Goal: Task Accomplishment & Management: Manage account settings

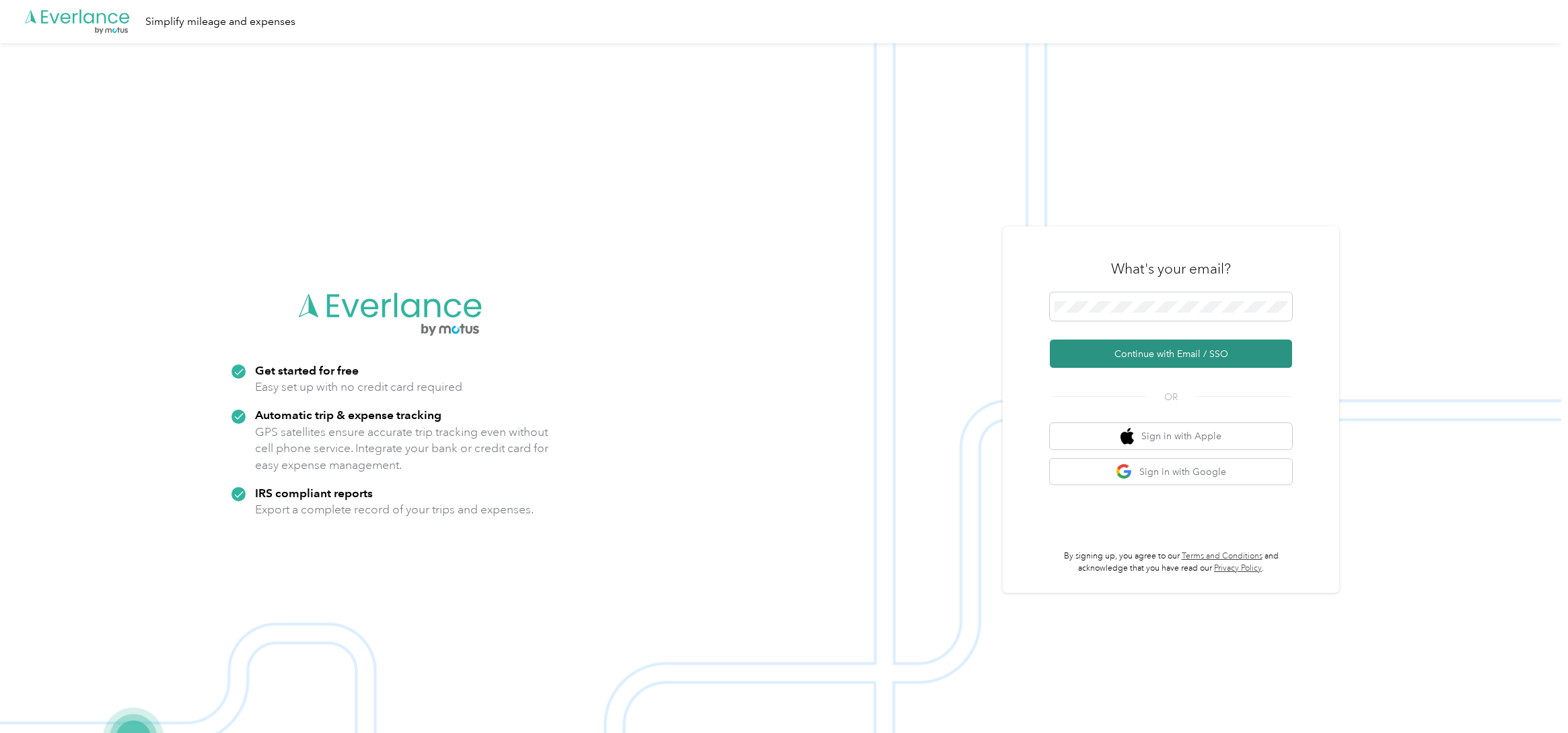
click at [1169, 355] on button "Continue with Email / SSO" at bounding box center [1171, 353] width 242 height 28
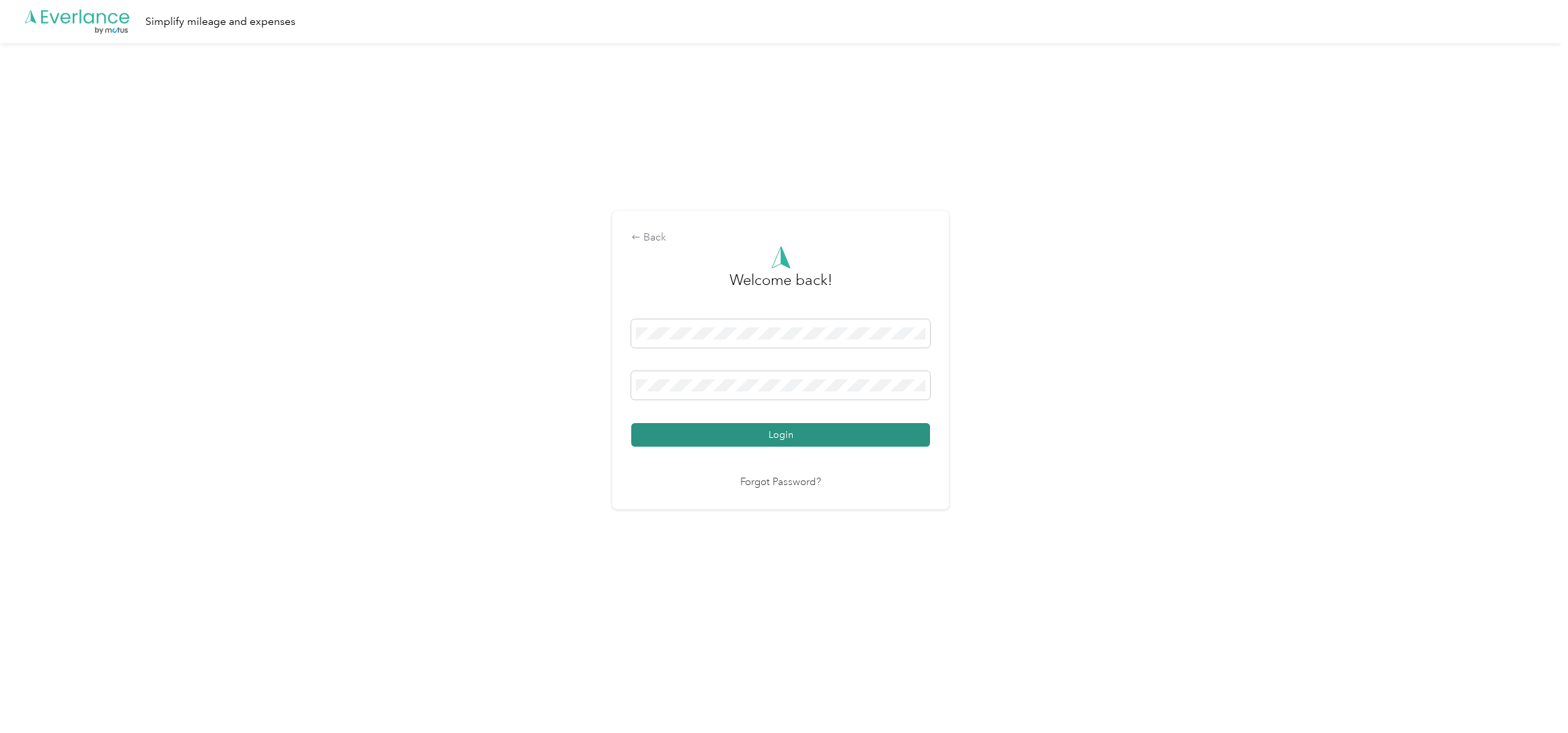
click at [803, 441] on button "Login" at bounding box center [781, 434] width 298 height 24
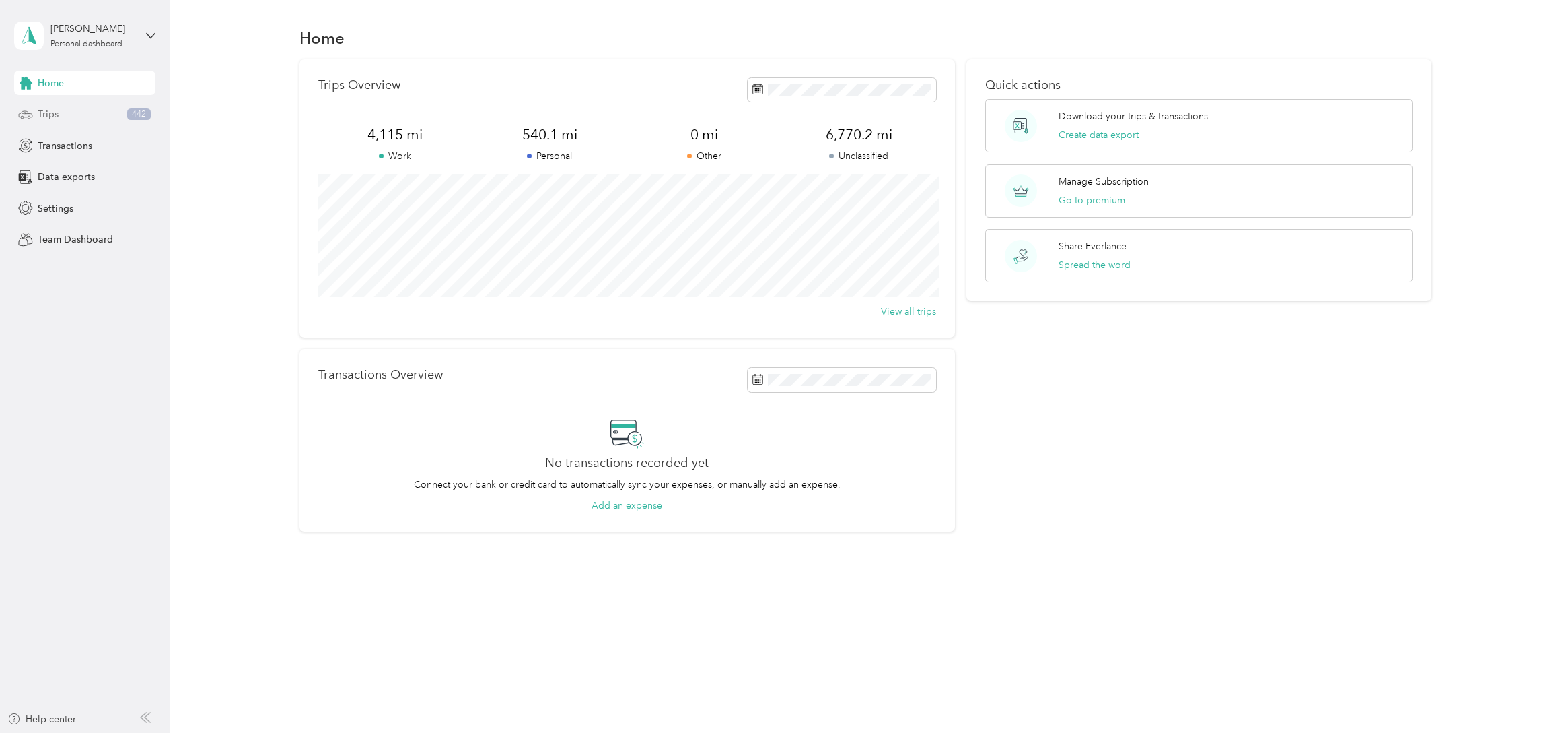
click at [73, 117] on div "Trips 442" at bounding box center [85, 114] width 141 height 25
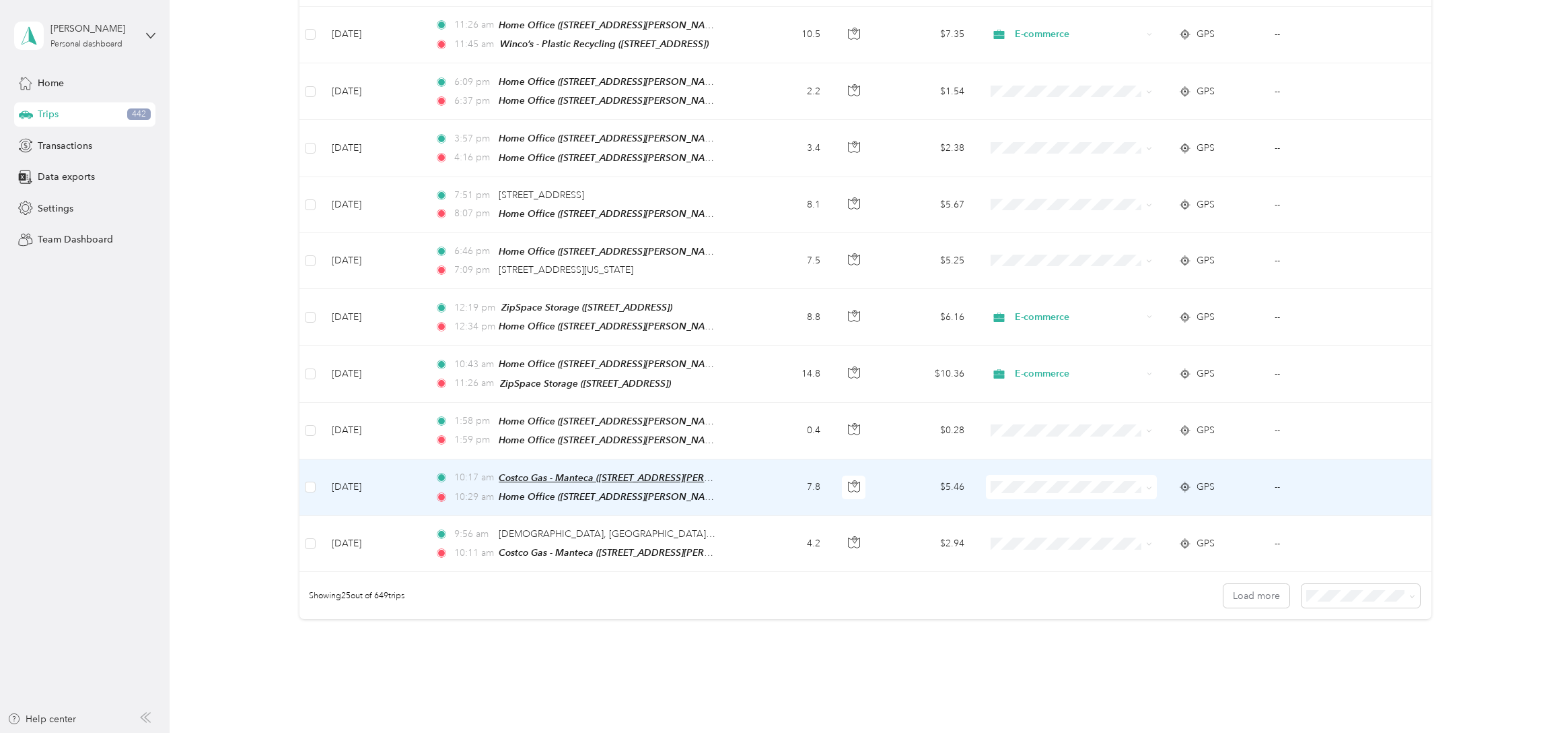
scroll to position [1113, 0]
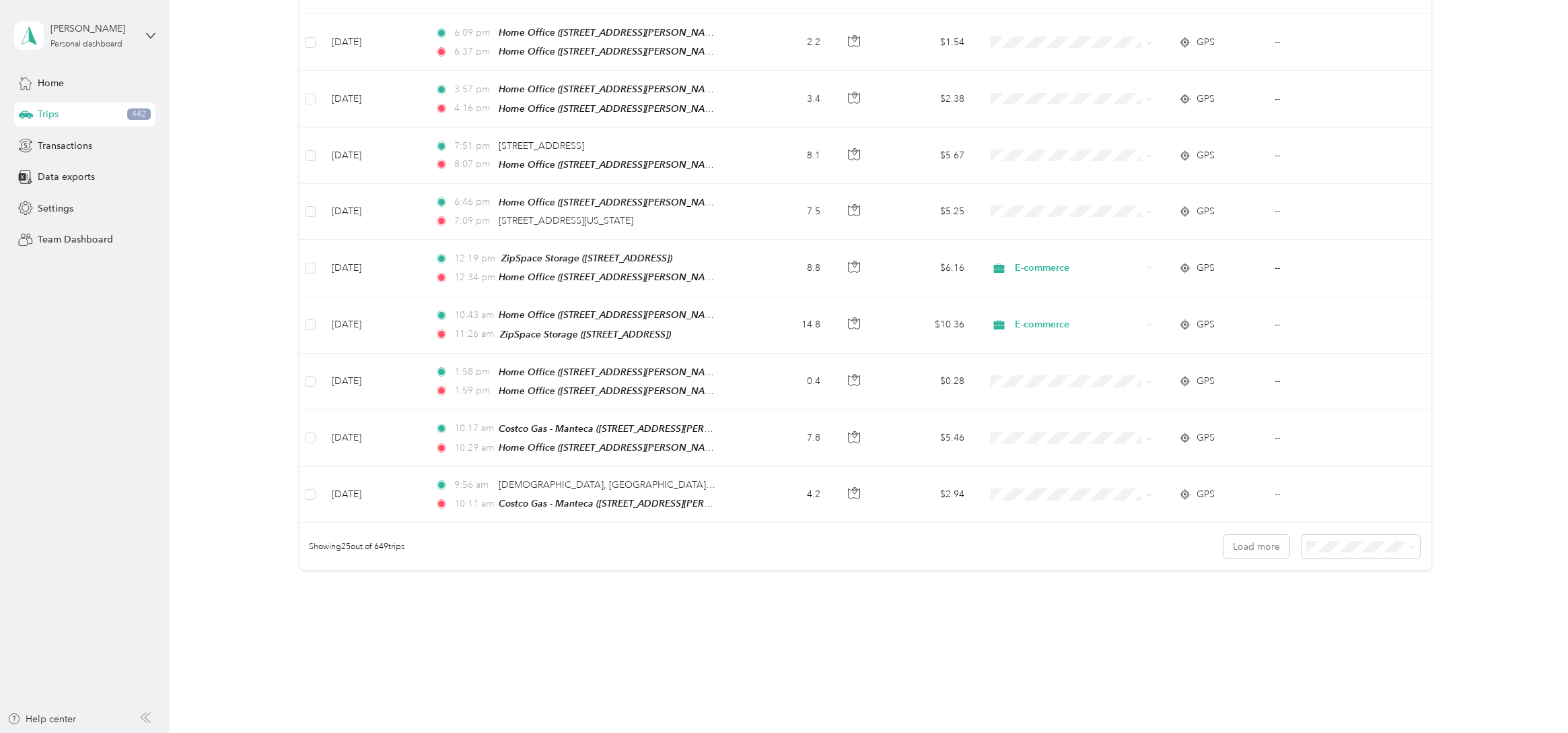
click at [1330, 592] on span "100 per load" at bounding box center [1344, 588] width 56 height 12
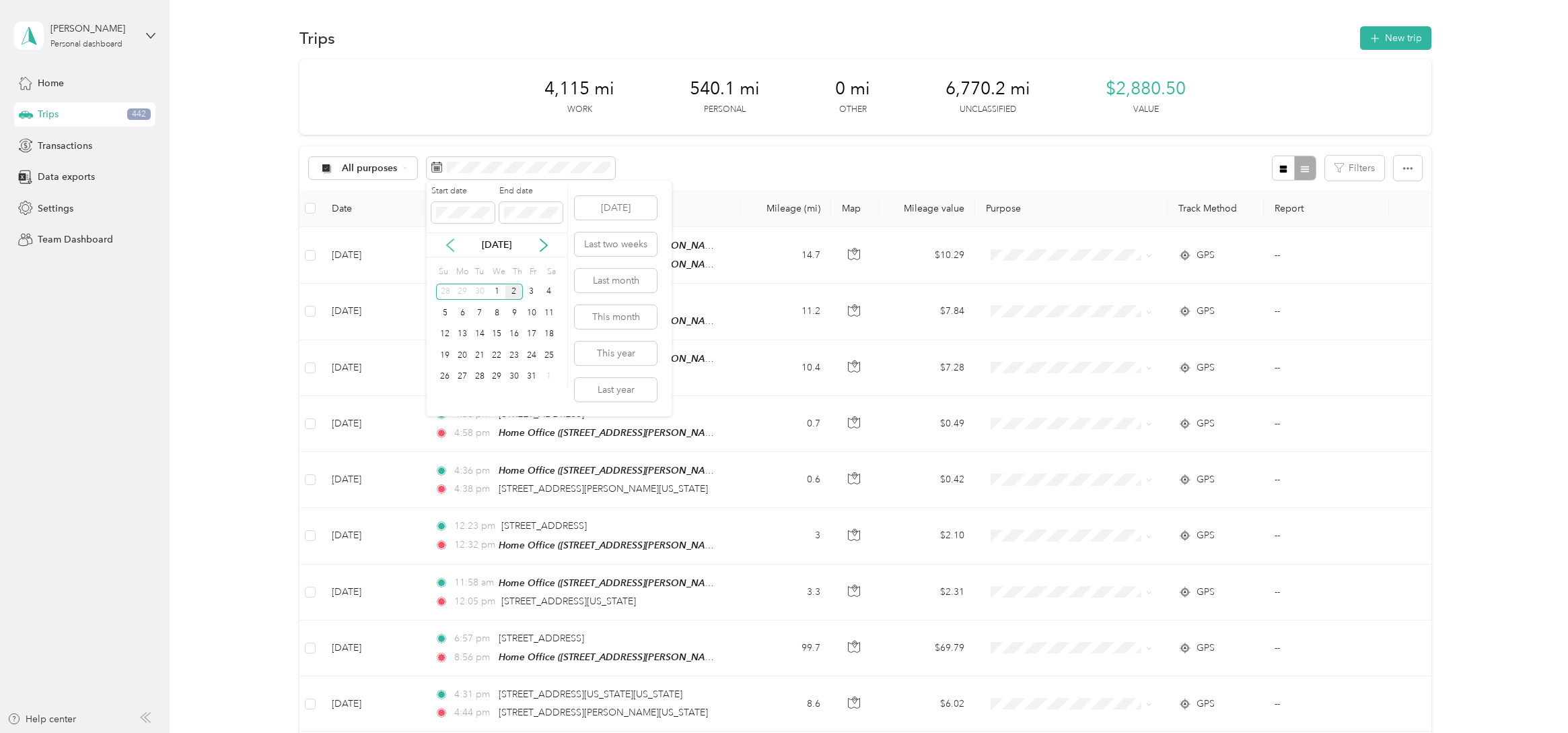
click at [451, 241] on icon at bounding box center [450, 245] width 6 height 12
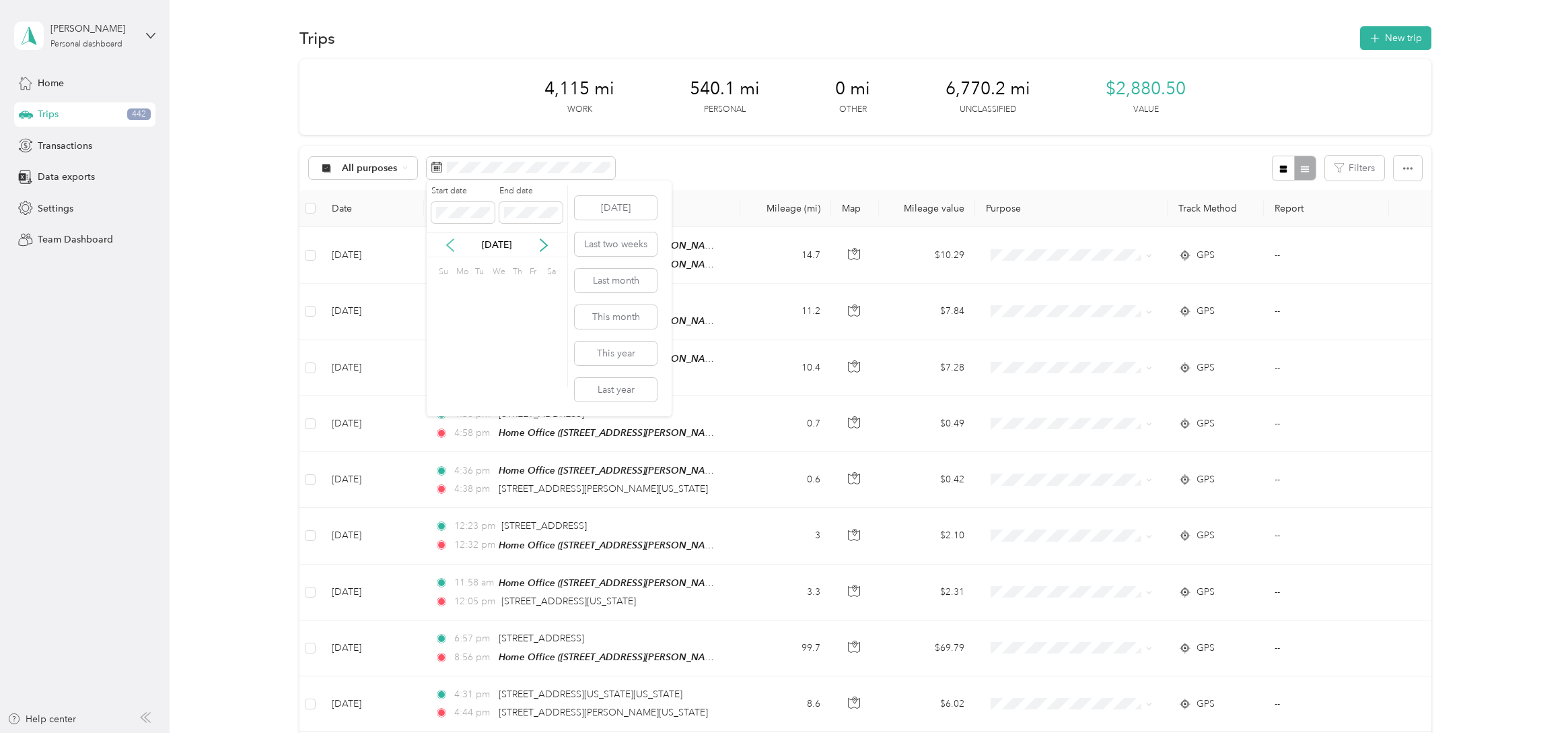
click at [451, 241] on icon at bounding box center [450, 245] width 6 height 12
click at [531, 377] on div "31" at bounding box center [531, 377] width 17 height 16
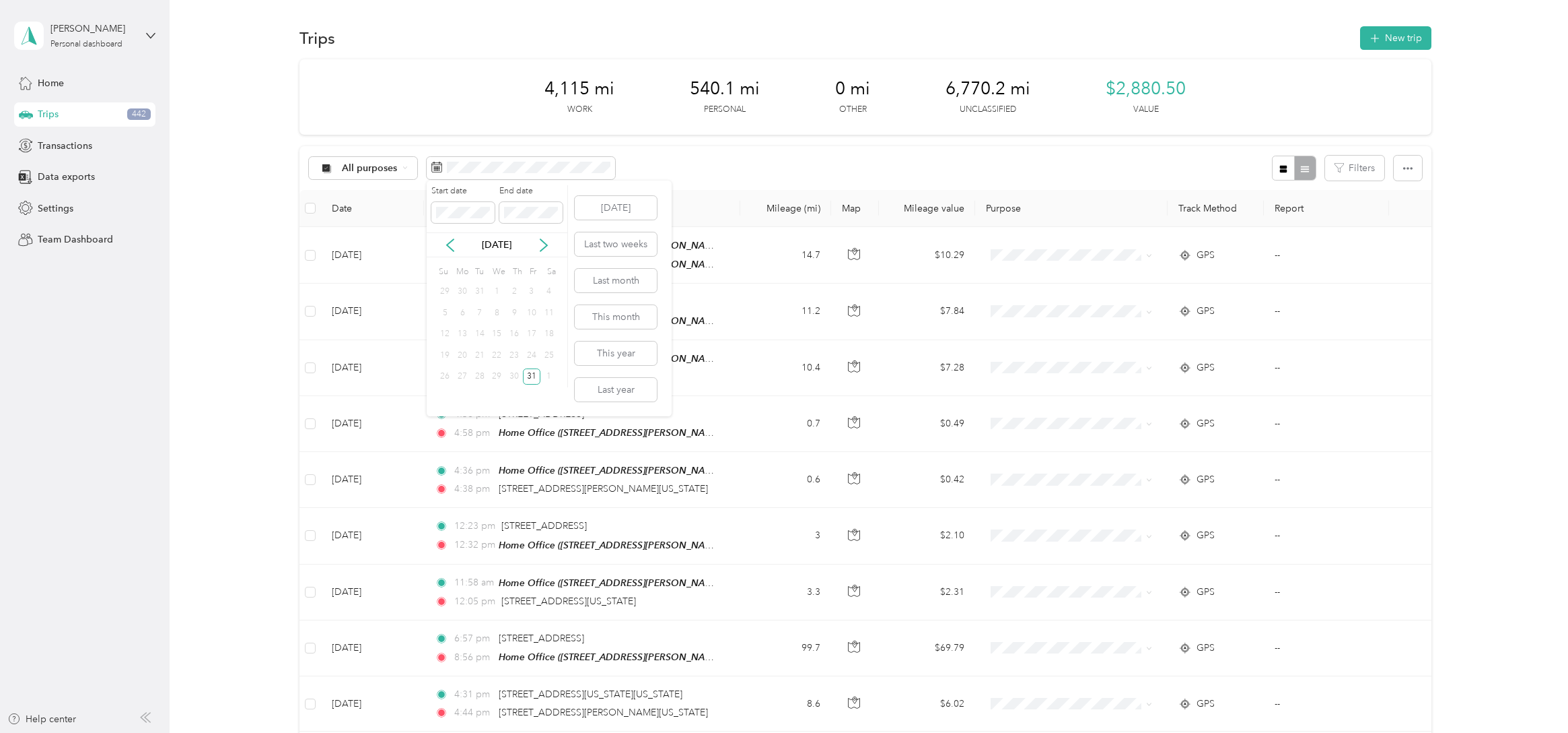
click at [498, 288] on div "1" at bounding box center [497, 291] width 17 height 16
click at [447, 248] on icon at bounding box center [450, 245] width 14 height 14
click at [547, 246] on icon at bounding box center [543, 245] width 14 height 14
click at [493, 288] on div "1" at bounding box center [497, 291] width 17 height 16
click at [493, 289] on div "1" at bounding box center [497, 291] width 17 height 16
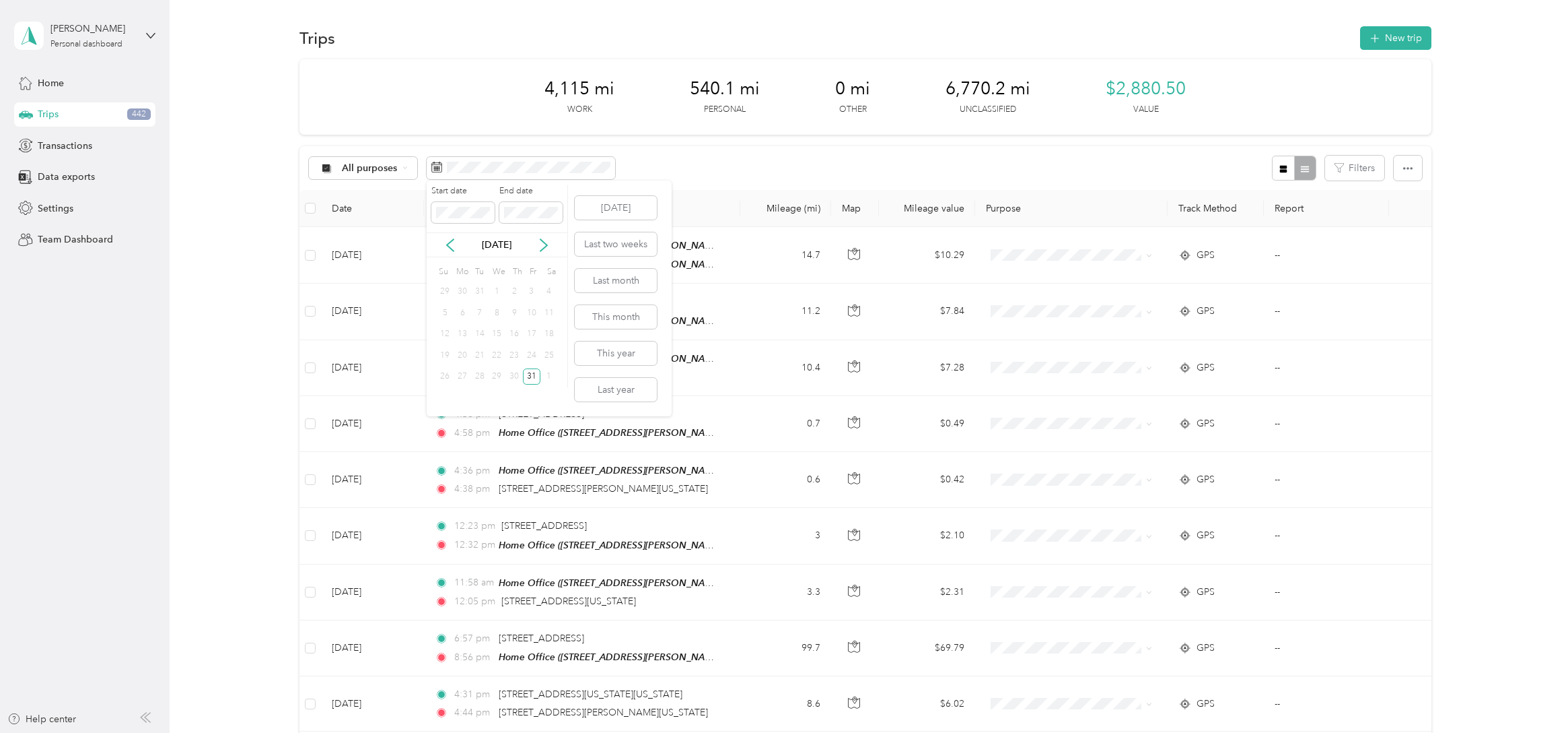
click at [493, 289] on div "1" at bounding box center [497, 291] width 17 height 16
click at [477, 222] on span at bounding box center [463, 213] width 64 height 22
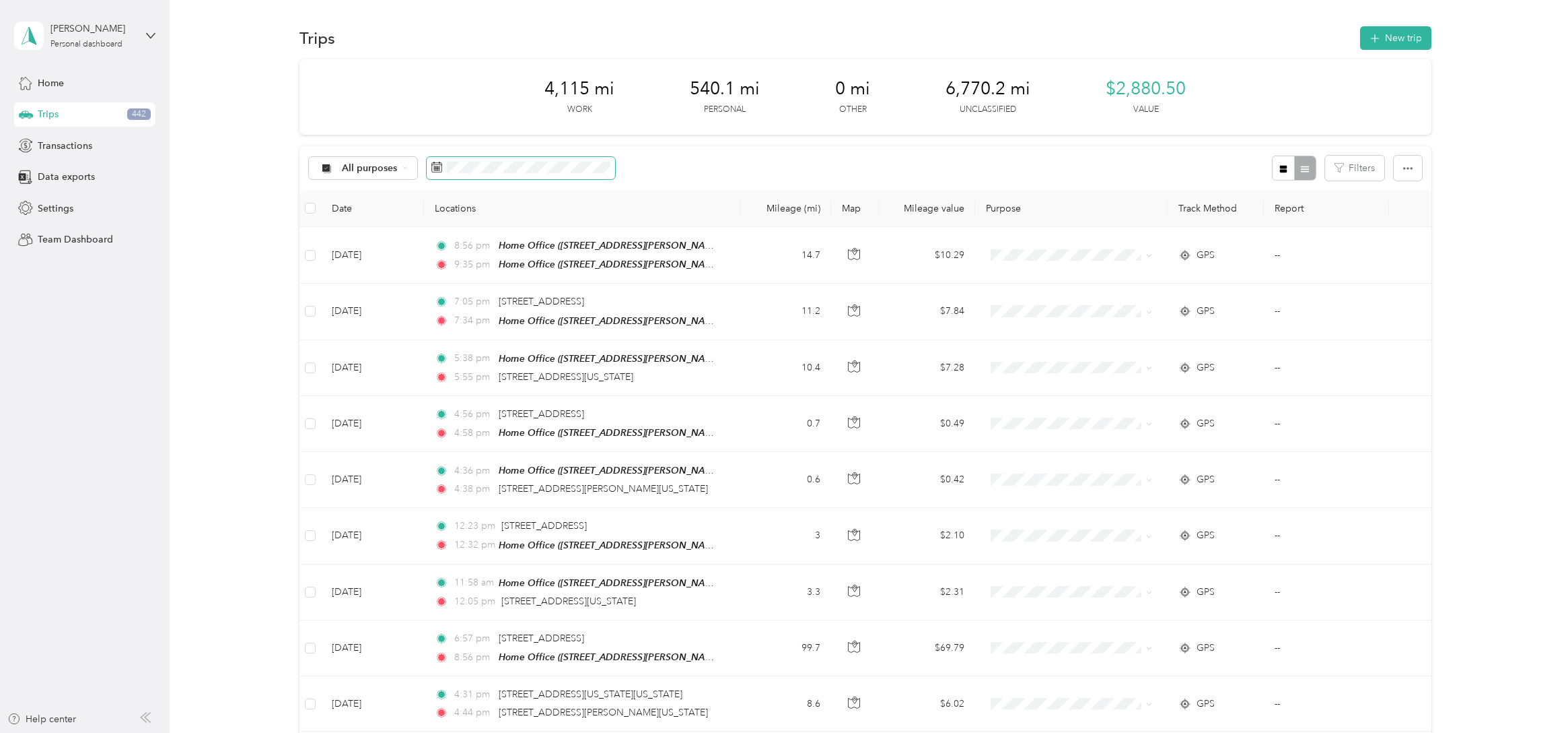
click at [432, 168] on icon at bounding box center [437, 167] width 10 height 9
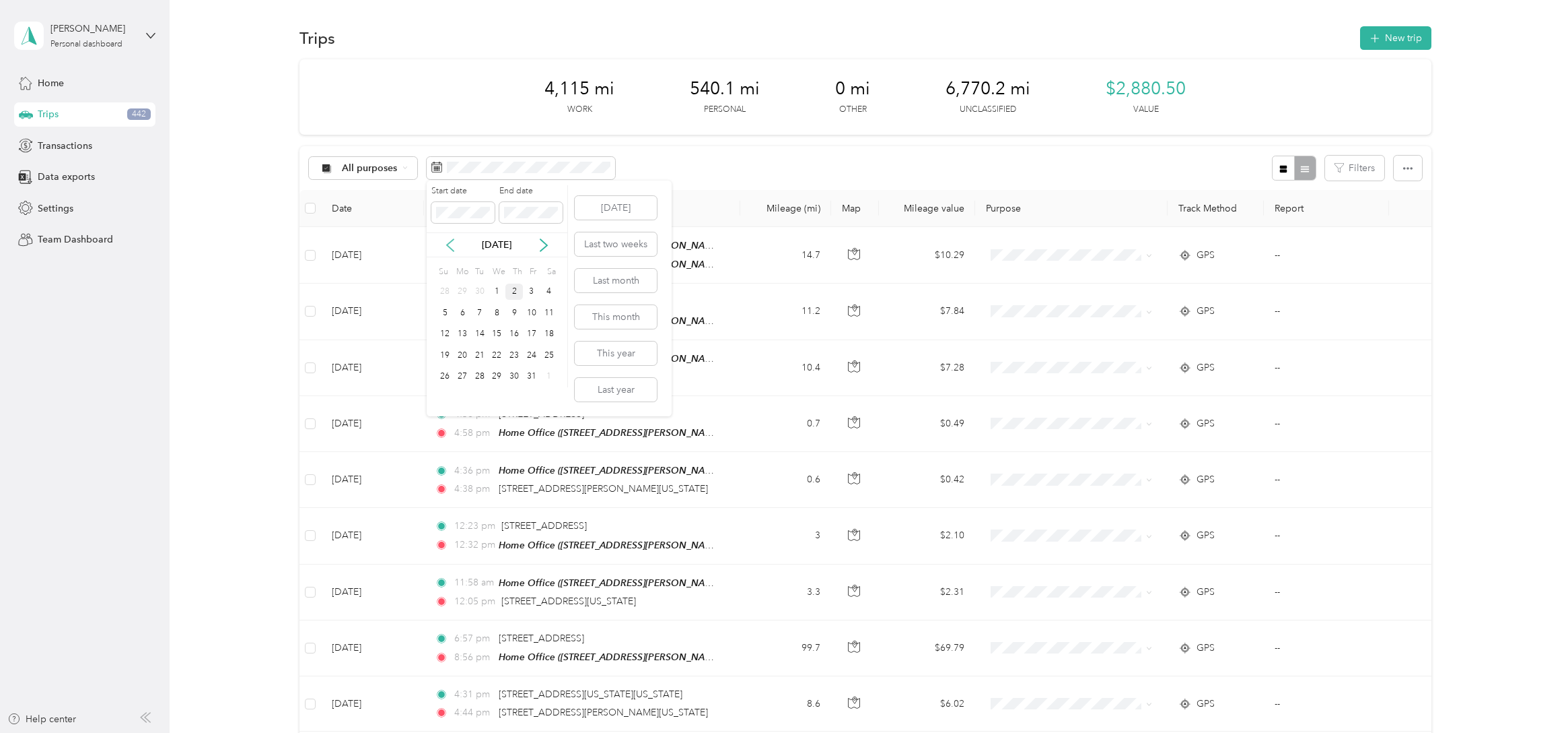
click at [443, 242] on icon at bounding box center [450, 245] width 14 height 14
click at [449, 220] on span at bounding box center [463, 213] width 64 height 22
click at [534, 376] on div "31" at bounding box center [531, 377] width 17 height 16
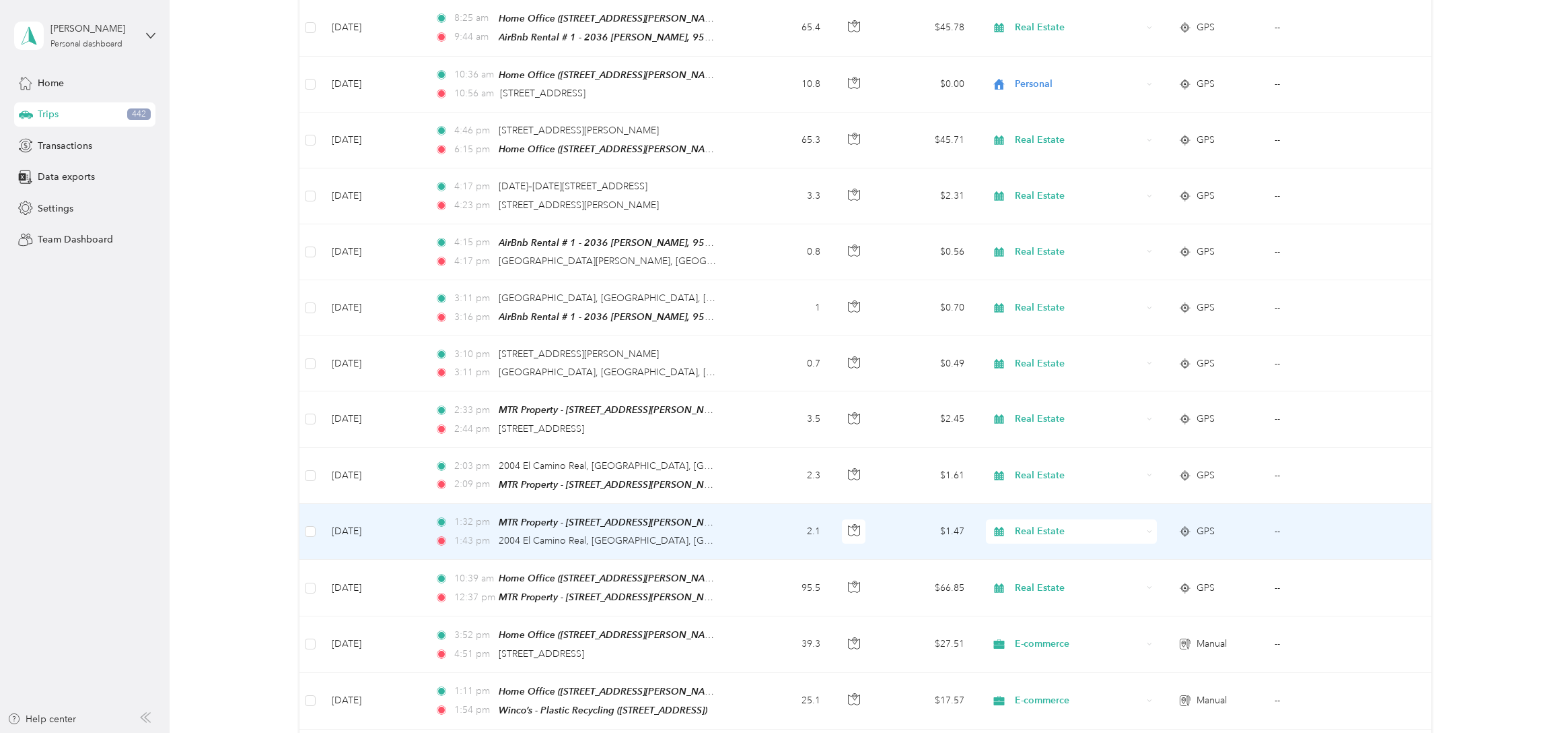
scroll to position [1324, 0]
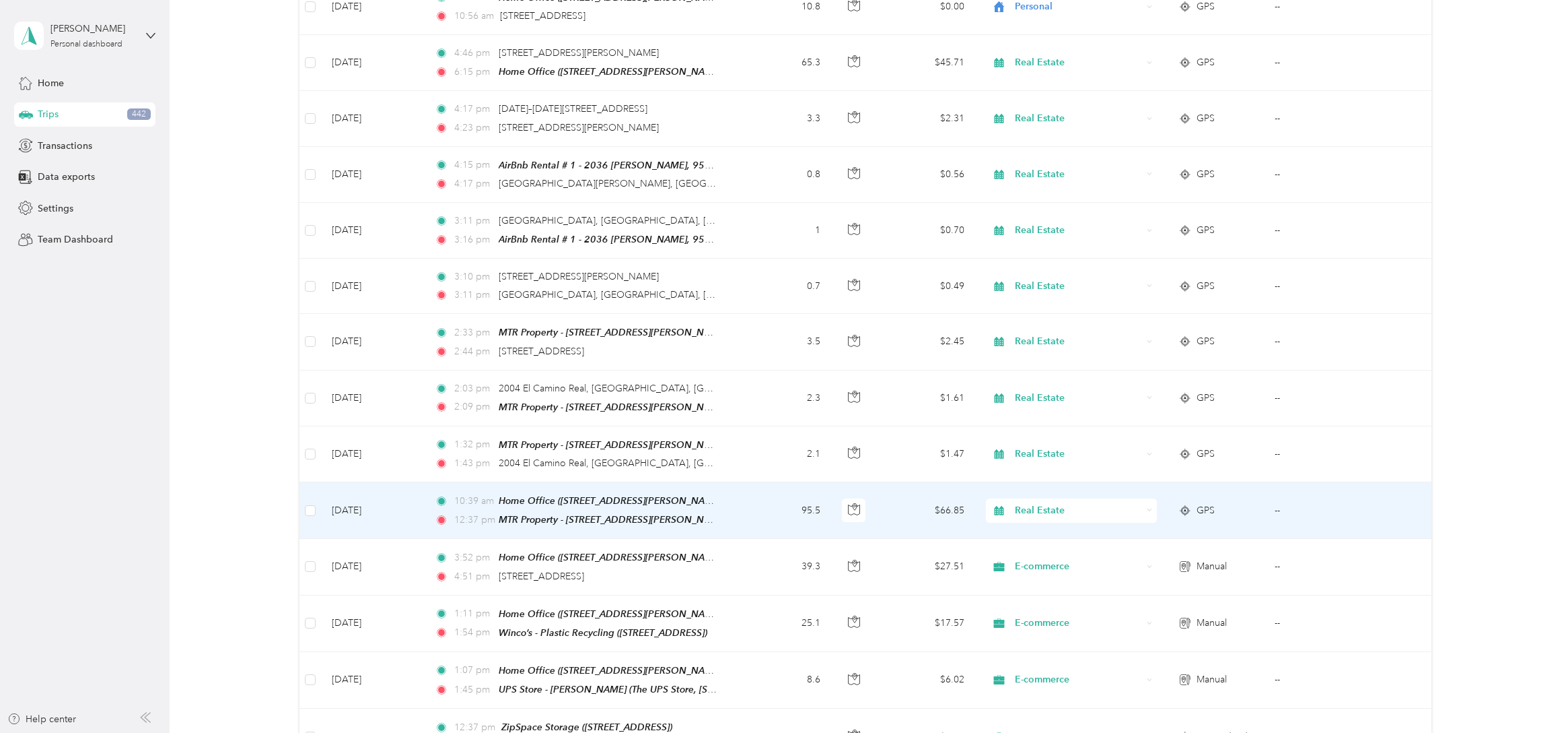
click at [755, 485] on td "95.5" at bounding box center [786, 511] width 91 height 56
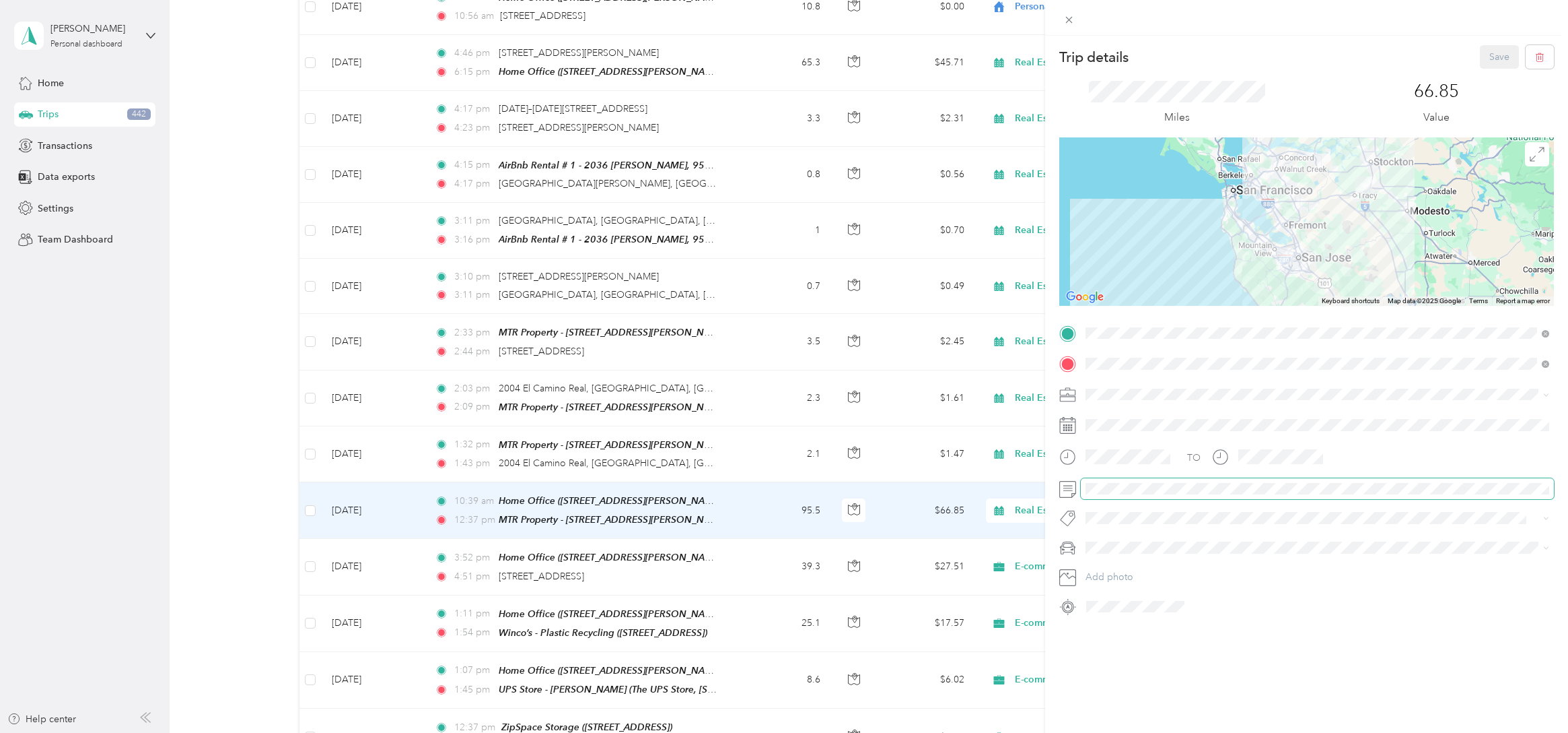
click at [1057, 484] on form "Trip details Save This trip cannot be edited because it is either under review,…" at bounding box center [1307, 331] width 523 height 572
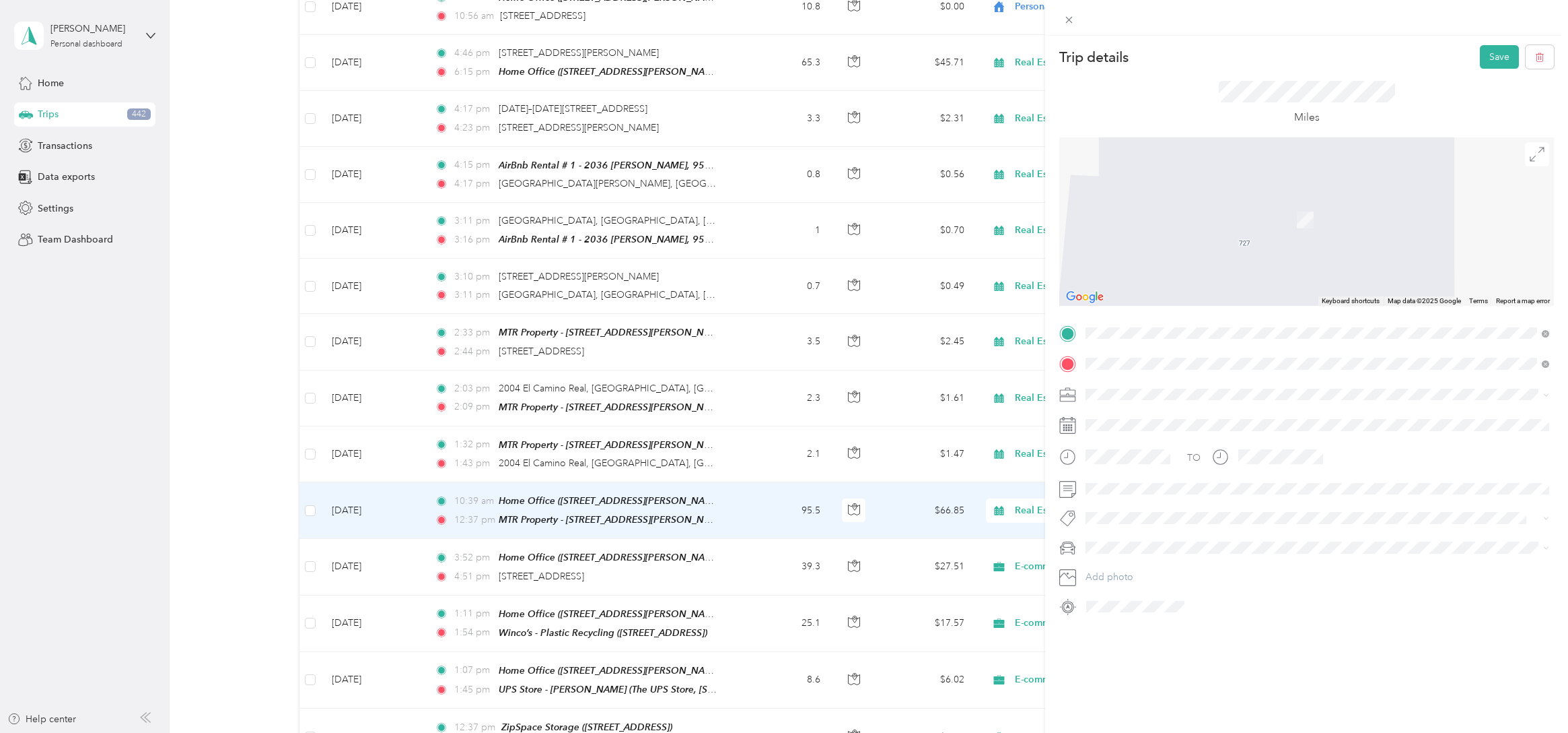
click at [1300, 379] on div "[STREET_ADDRESS][US_STATE]" at bounding box center [1317, 382] width 454 height 18
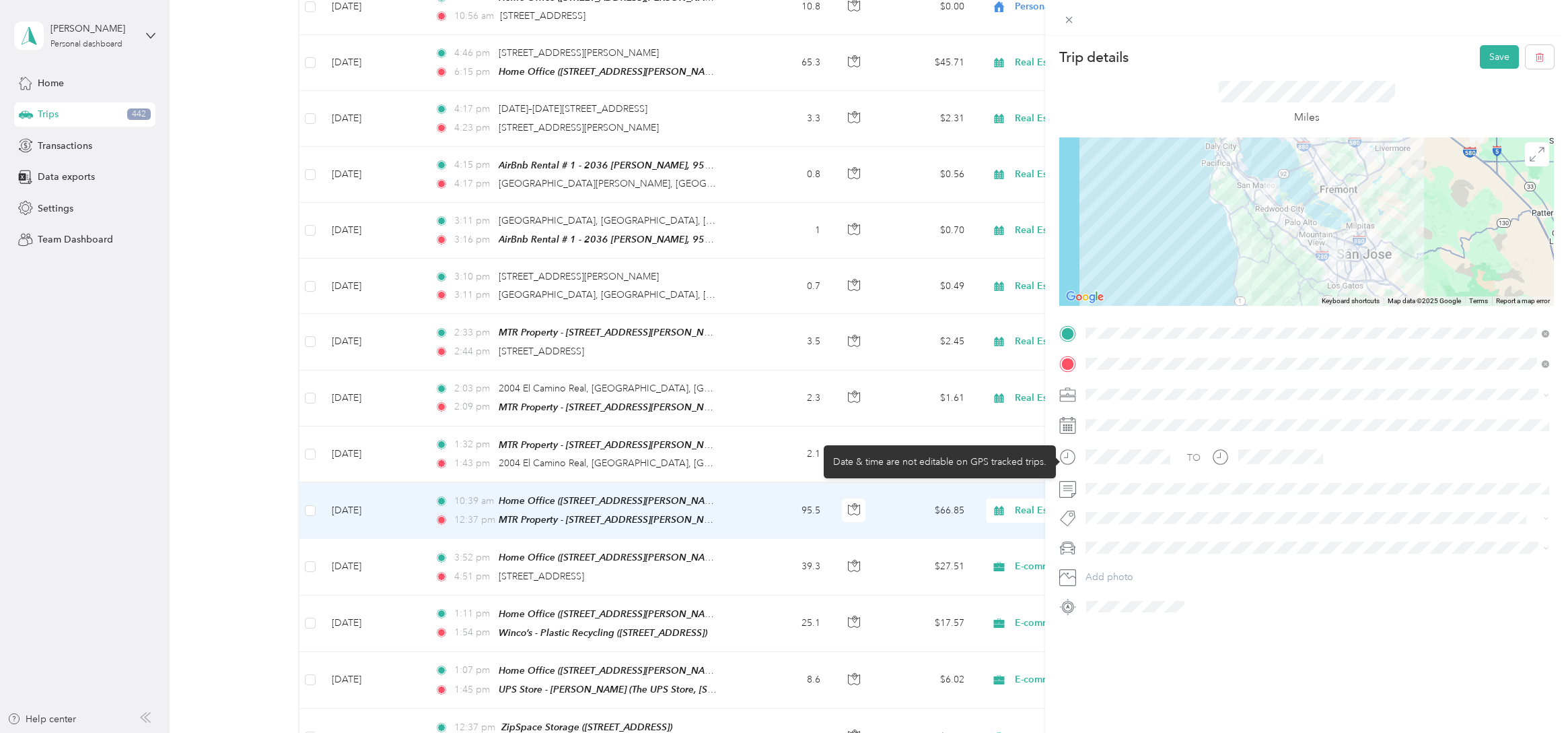
click at [1069, 459] on icon at bounding box center [1067, 457] width 16 height 16
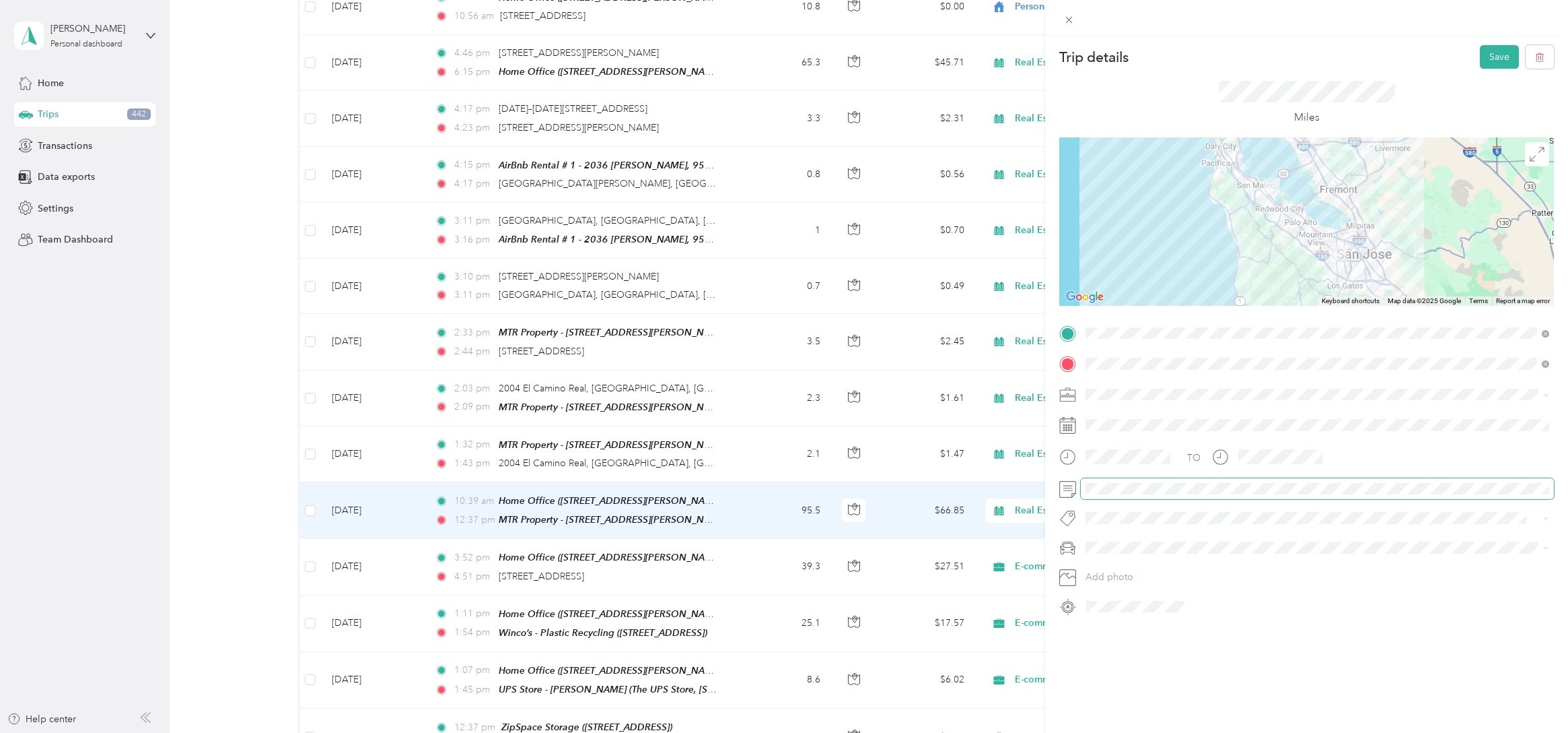
click at [1061, 492] on div at bounding box center [1307, 489] width 495 height 22
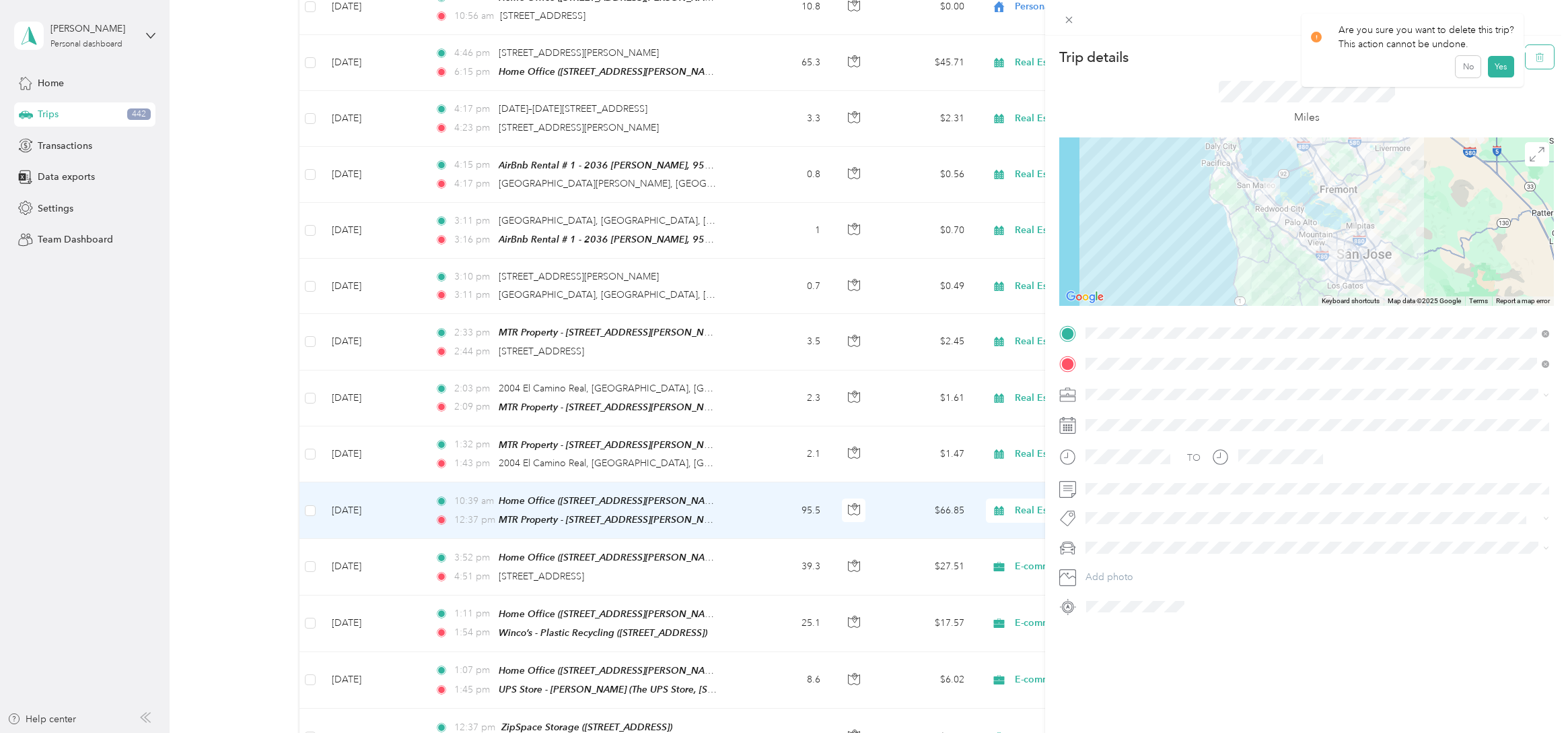
click at [1541, 62] on span "button" at bounding box center [1540, 56] width 9 height 12
click at [1238, 485] on span at bounding box center [1318, 489] width 473 height 22
drag, startPoint x: 1452, startPoint y: 494, endPoint x: 1117, endPoint y: 480, distance: 335.3
click at [1117, 480] on span at bounding box center [1318, 489] width 473 height 22
click at [1537, 102] on div "Miles" at bounding box center [1307, 102] width 495 height 68
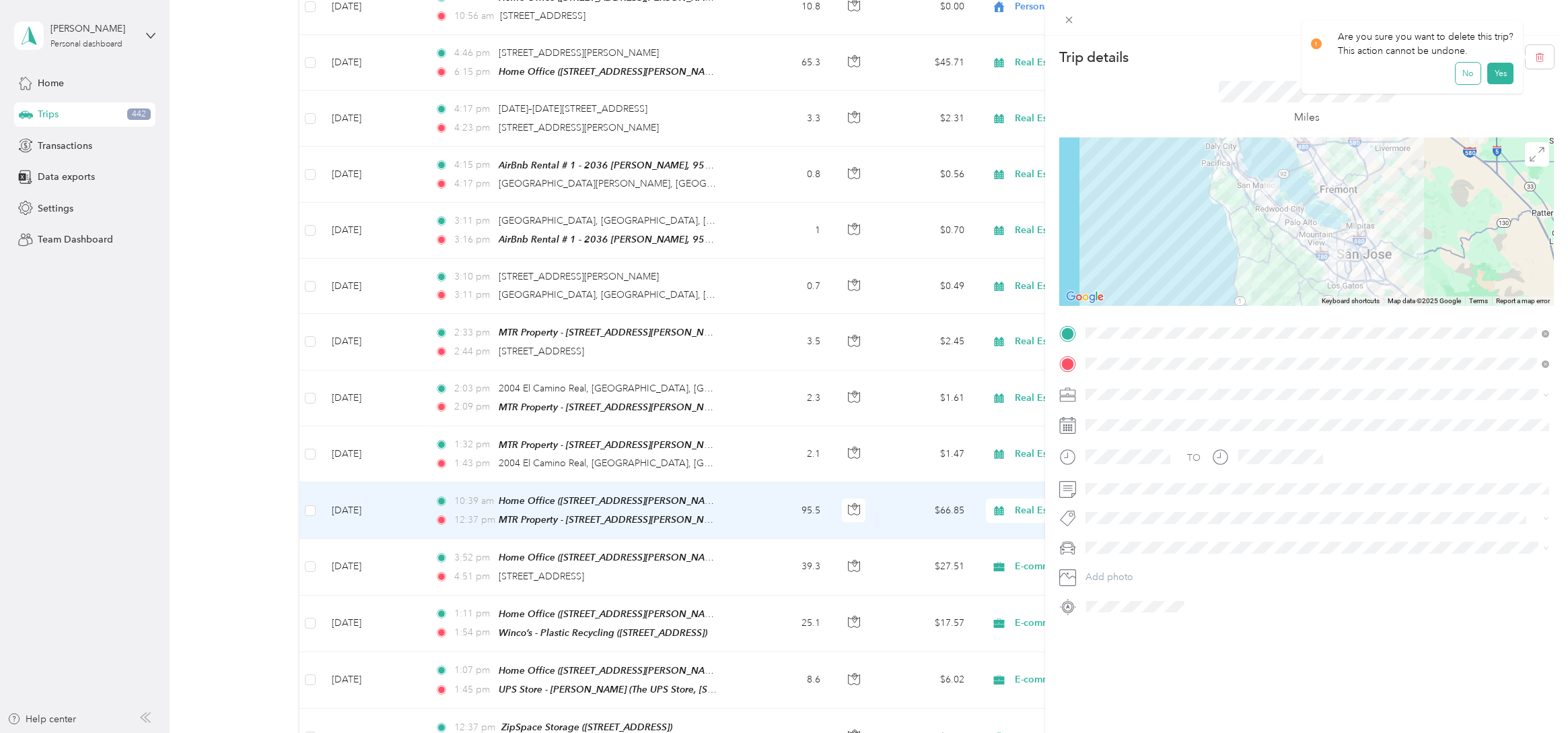
click at [1457, 77] on button "No" at bounding box center [1468, 74] width 25 height 22
click at [1073, 24] on icon at bounding box center [1069, 20] width 12 height 12
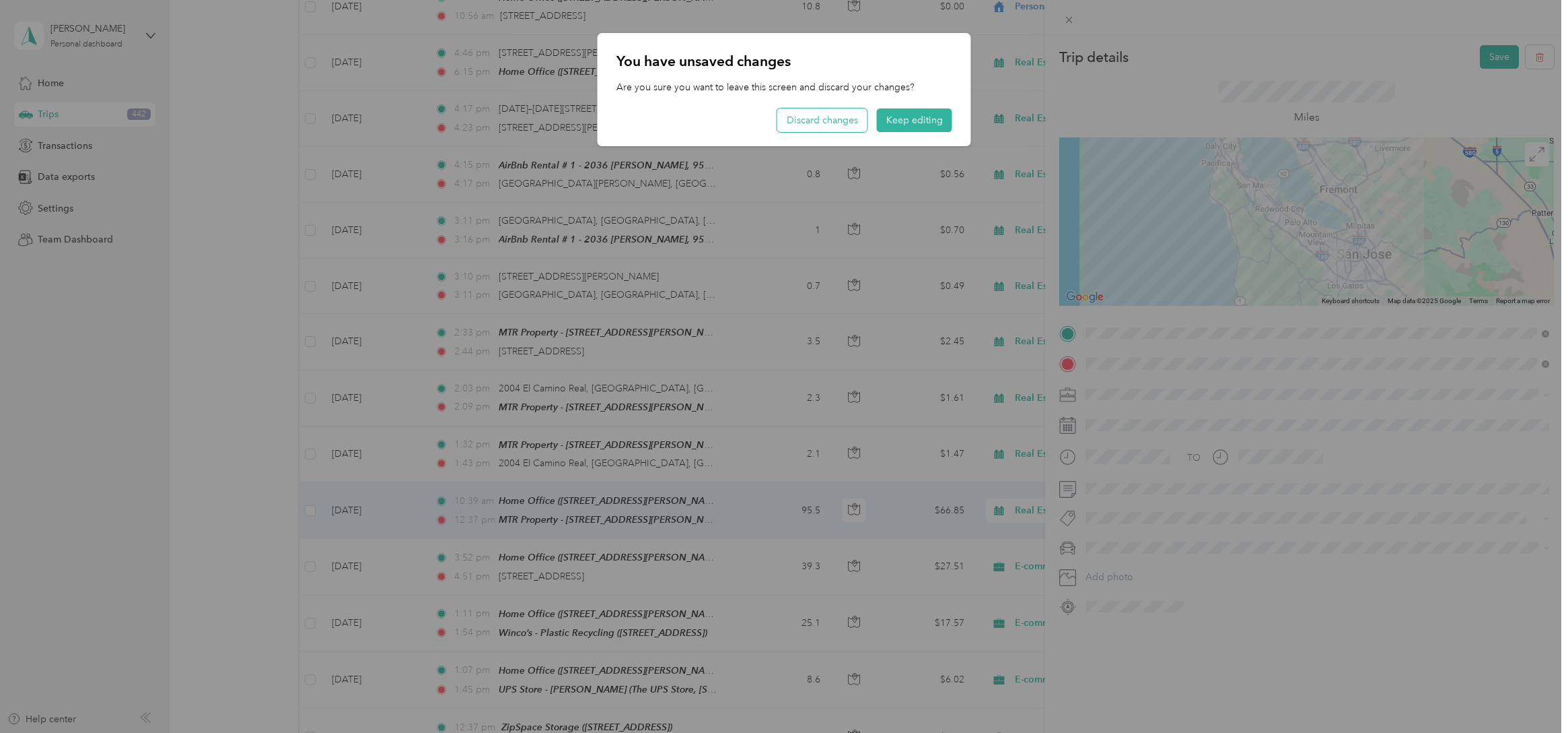
click at [830, 116] on button "Discard changes" at bounding box center [822, 120] width 90 height 24
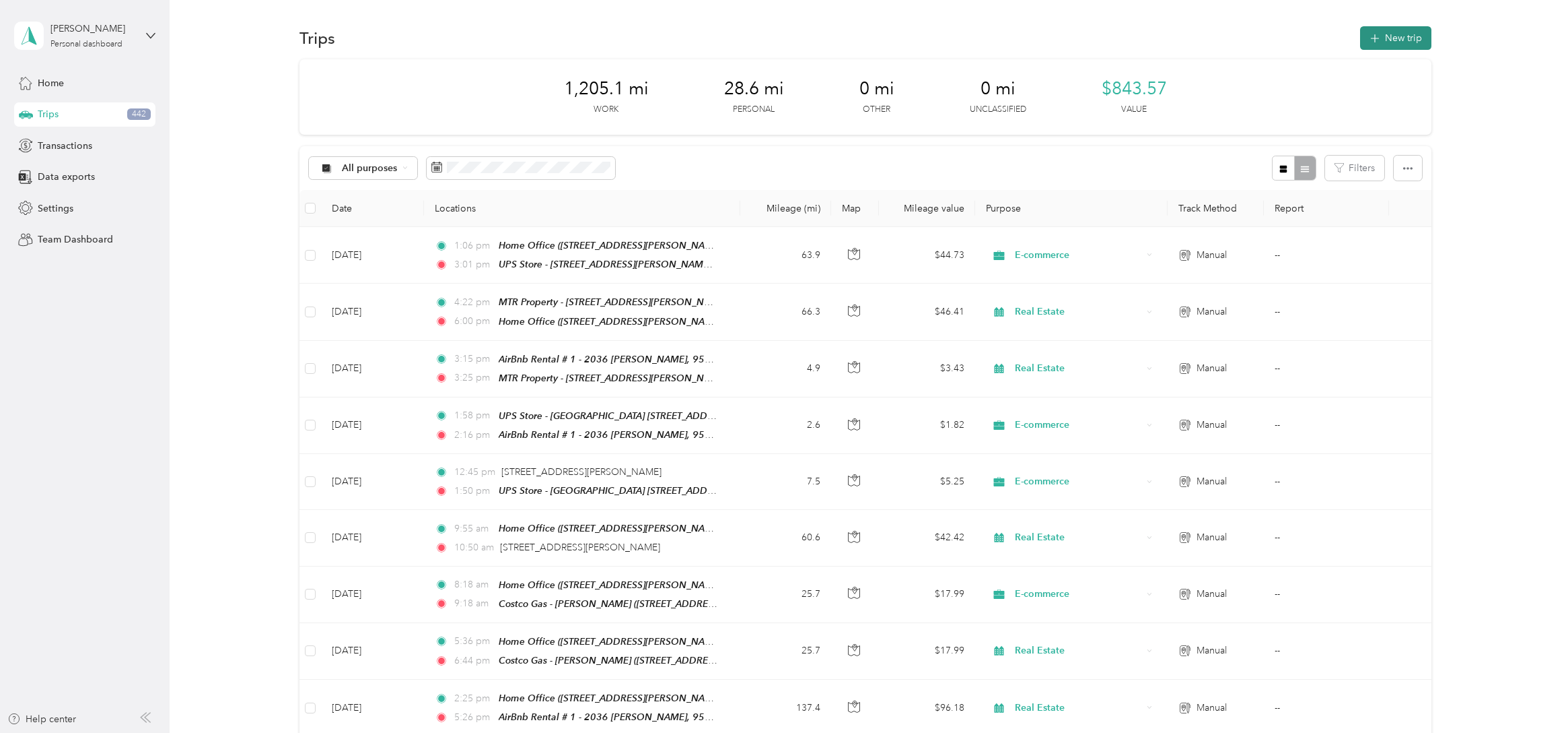
scroll to position [4, 0]
click at [1400, 30] on button "New trip" at bounding box center [1396, 35] width 71 height 24
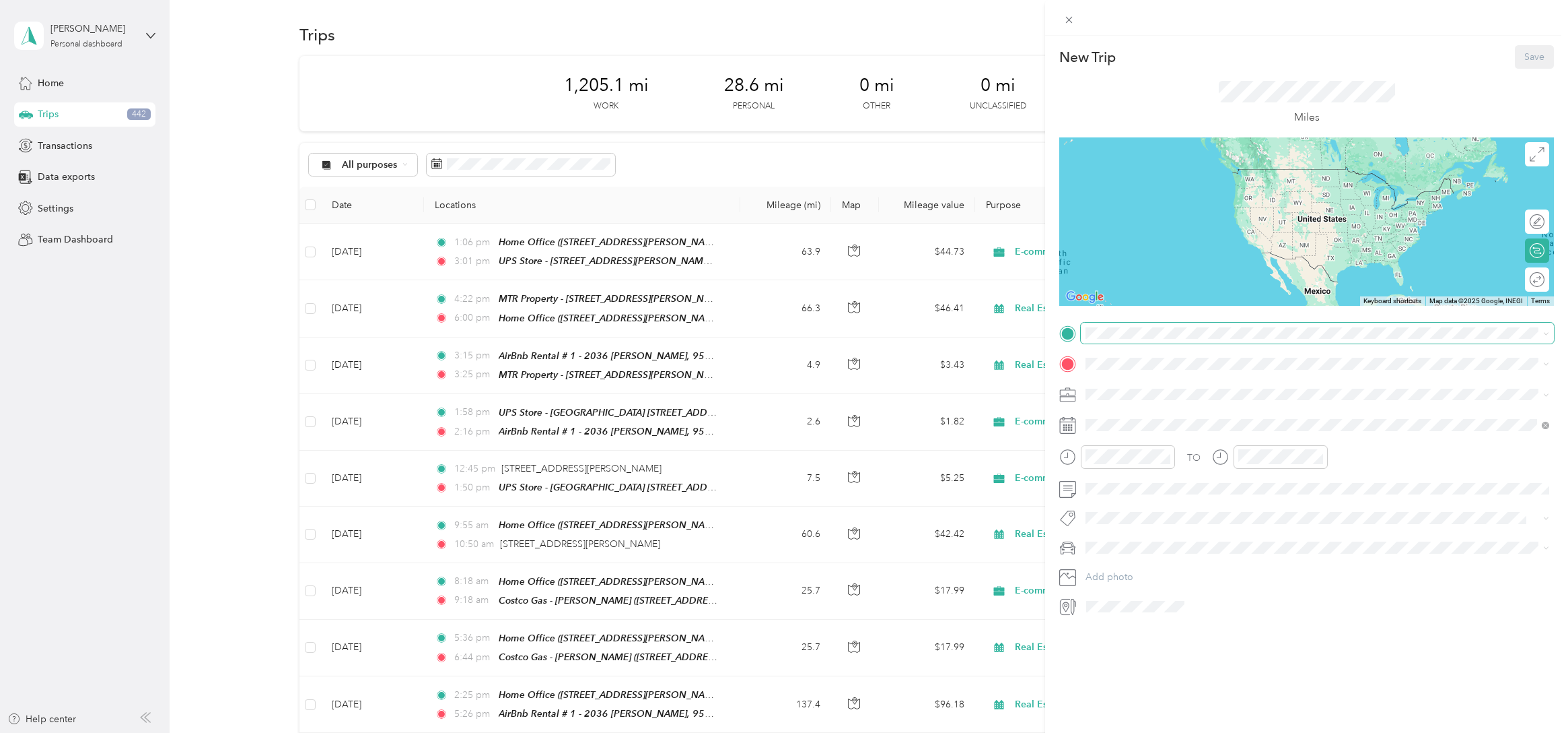
click at [1133, 339] on span at bounding box center [1318, 333] width 473 height 22
click at [1123, 392] on div "Home Office [STREET_ADDRESS][PERSON_NAME][US_STATE]" at bounding box center [1216, 393] width 209 height 28
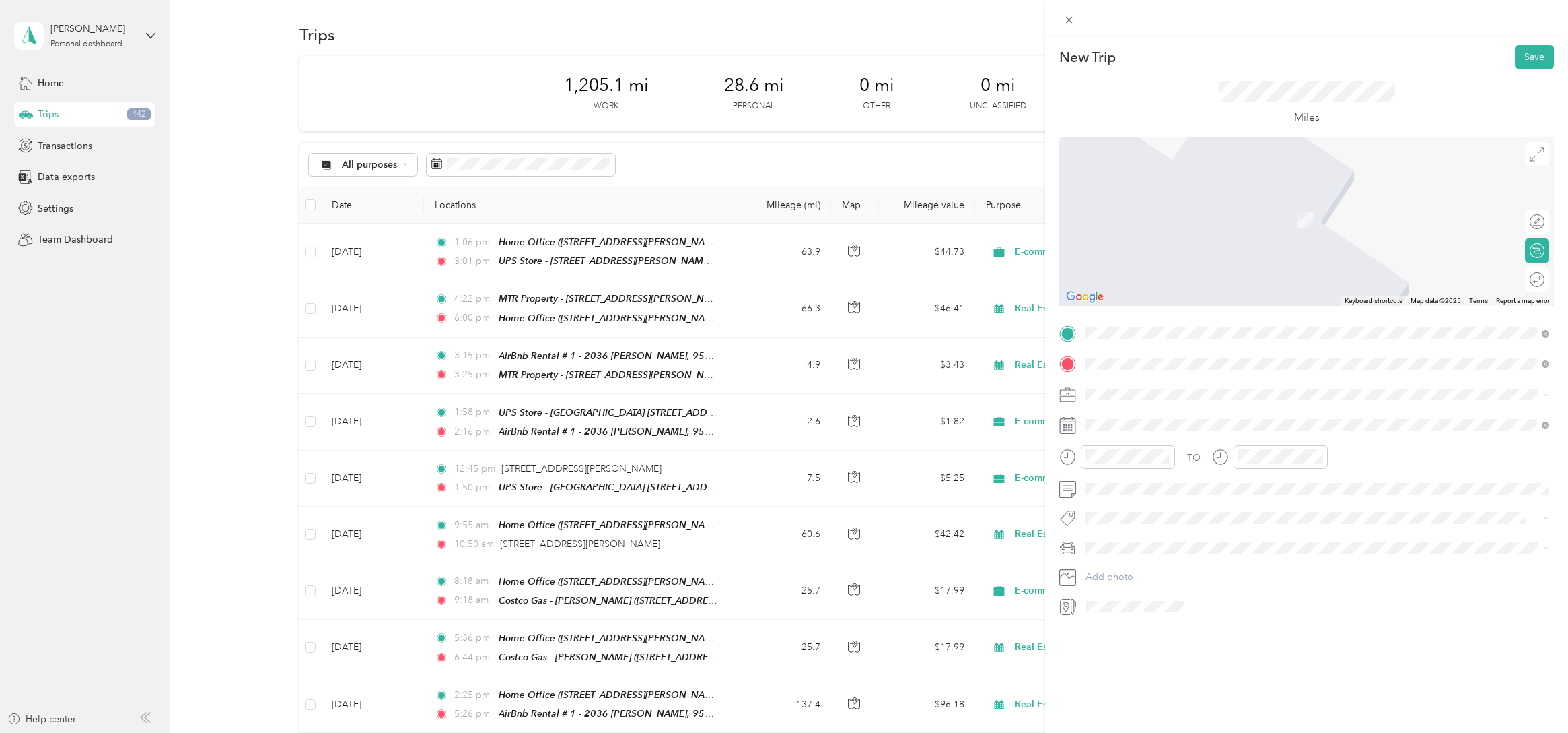
click at [1195, 418] on span "[STREET_ADDRESS][US_STATE]" at bounding box center [1179, 412] width 135 height 12
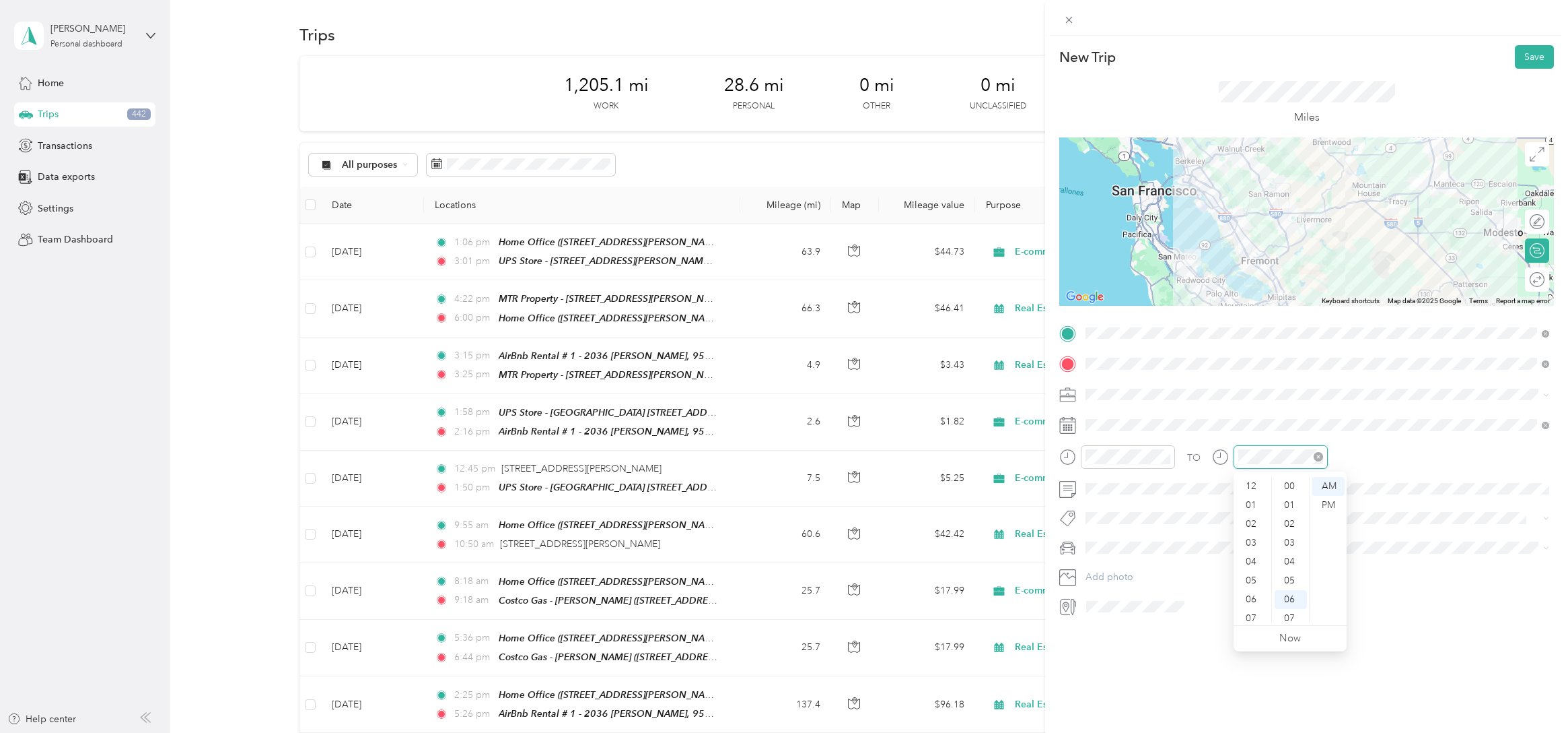
scroll to position [81, 0]
click at [1248, 612] on div "11" at bounding box center [1252, 613] width 32 height 19
click at [1294, 503] on div "49" at bounding box center [1290, 496] width 32 height 19
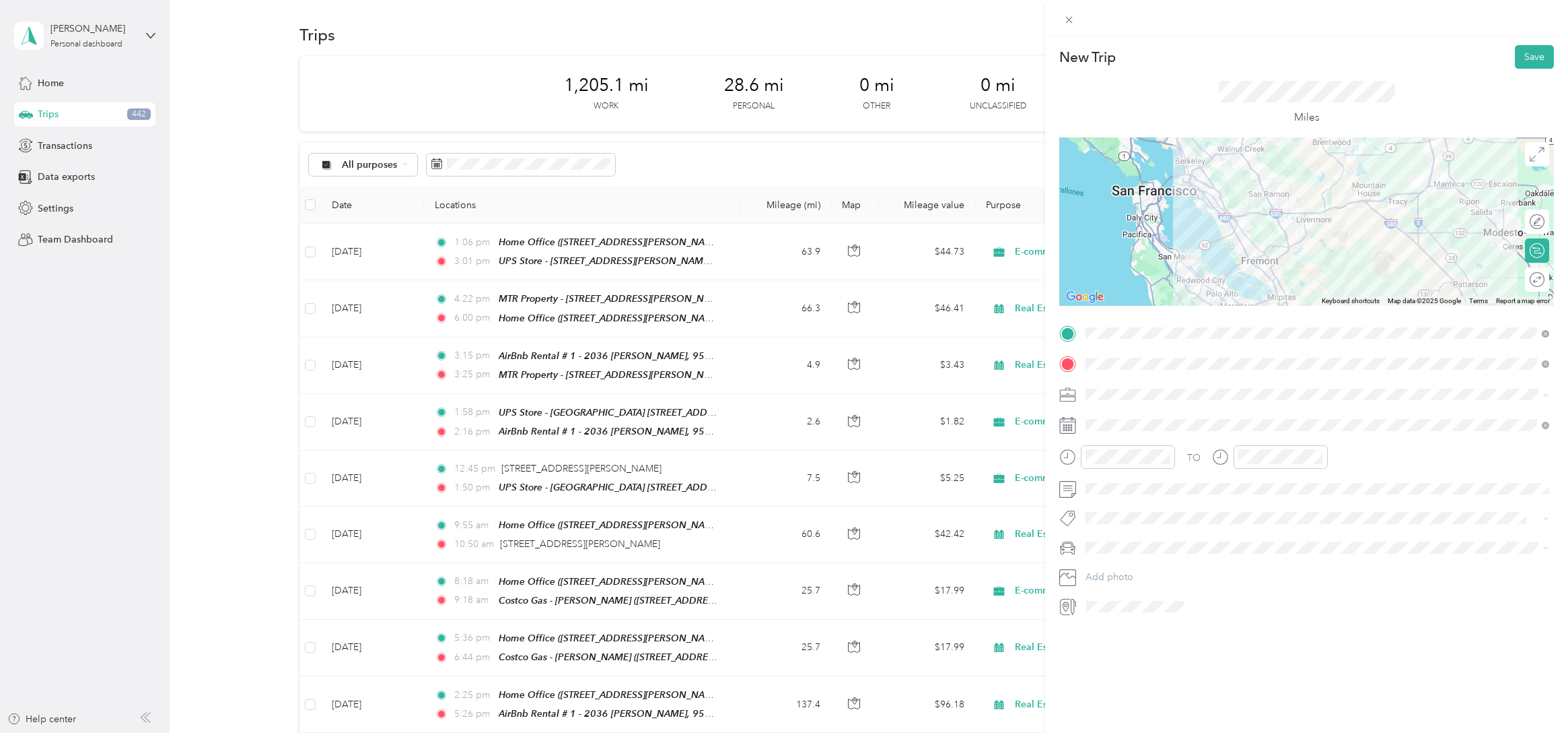
click at [1385, 457] on div "TO" at bounding box center [1307, 462] width 495 height 33
click at [1138, 486] on div "45" at bounding box center [1138, 485] width 32 height 19
click at [1123, 498] on icon at bounding box center [1119, 501] width 14 height 14
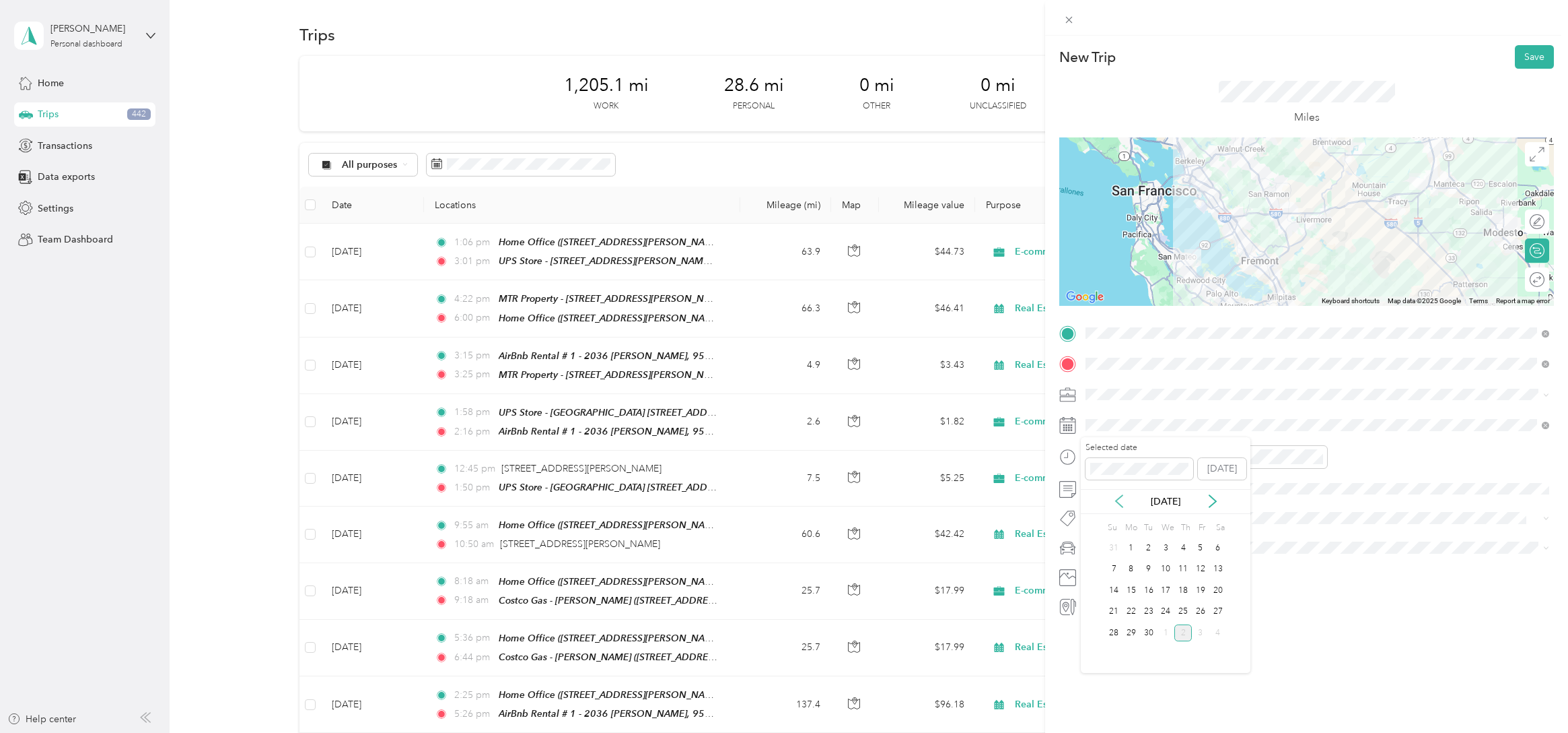
click at [1123, 498] on icon at bounding box center [1119, 501] width 14 height 14
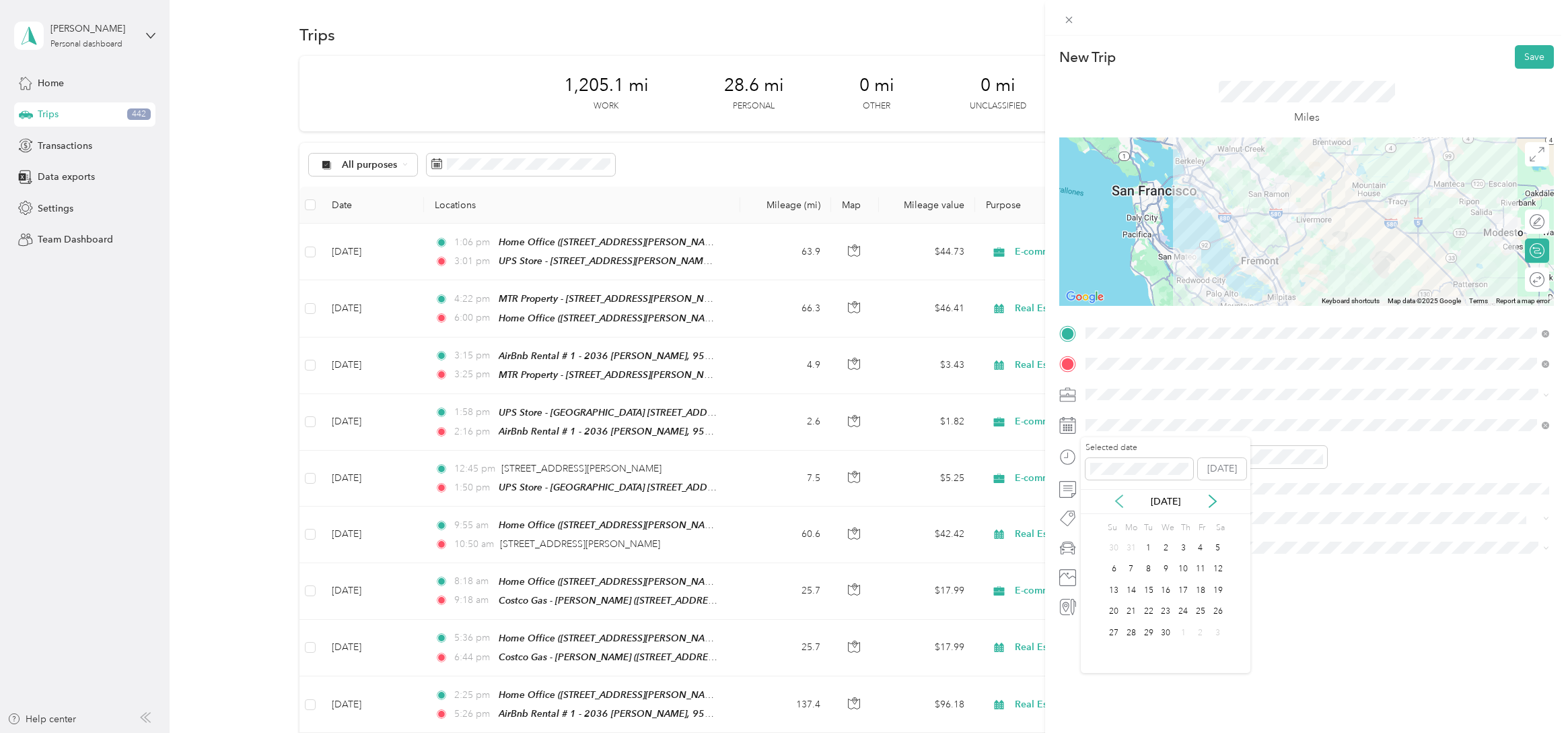
click at [1123, 498] on icon at bounding box center [1119, 501] width 14 height 14
click at [1216, 590] on div "18" at bounding box center [1218, 590] width 17 height 16
click at [1115, 470] on li "E-commerce" at bounding box center [1318, 465] width 473 height 24
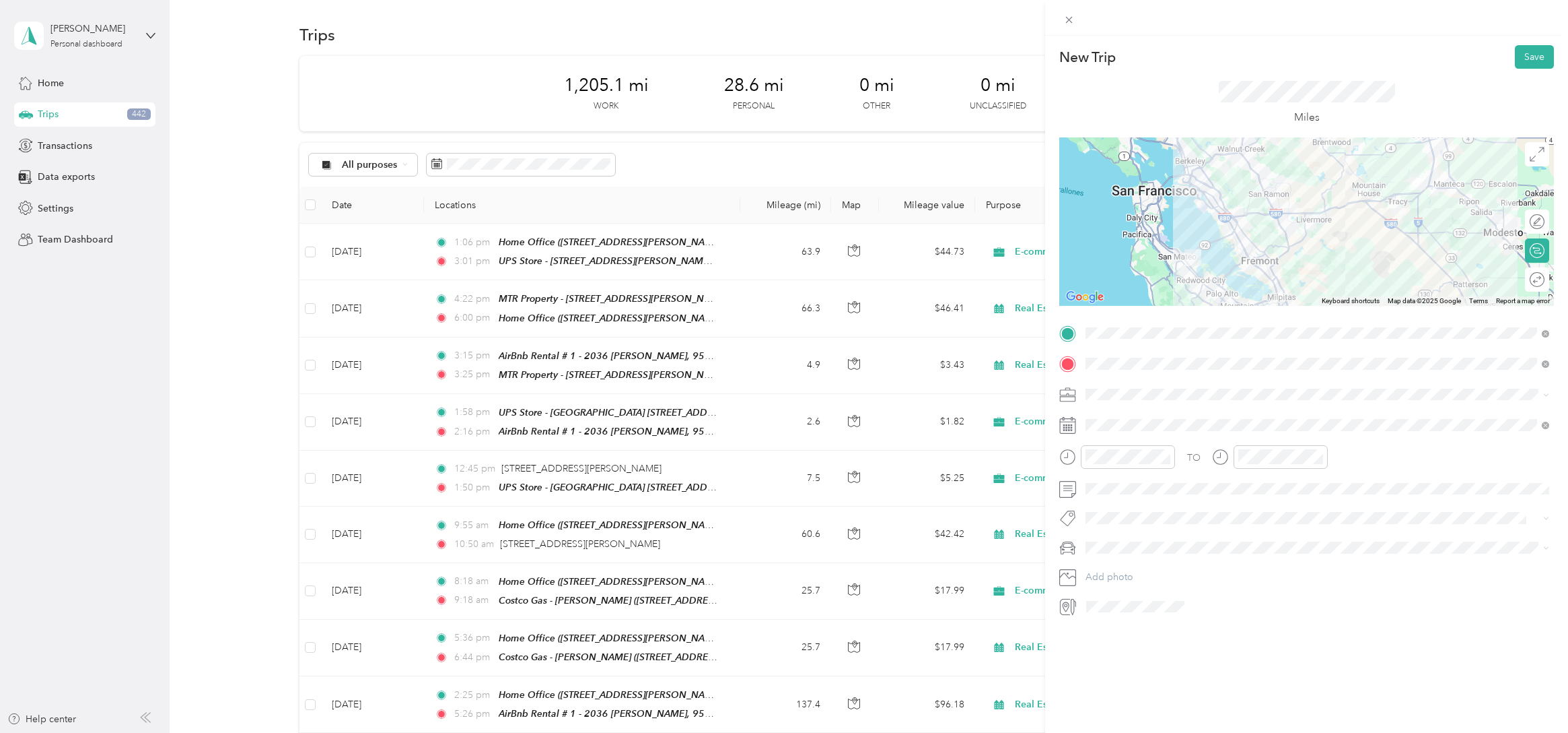
drag, startPoint x: 1114, startPoint y: 614, endPoint x: 1116, endPoint y: 625, distance: 11.2
click at [1114, 614] on span "Audi Q7" at bounding box center [1108, 615] width 36 height 12
click at [1110, 646] on div "New Trip Save This trip cannot be edited because it is either under review, app…" at bounding box center [1307, 402] width 523 height 733
click at [1542, 59] on button "Save" at bounding box center [1534, 57] width 39 height 24
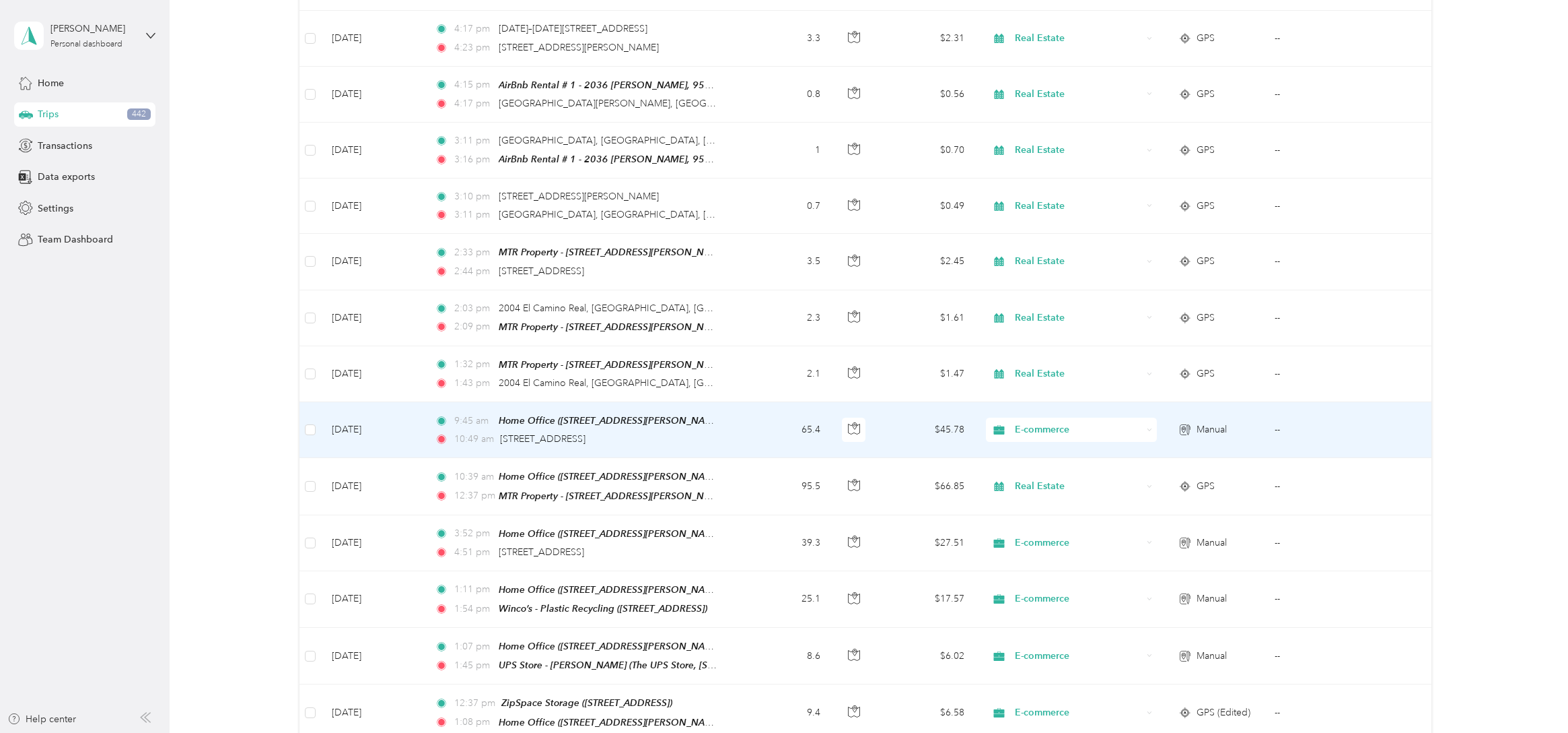
scroll to position [1405, 0]
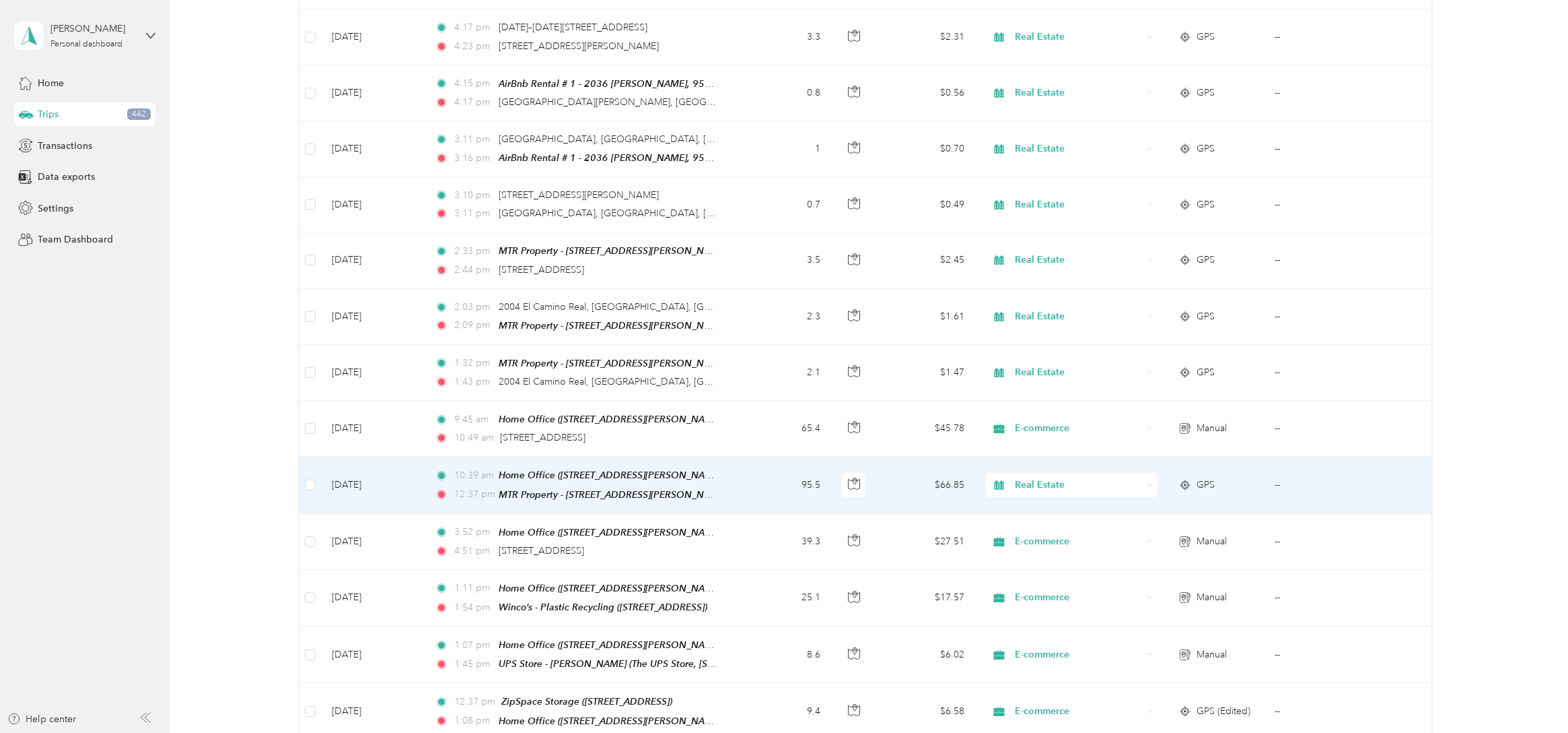
click at [776, 464] on td "95.5" at bounding box center [786, 484] width 91 height 56
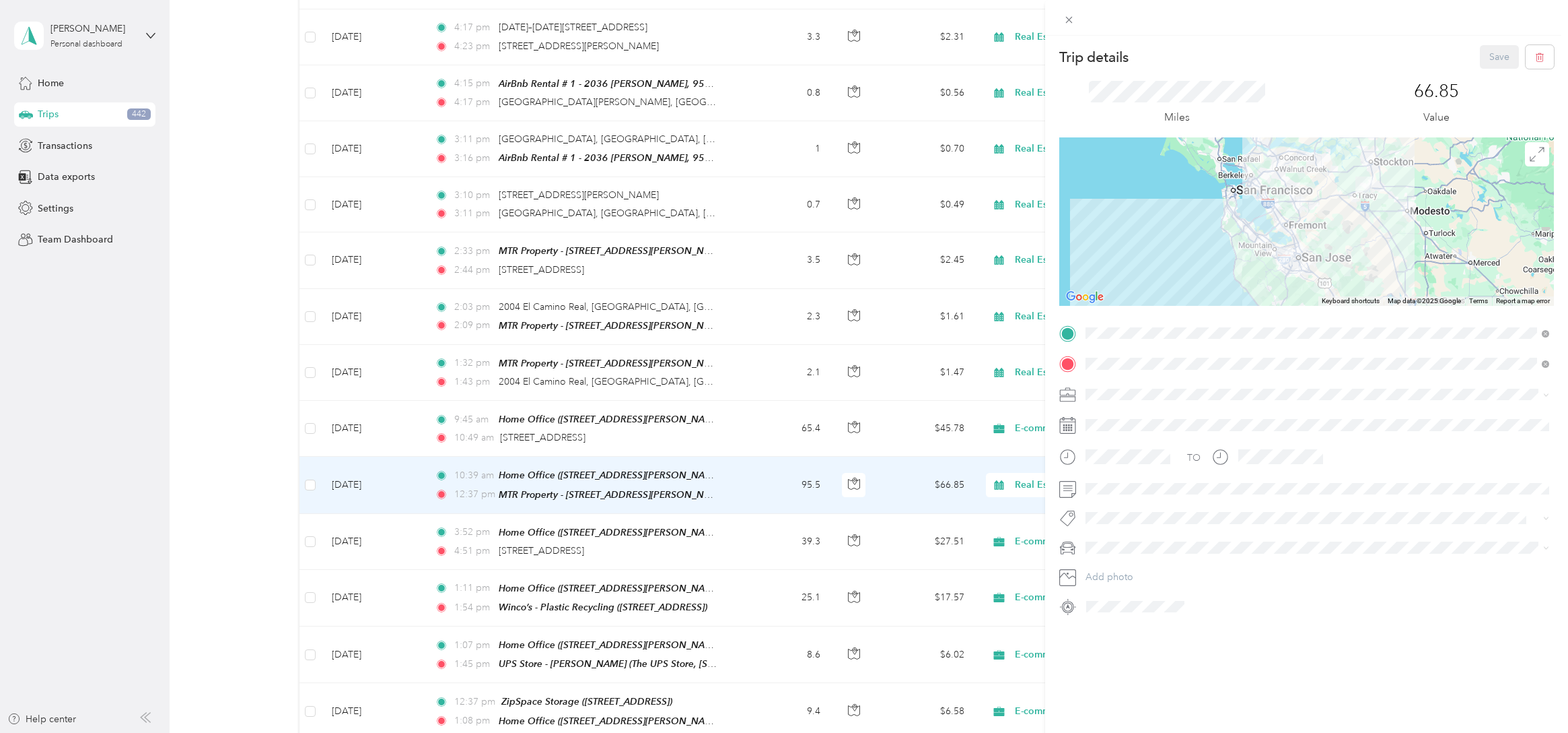
click at [1115, 565] on div "TO Add photo" at bounding box center [1307, 470] width 495 height 295
drag, startPoint x: 1206, startPoint y: 678, endPoint x: 1154, endPoint y: 620, distance: 77.9
click at [1206, 678] on div "Trip details Save This trip cannot be edited because it is either under review,…" at bounding box center [1307, 402] width 523 height 733
click at [1077, 604] on icon at bounding box center [1067, 606] width 17 height 17
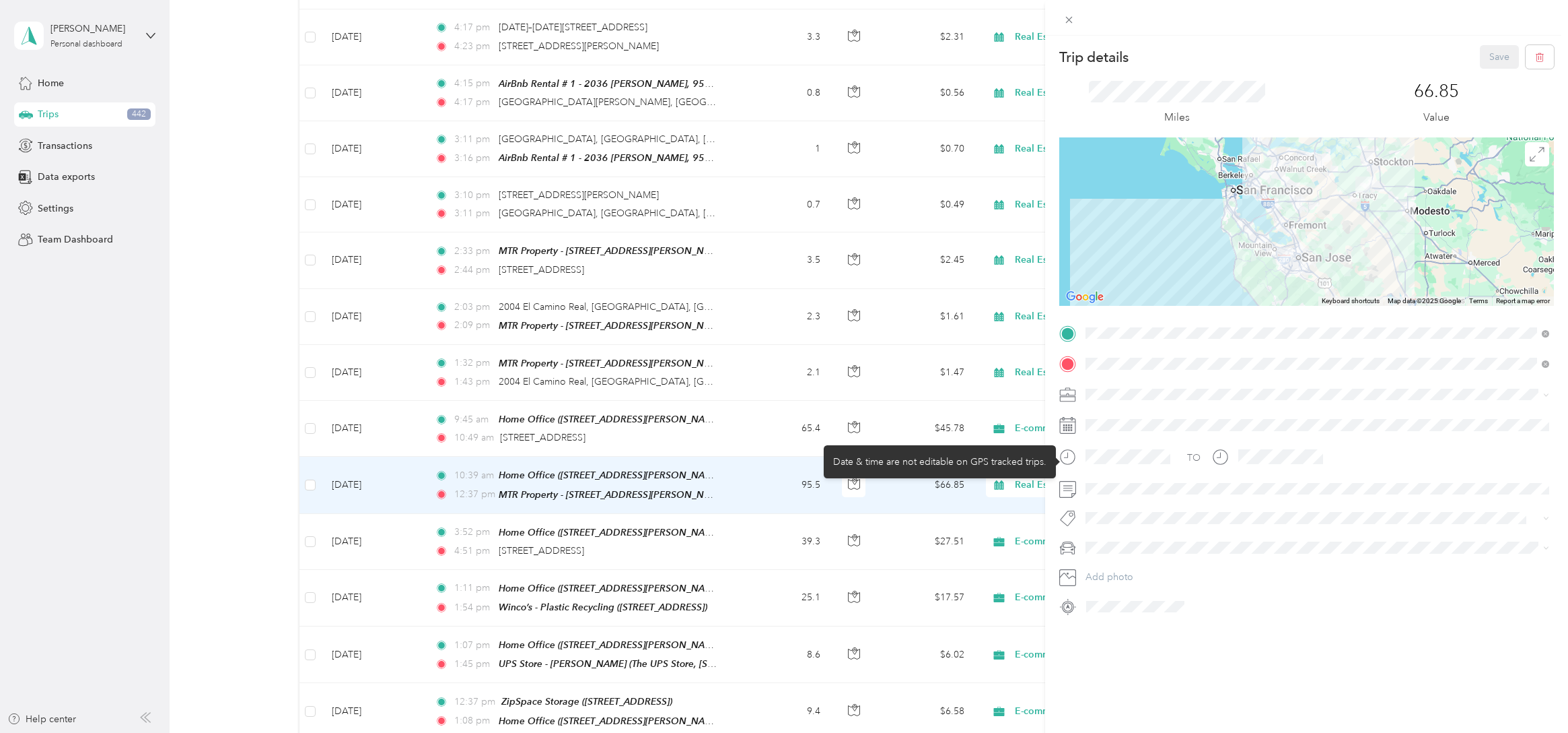
click at [1075, 457] on circle at bounding box center [1068, 457] width 15 height 15
click at [1546, 54] on button "button" at bounding box center [1540, 57] width 28 height 24
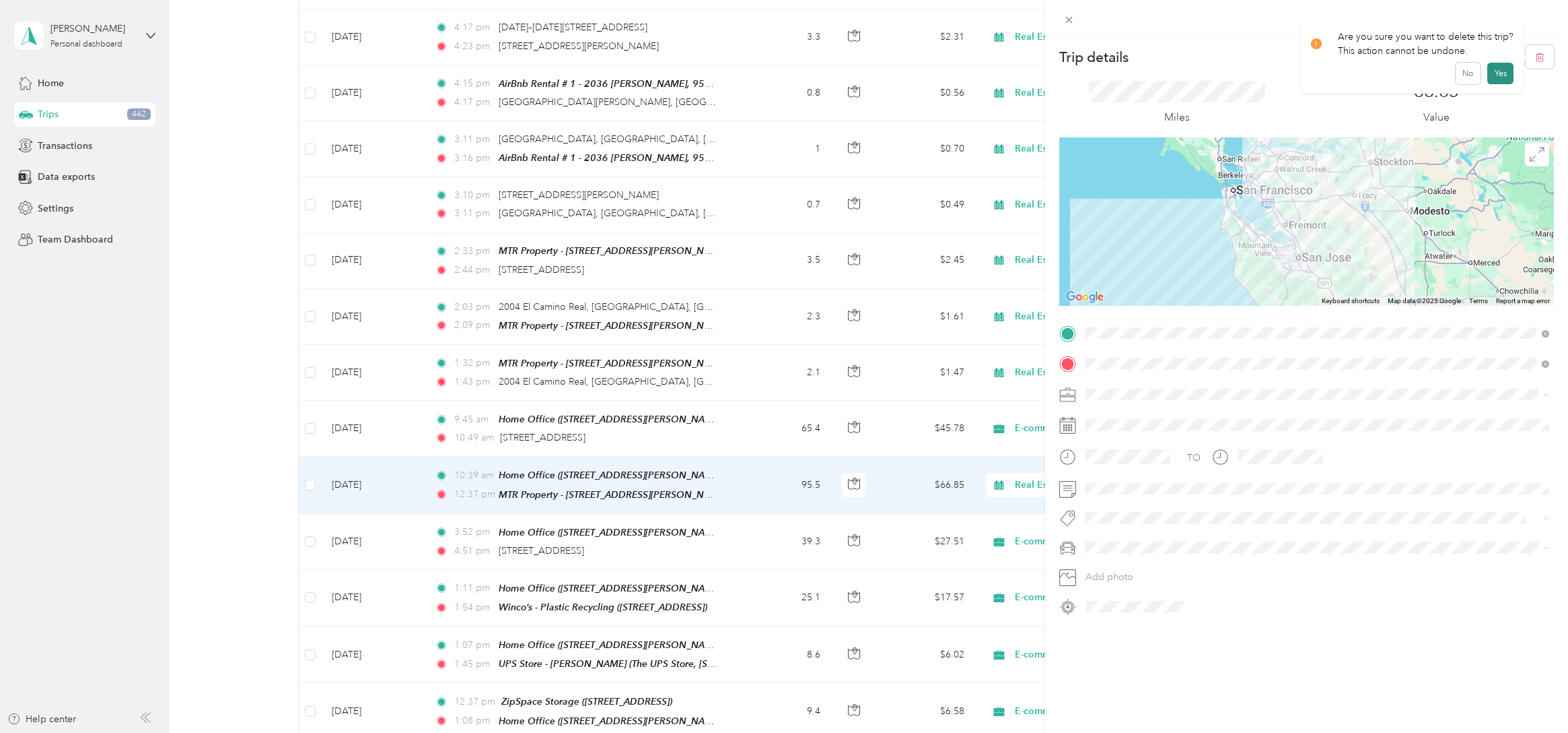
click at [1492, 67] on button "Yes" at bounding box center [1500, 74] width 26 height 22
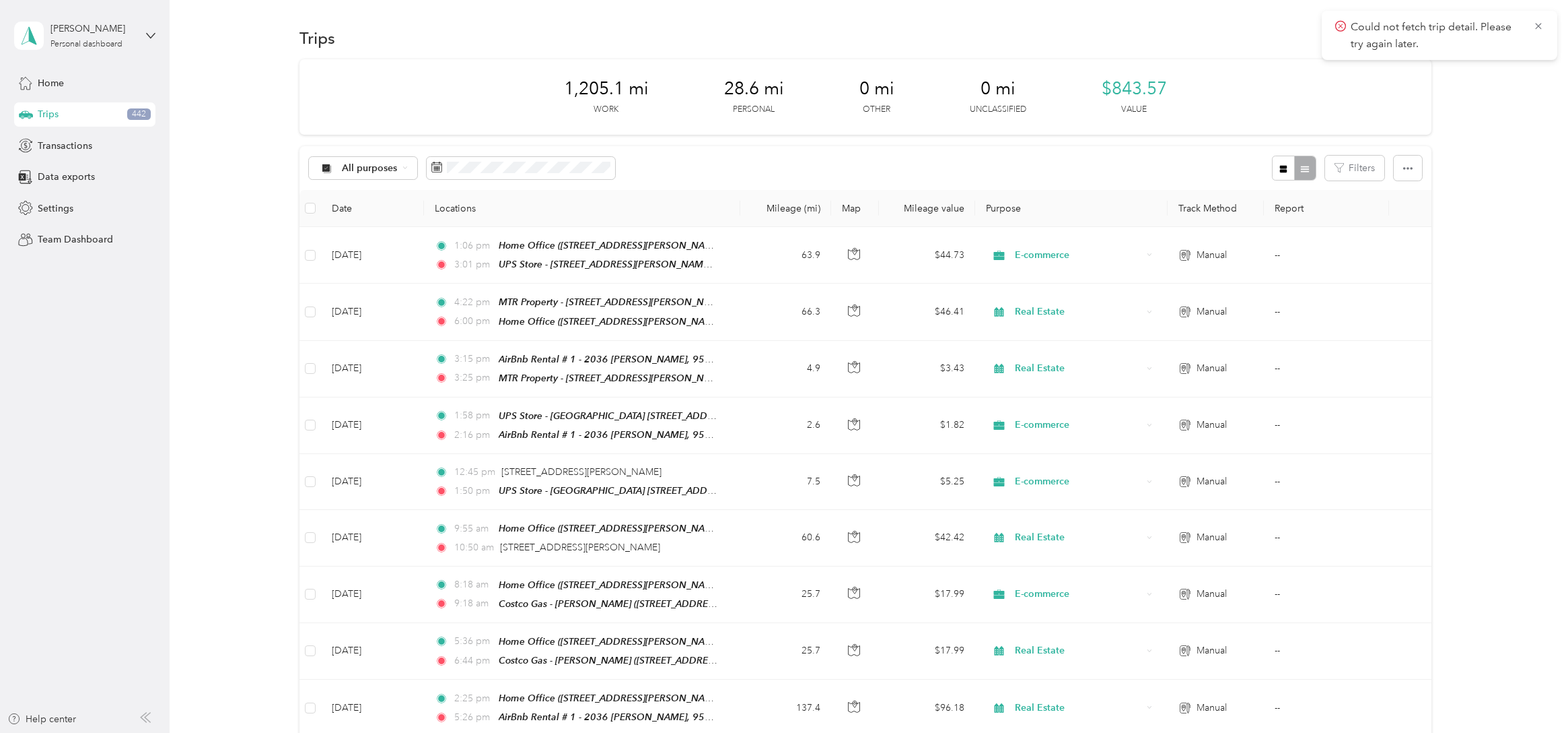
drag, startPoint x: 1537, startPoint y: 24, endPoint x: 1465, endPoint y: 62, distance: 81.4
click at [1536, 24] on icon at bounding box center [1539, 25] width 11 height 12
click at [1414, 43] on button "New trip" at bounding box center [1396, 38] width 71 height 24
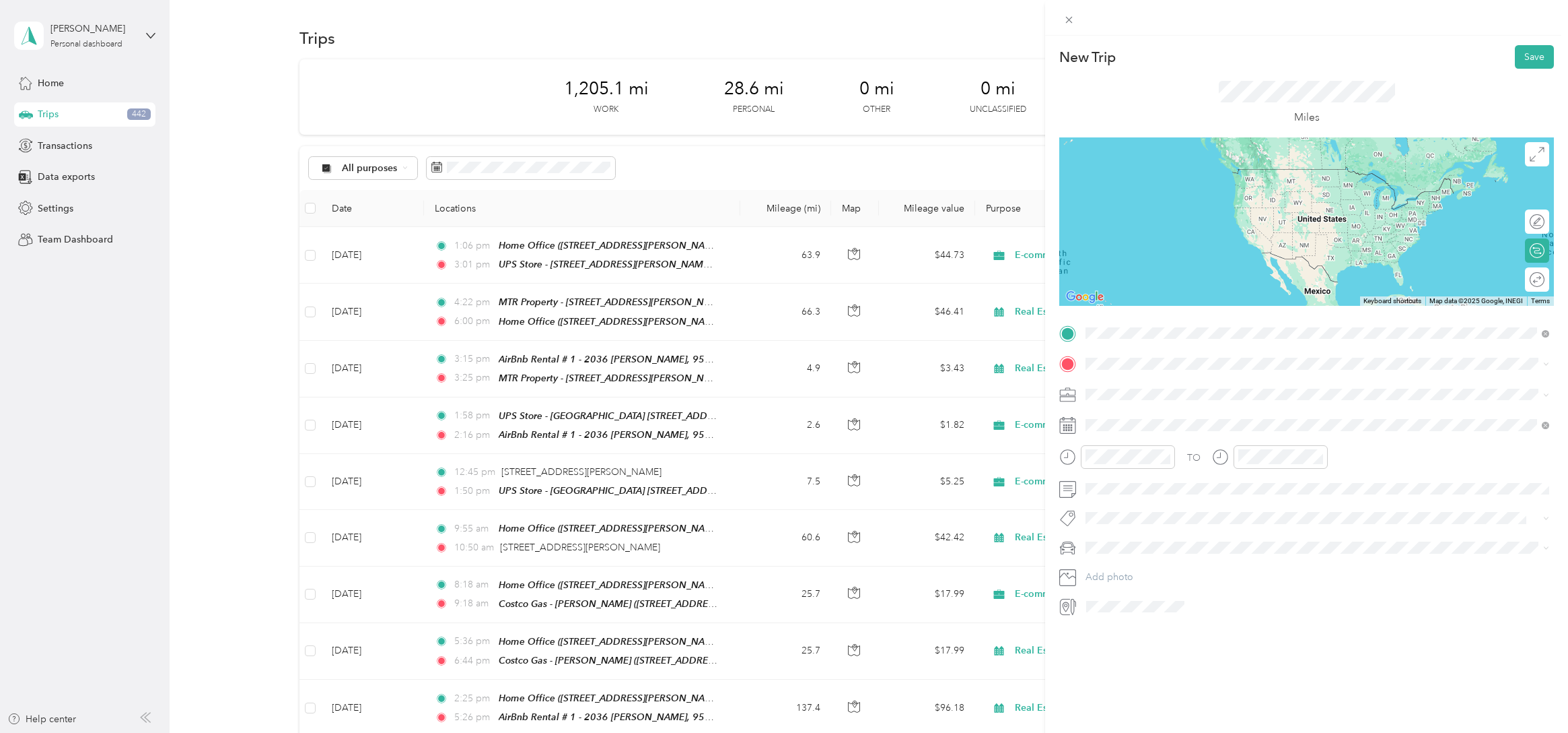
click at [1229, 388] on span "[STREET_ADDRESS][US_STATE]" at bounding box center [1179, 382] width 135 height 12
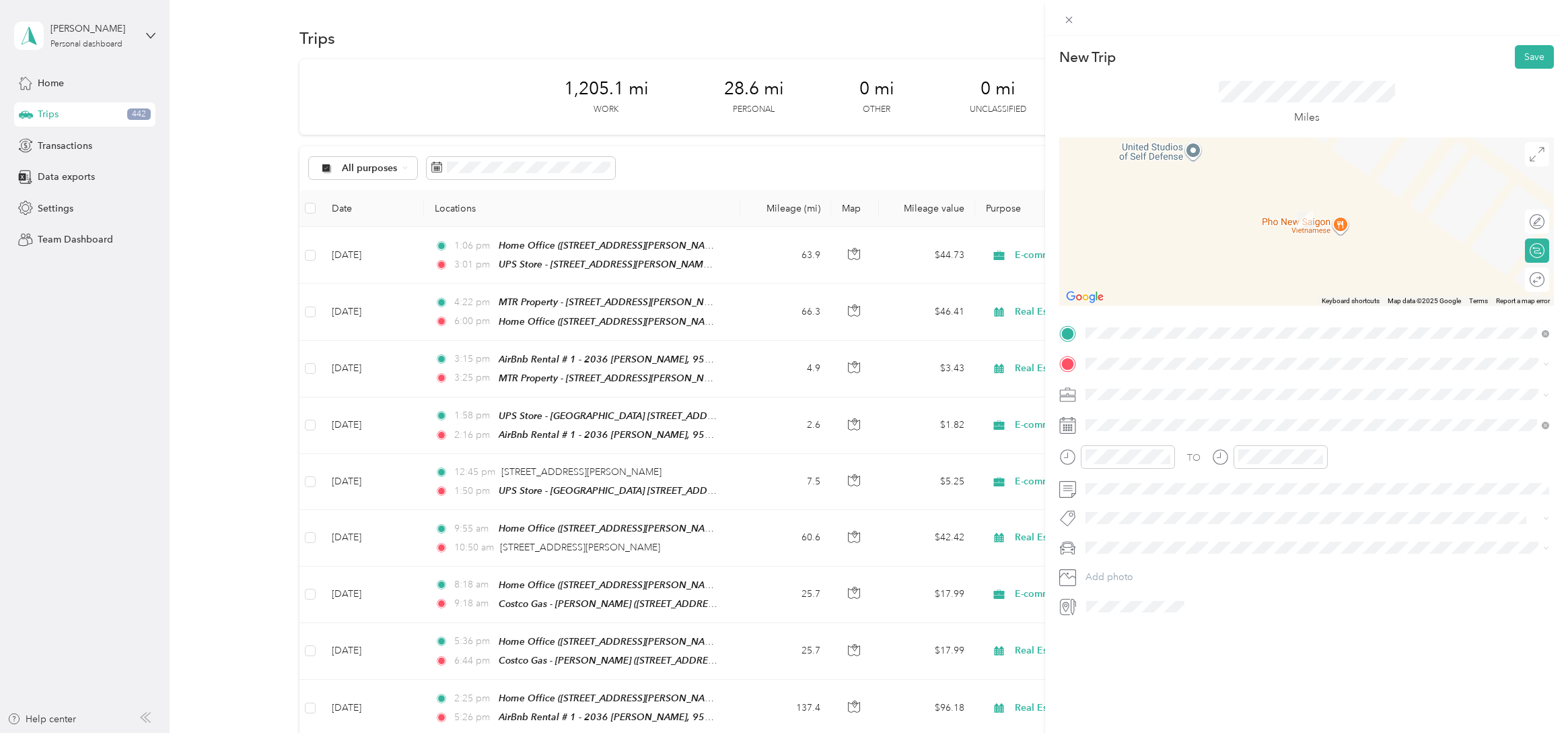
click at [1216, 418] on div "MTR Property - [STREET_ADDRESS][GEOGRAPHIC_DATA][PERSON_NAME][STREET_ADDRESS][P…" at bounding box center [1230, 418] width 238 height 28
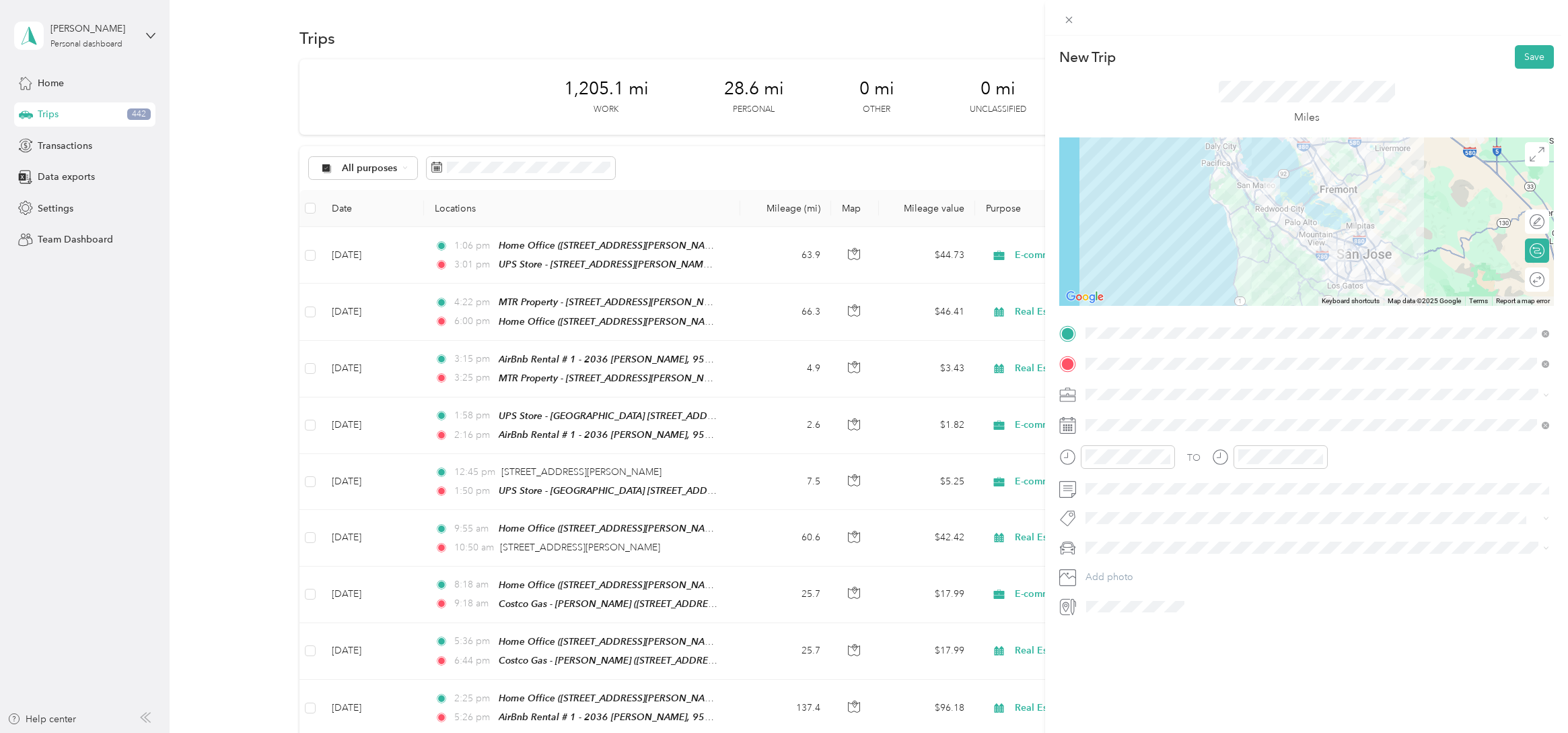
click at [1113, 493] on li "Real Estate" at bounding box center [1318, 489] width 473 height 24
click at [1099, 612] on div "11" at bounding box center [1099, 613] width 32 height 19
click at [1145, 616] on div "59" at bounding box center [1138, 613] width 32 height 19
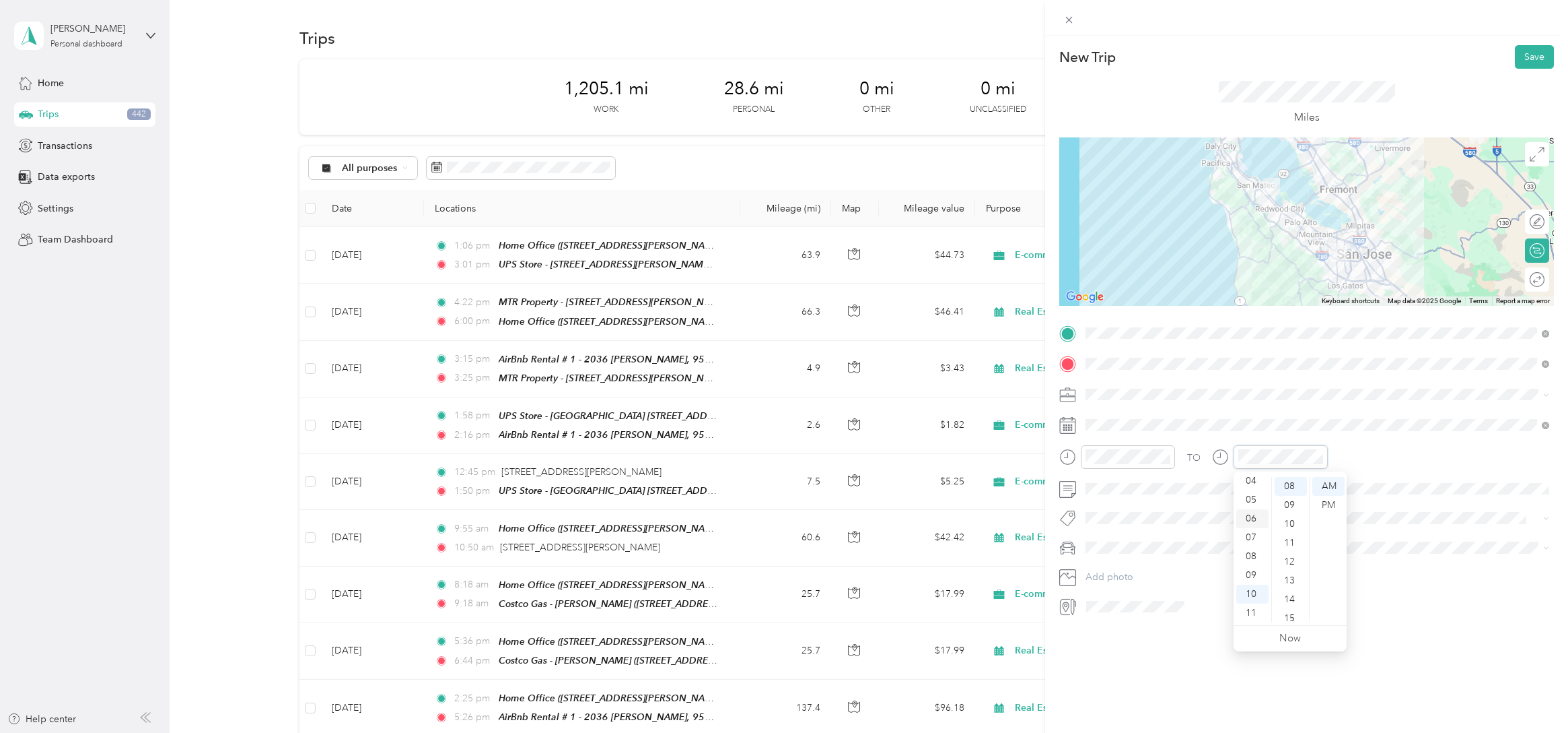
scroll to position [0, 0]
click at [1246, 483] on div "12" at bounding box center [1252, 486] width 32 height 19
click at [1287, 518] on div "40" at bounding box center [1290, 522] width 32 height 19
click at [1324, 504] on div "PM" at bounding box center [1328, 504] width 32 height 19
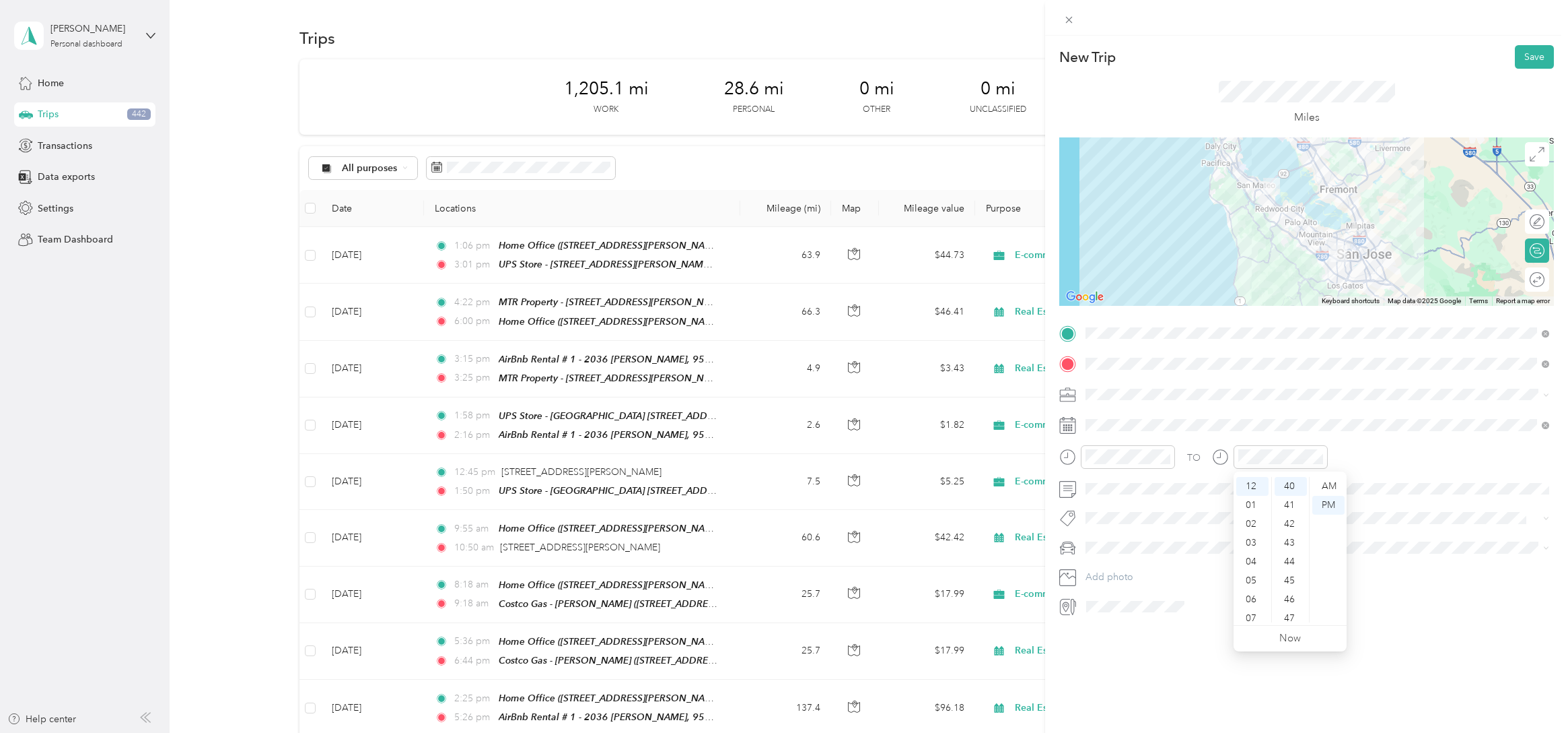
click at [1381, 506] on div "TO Add photo" at bounding box center [1307, 470] width 495 height 295
click at [1118, 619] on span "Audi Q7" at bounding box center [1108, 618] width 36 height 12
click at [1113, 505] on icon at bounding box center [1119, 501] width 14 height 14
click at [1113, 504] on icon at bounding box center [1119, 501] width 14 height 14
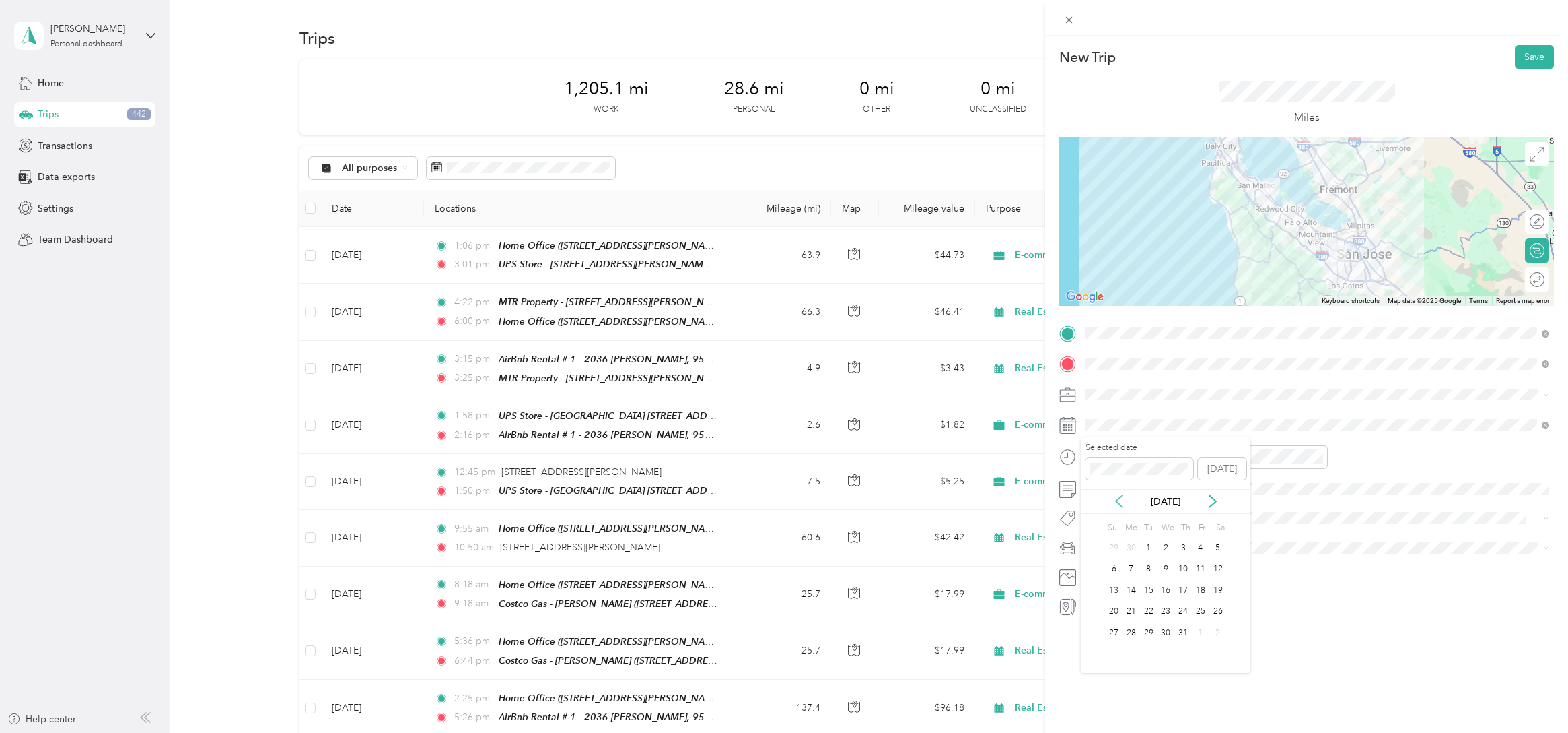
click at [1113, 504] on icon at bounding box center [1119, 501] width 14 height 14
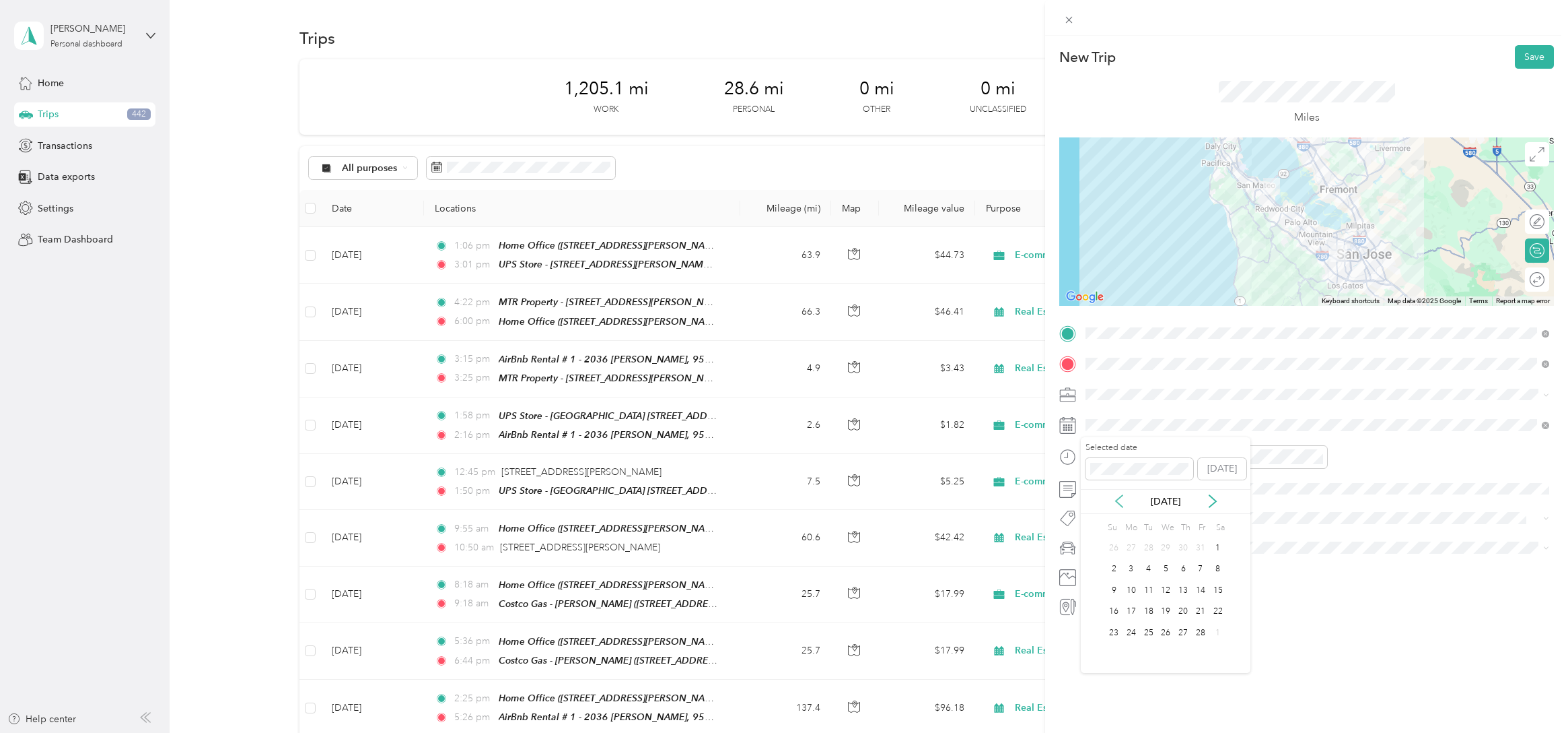
click at [1113, 504] on icon at bounding box center [1119, 501] width 14 height 14
click at [1216, 587] on div "18" at bounding box center [1218, 590] width 17 height 16
click at [1546, 46] on button "Save" at bounding box center [1534, 57] width 39 height 24
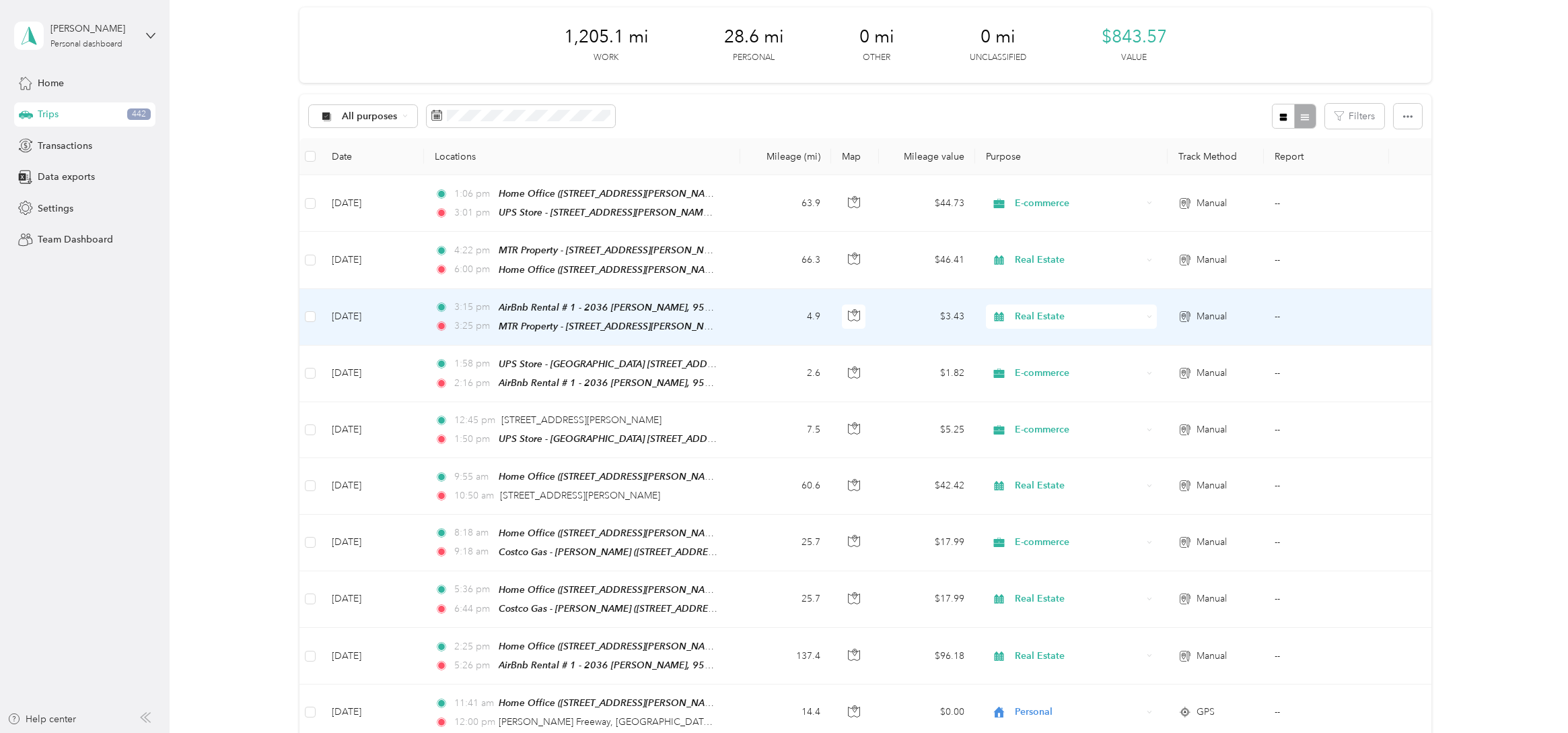
scroll to position [0, 0]
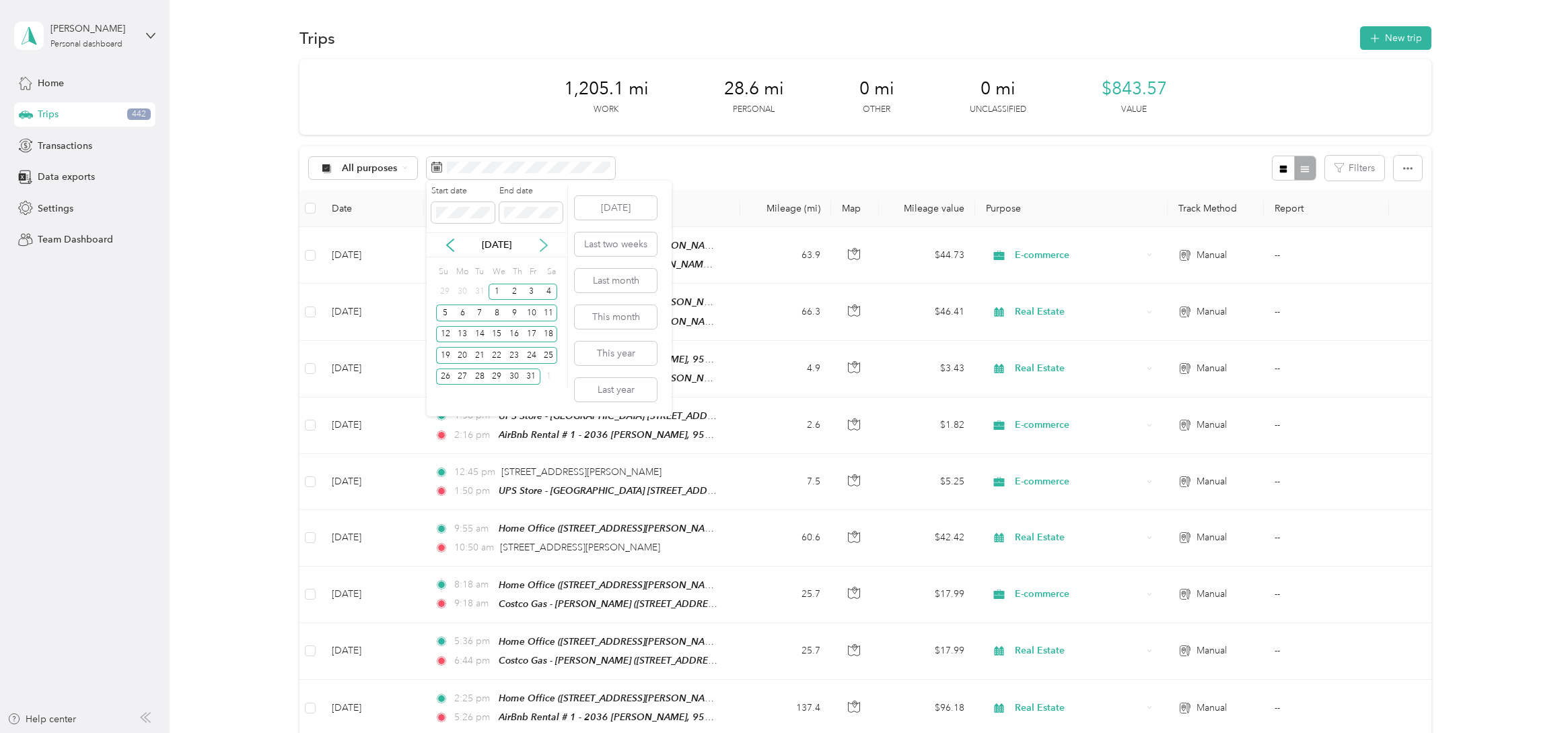
click at [548, 247] on icon at bounding box center [543, 245] width 14 height 14
click at [545, 290] on div "1" at bounding box center [549, 291] width 17 height 16
click at [531, 376] on div "28" at bounding box center [531, 377] width 17 height 16
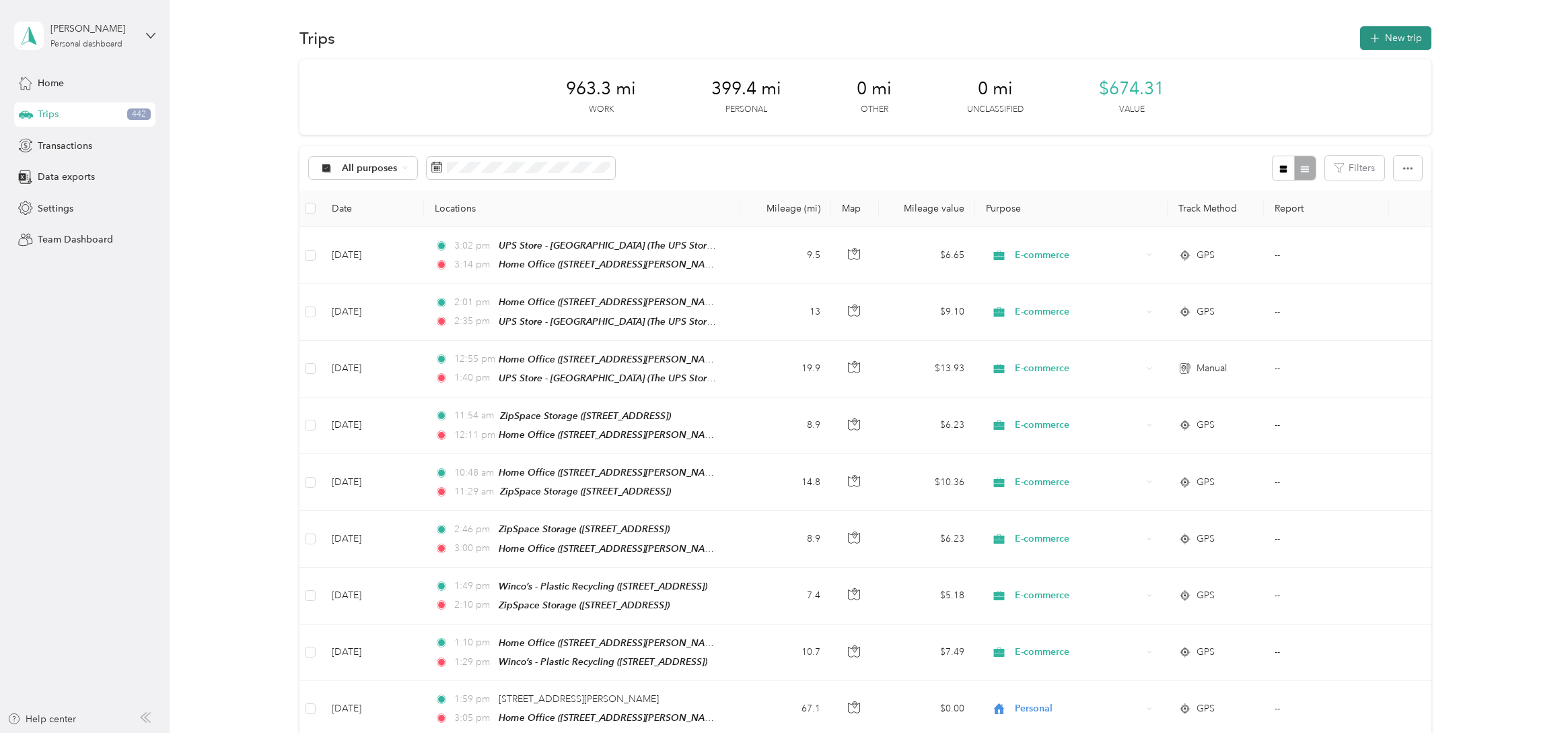
click at [1396, 44] on button "New trip" at bounding box center [1396, 38] width 71 height 24
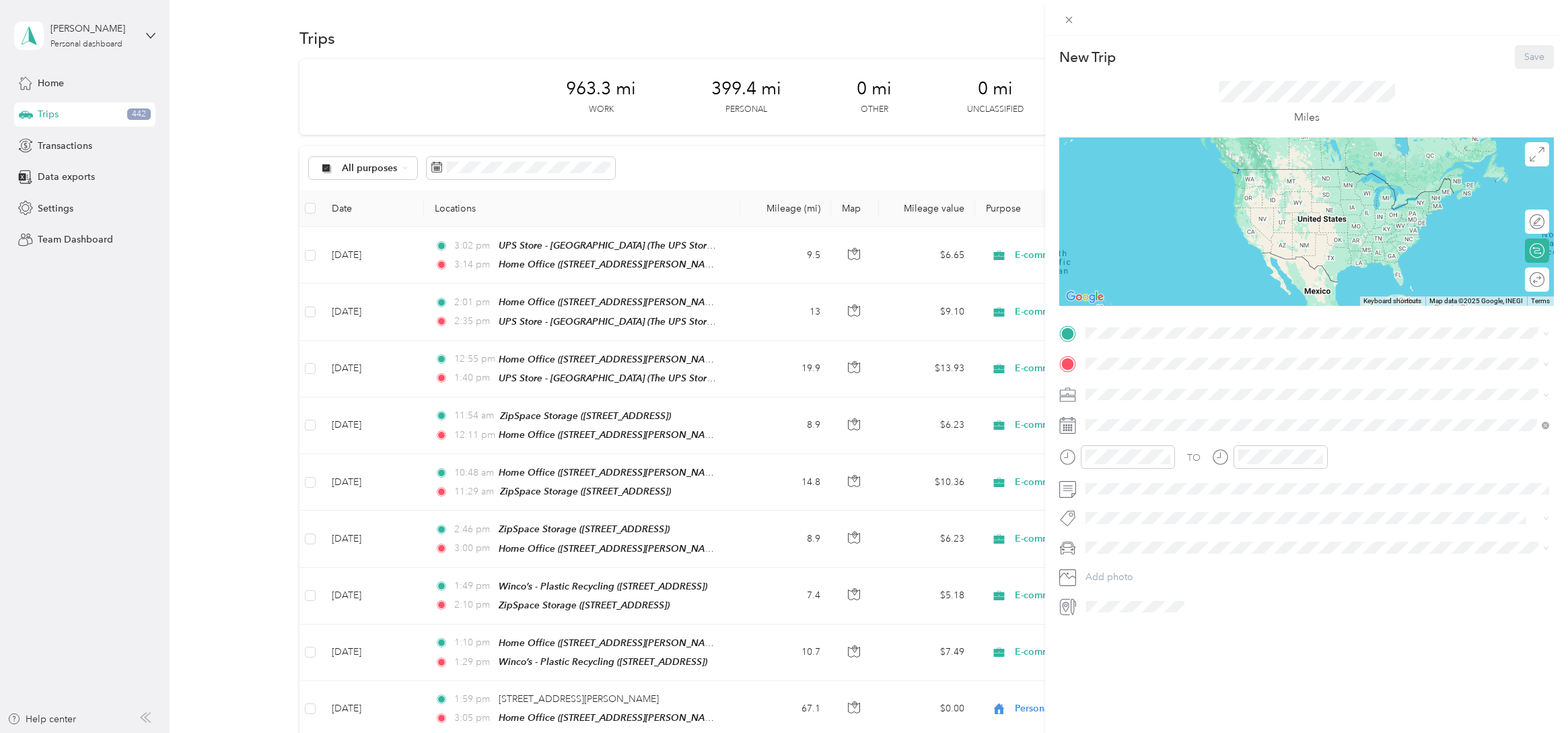
click at [1131, 392] on div "Home Office [STREET_ADDRESS][PERSON_NAME][US_STATE]" at bounding box center [1216, 393] width 209 height 28
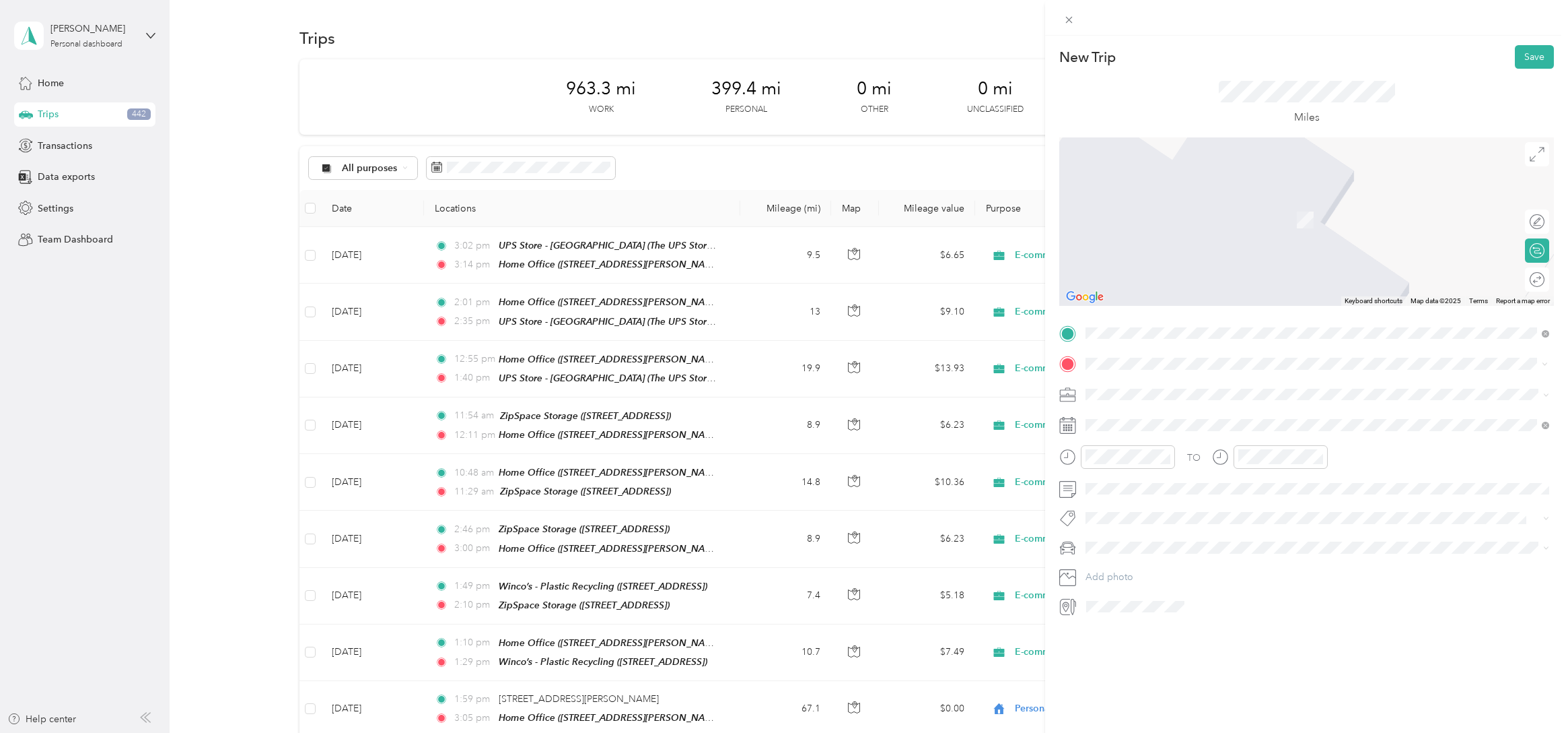
click at [1168, 411] on span "[STREET_ADDRESS][US_STATE]" at bounding box center [1179, 412] width 135 height 12
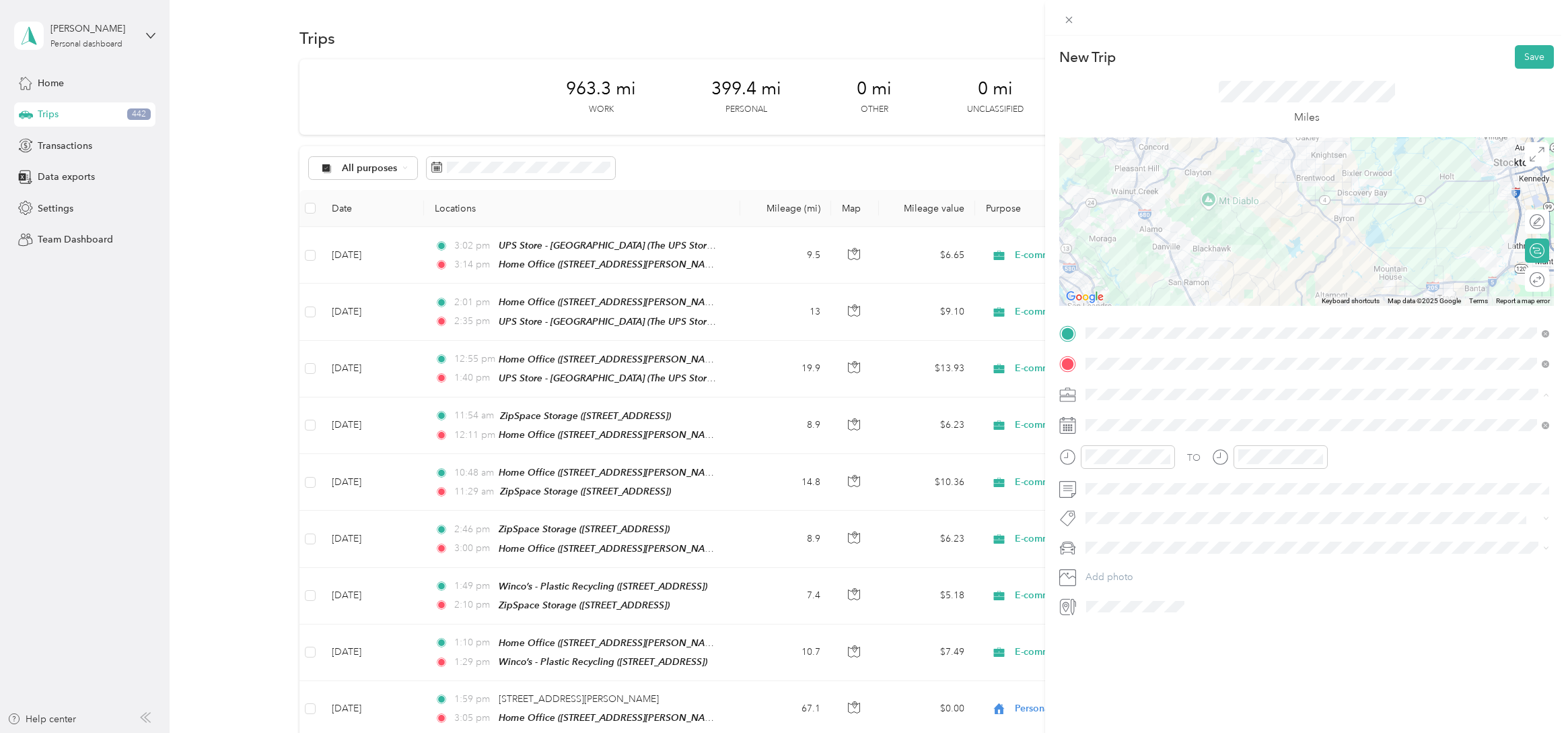
click at [1116, 462] on span "E-commerce" at bounding box center [1117, 464] width 54 height 12
click at [1115, 502] on icon at bounding box center [1119, 501] width 14 height 14
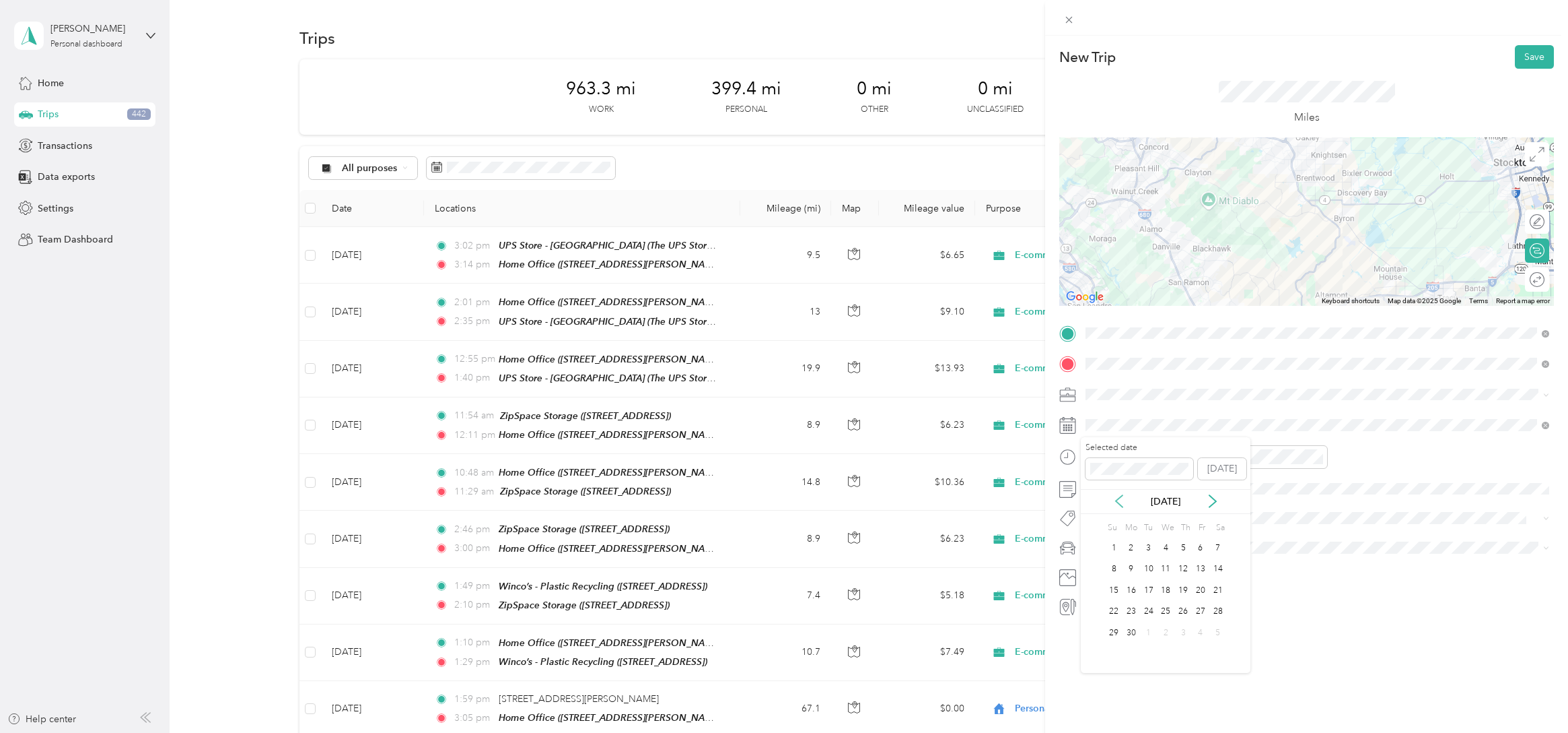
click at [1115, 502] on icon at bounding box center [1119, 501] width 14 height 14
drag, startPoint x: 1221, startPoint y: 545, endPoint x: 1254, endPoint y: 527, distance: 37.6
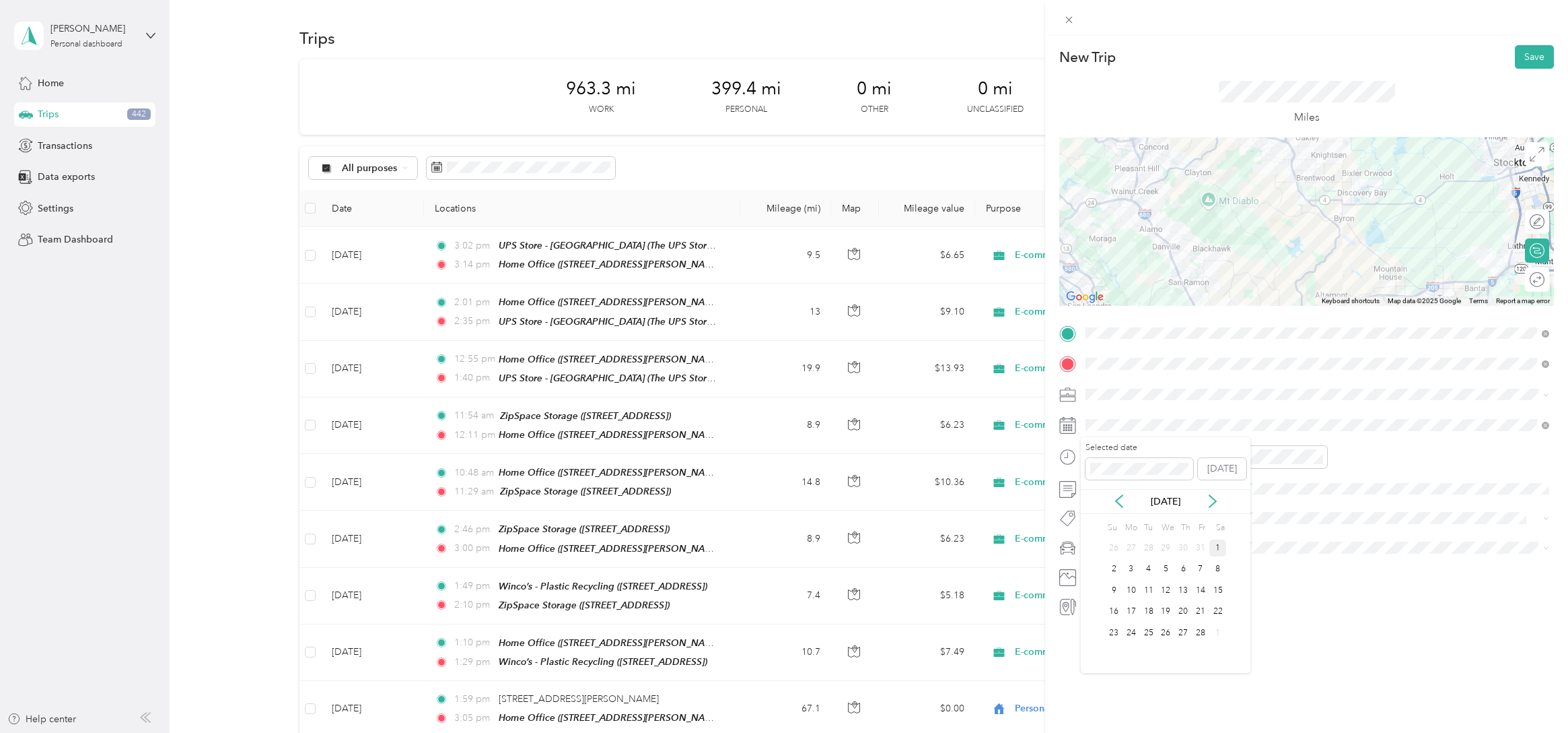
click at [1221, 545] on div "1" at bounding box center [1218, 547] width 17 height 16
click at [1102, 616] on div "11" at bounding box center [1099, 613] width 32 height 19
click at [1138, 480] on div "00" at bounding box center [1138, 486] width 32 height 19
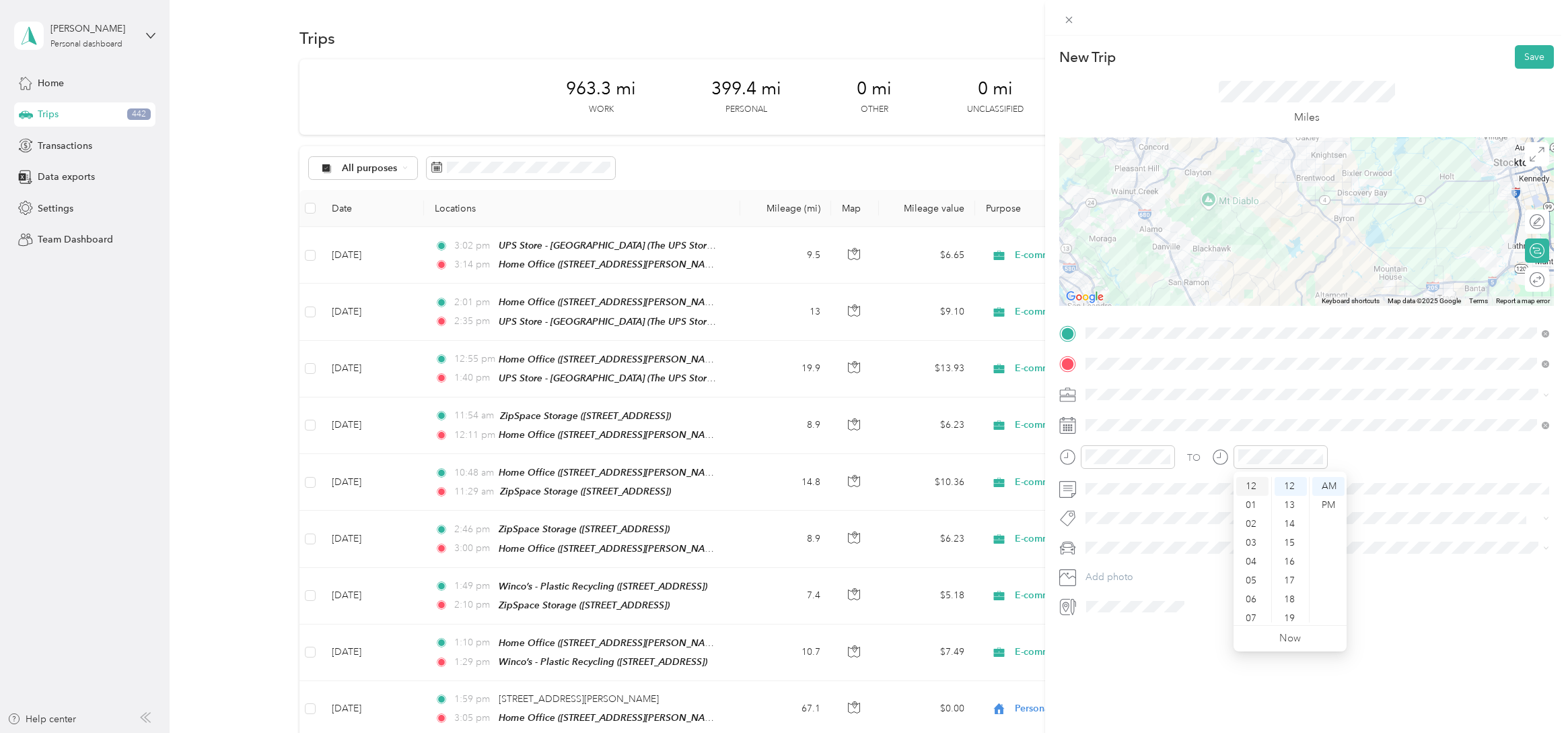
click at [1259, 486] on div "12" at bounding box center [1252, 486] width 32 height 19
click at [1320, 503] on div "PM" at bounding box center [1328, 504] width 32 height 19
click at [1117, 495] on span at bounding box center [1318, 489] width 473 height 22
click at [1130, 616] on div "Audi Q7" at bounding box center [1317, 619] width 454 height 15
click at [1077, 610] on div at bounding box center [1307, 607] width 495 height 22
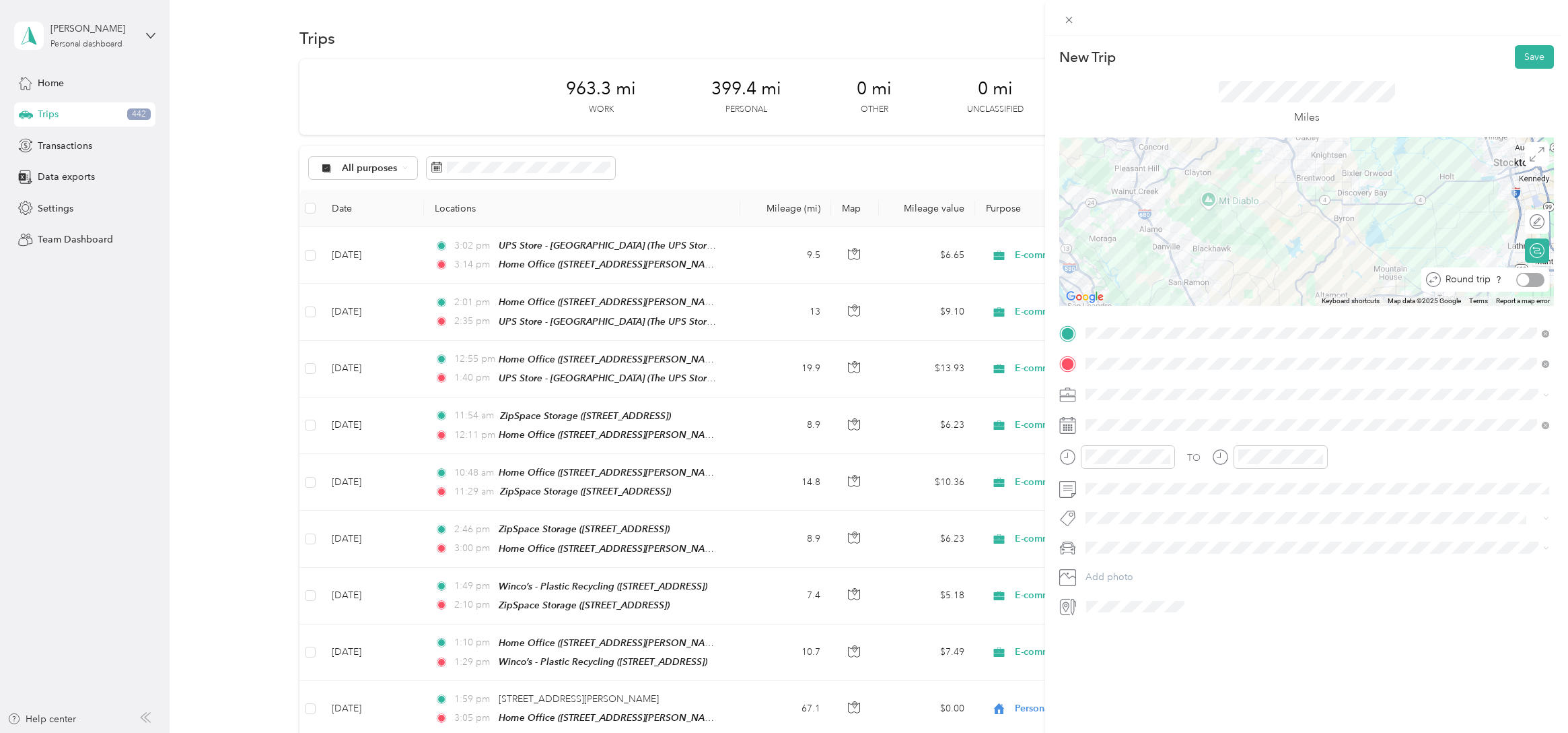
click at [1531, 280] on div at bounding box center [1530, 280] width 28 height 15
click at [1526, 59] on button "Save" at bounding box center [1534, 57] width 39 height 24
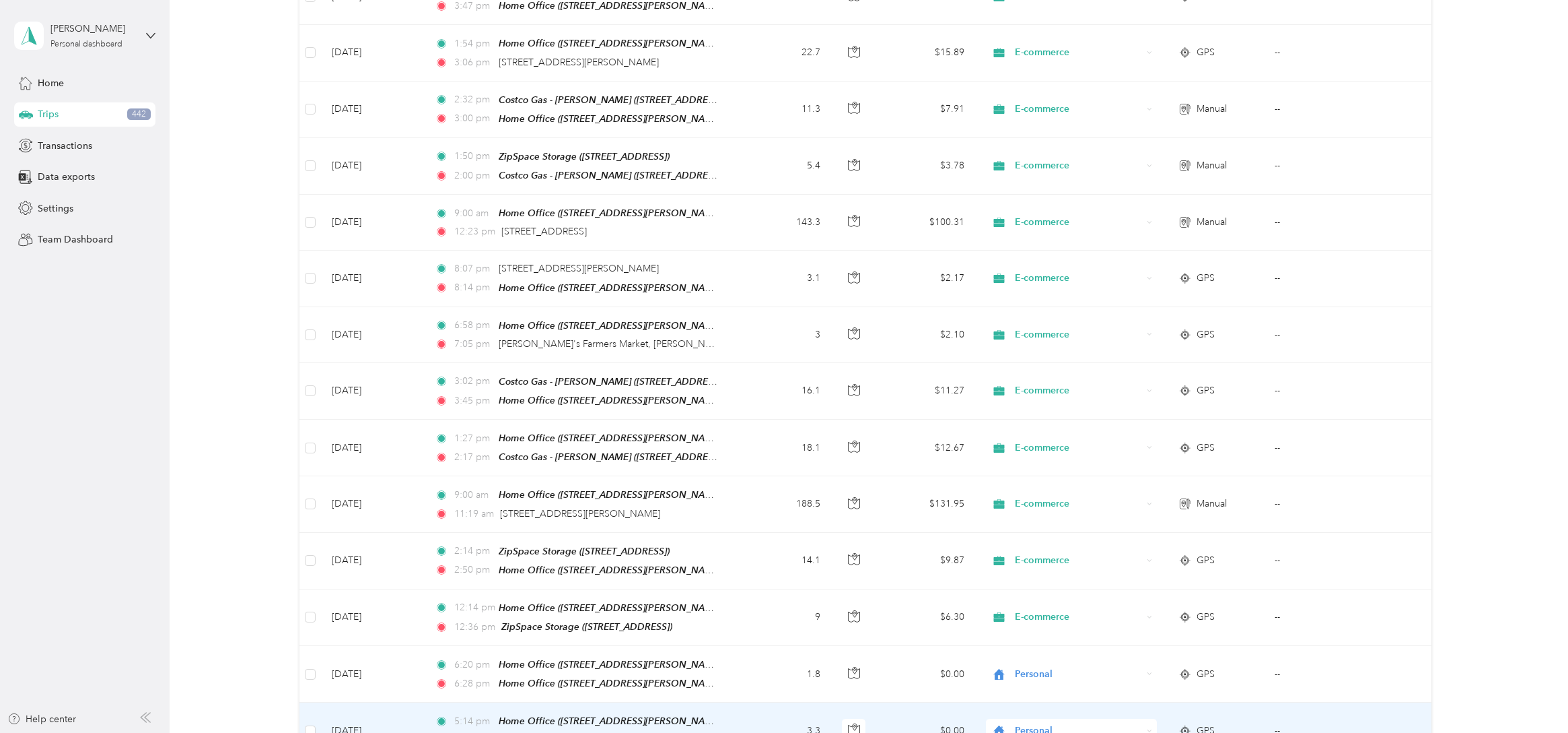
scroll to position [2050, 0]
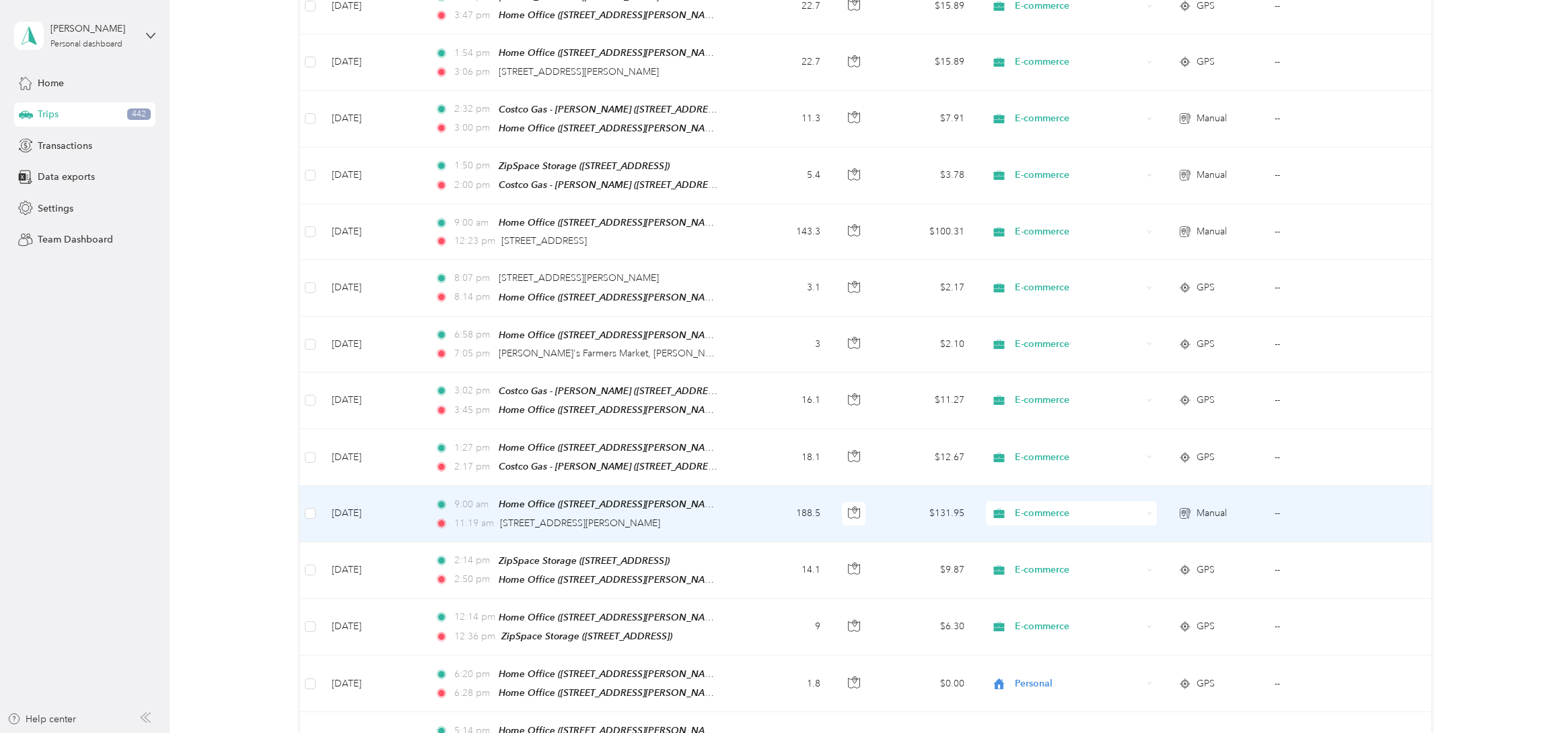
click at [745, 485] on td "188.5" at bounding box center [786, 513] width 91 height 56
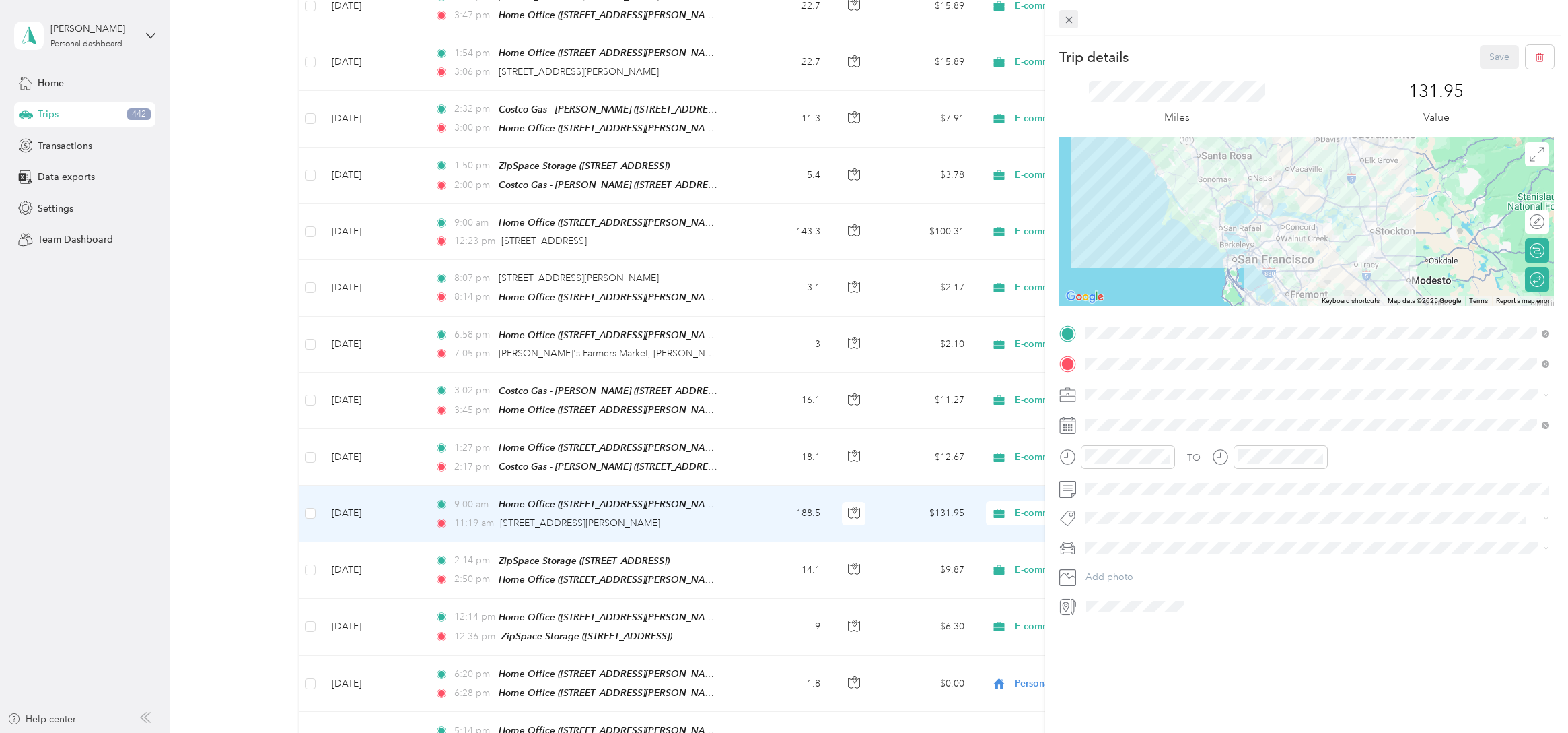
click at [1071, 24] on icon at bounding box center [1069, 20] width 12 height 12
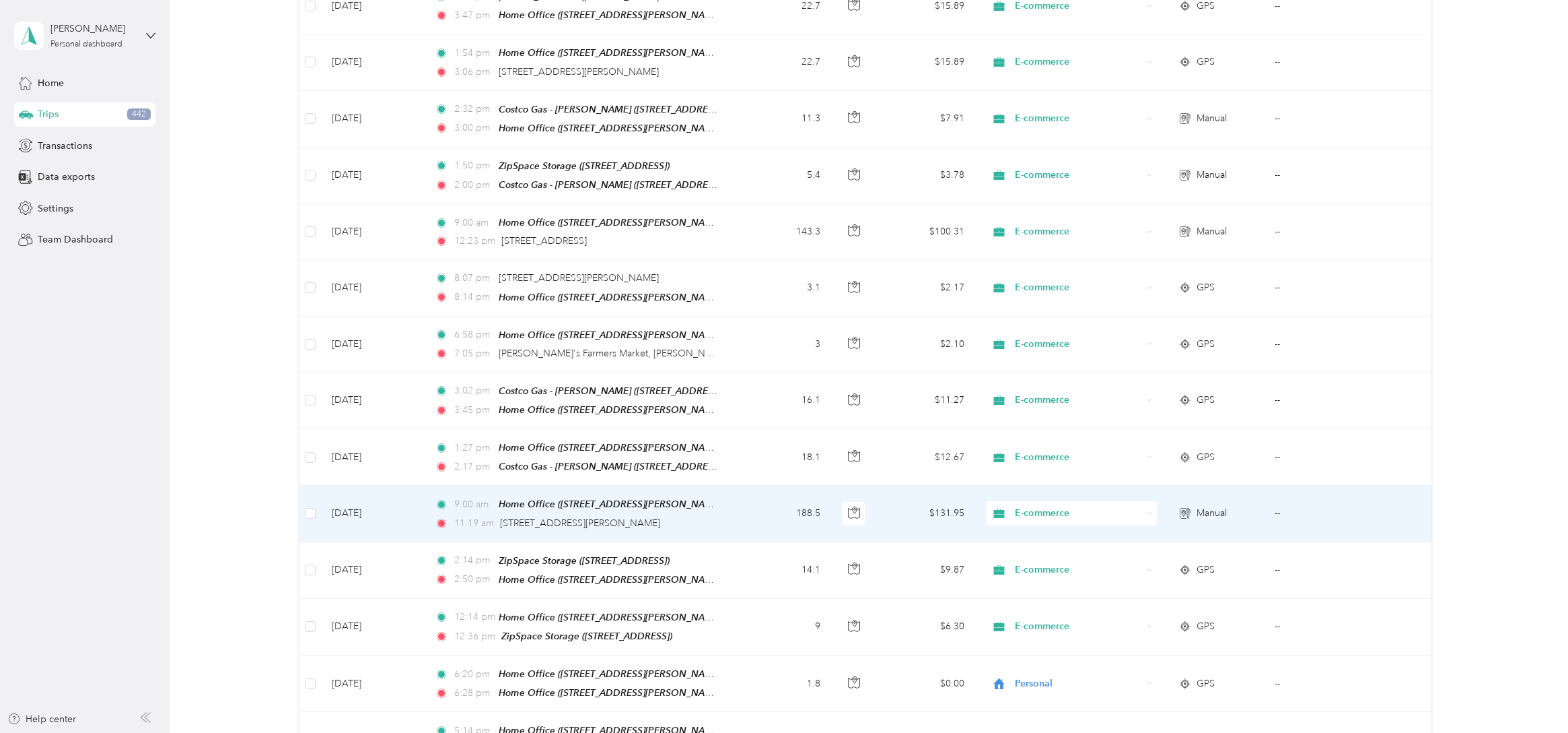
click at [727, 485] on td "9:00 am Home Office ([STREET_ADDRESS][PERSON_NAME][US_STATE]) 11:19 am [STREET_…" at bounding box center [582, 513] width 317 height 56
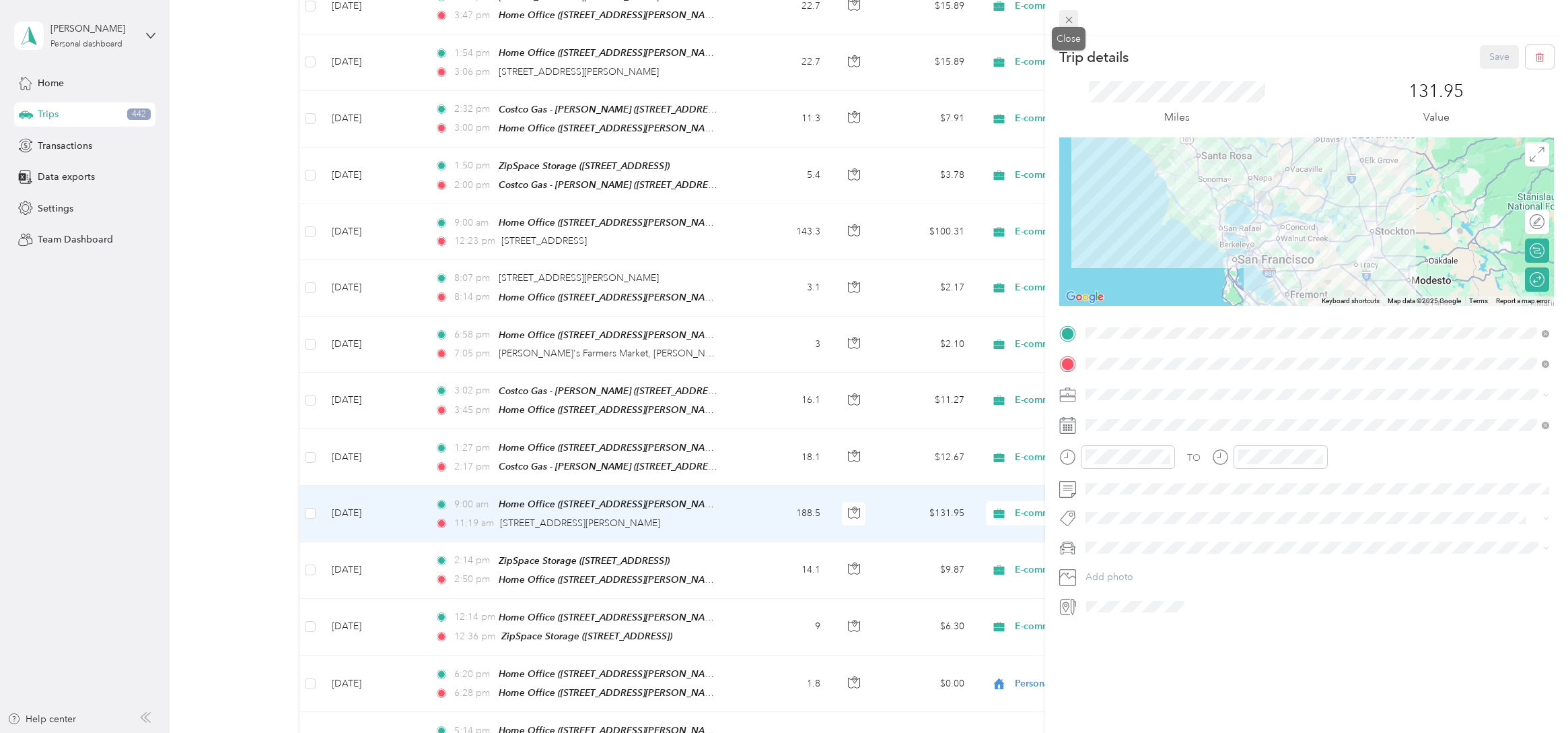
click at [1071, 18] on icon at bounding box center [1069, 20] width 12 height 12
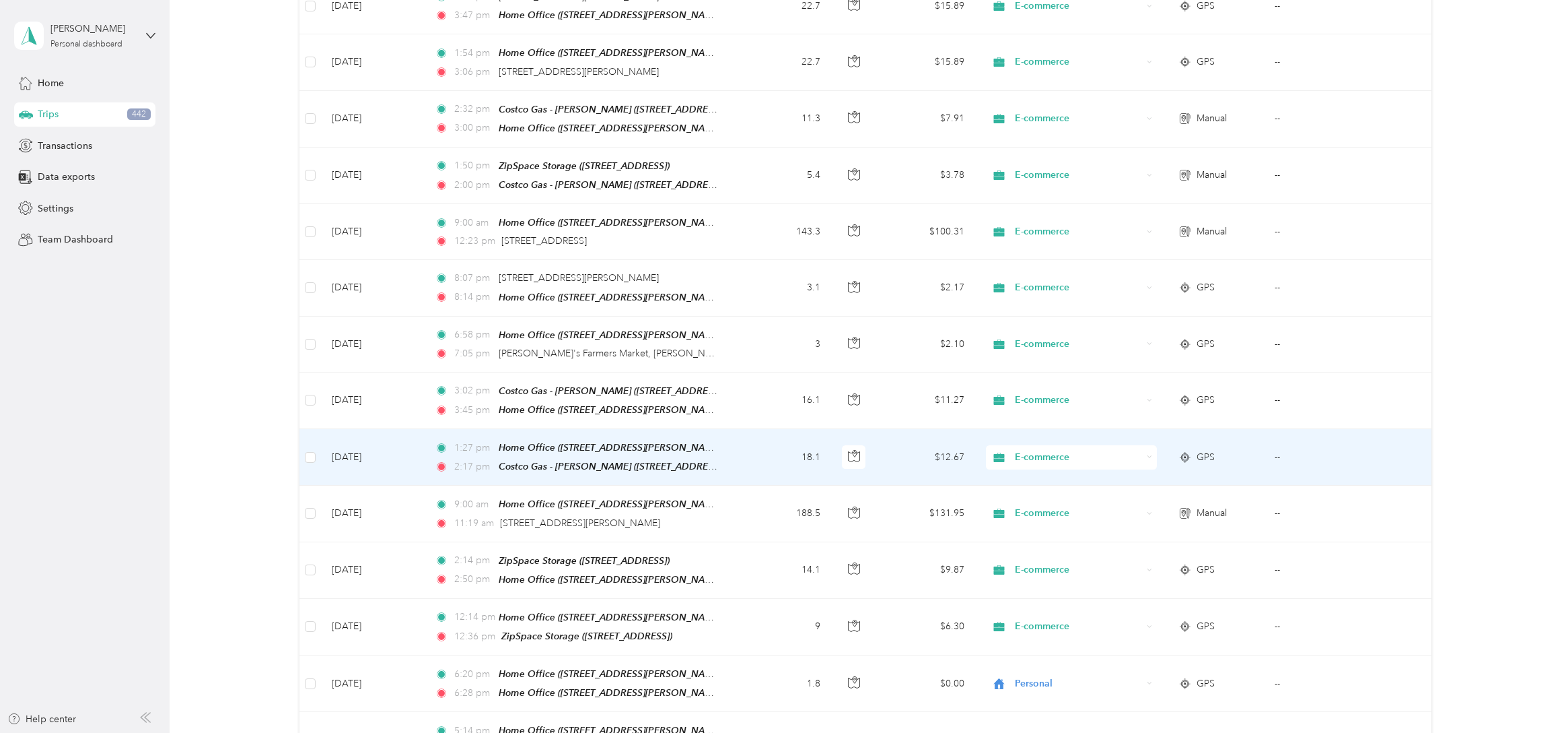
click at [739, 429] on td "1:27 pm Home Office ([STREET_ADDRESS][PERSON_NAME][US_STATE]) 2:17 pm Costco Ga…" at bounding box center [582, 457] width 317 height 56
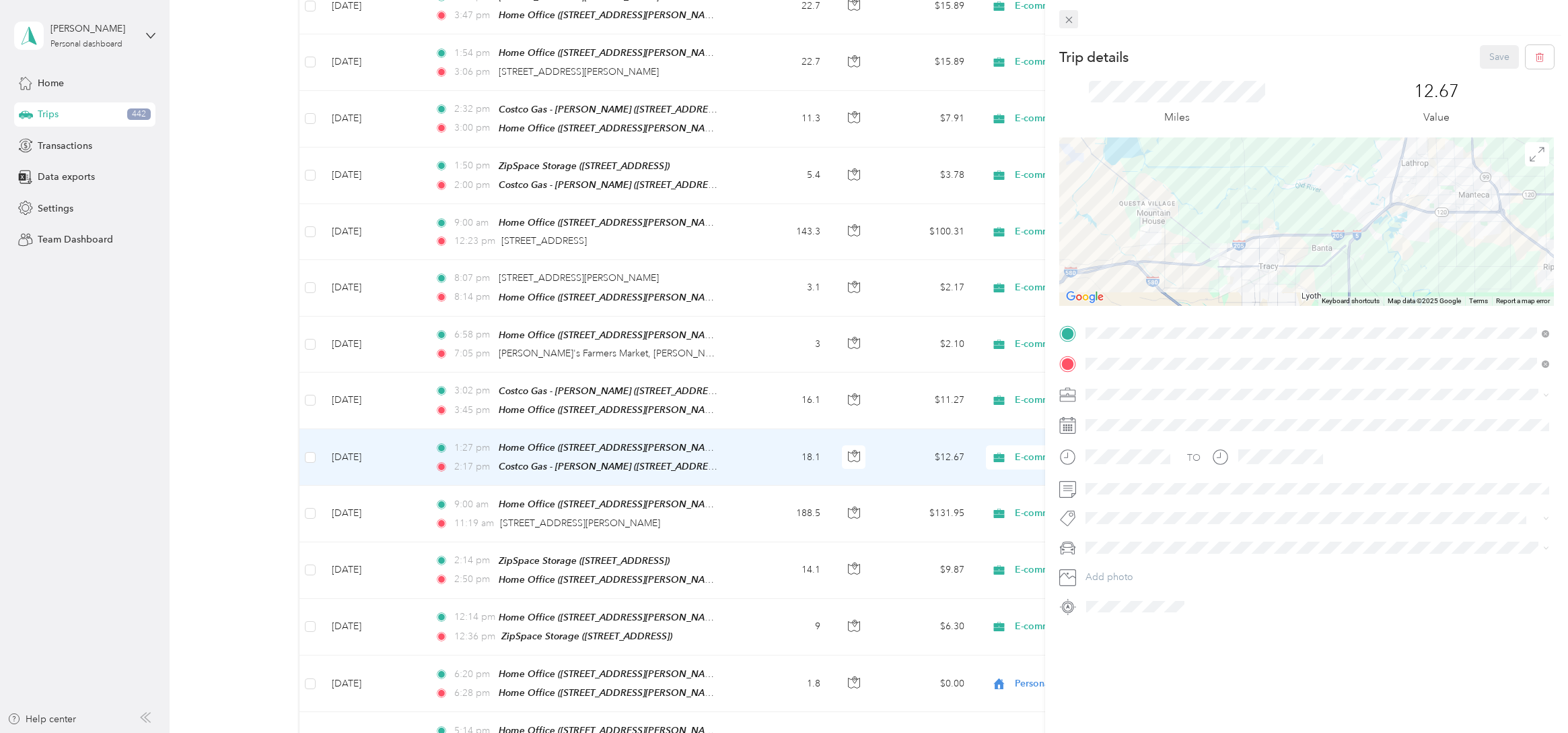
click at [1071, 24] on icon at bounding box center [1069, 20] width 12 height 12
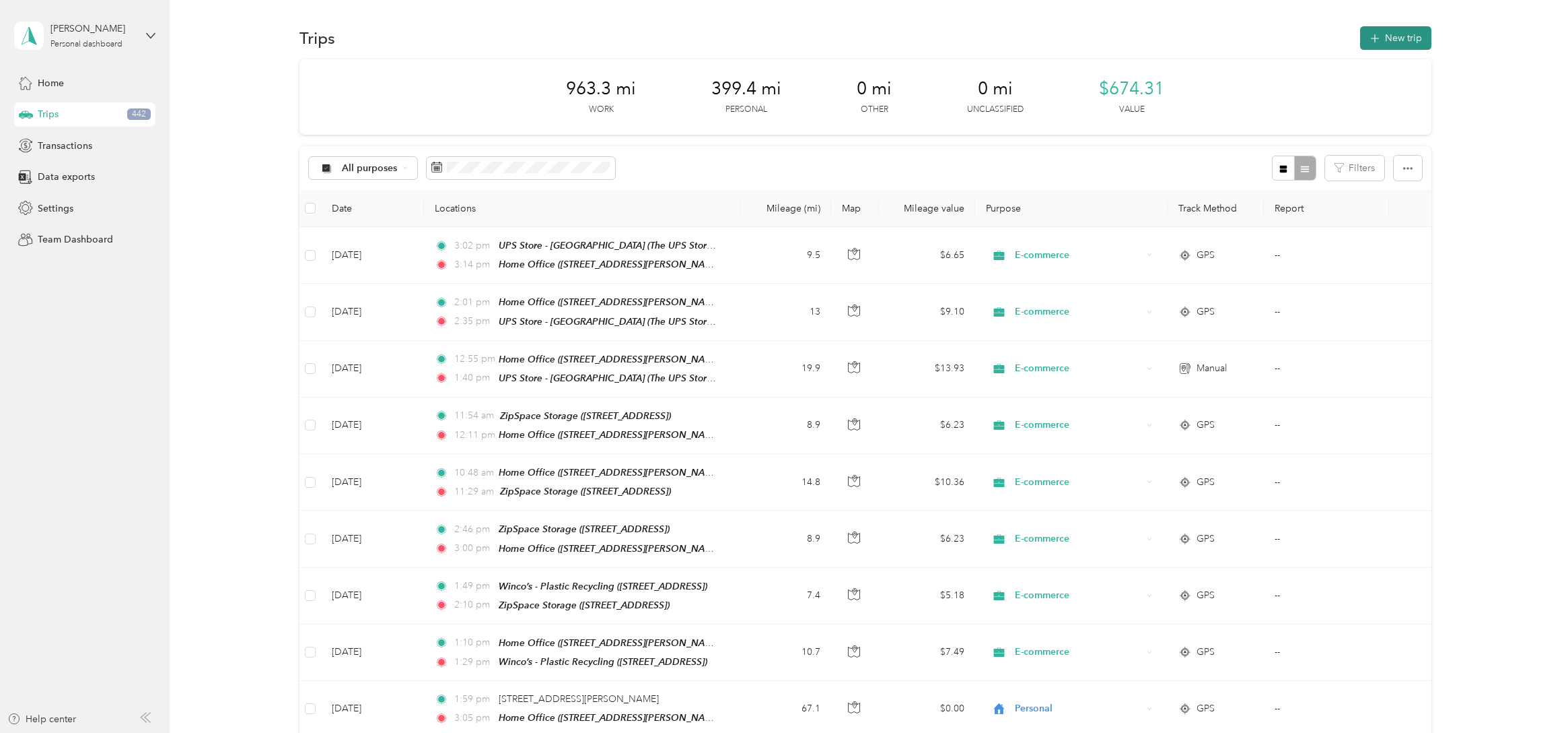
click at [1421, 36] on button "New trip" at bounding box center [1396, 38] width 71 height 24
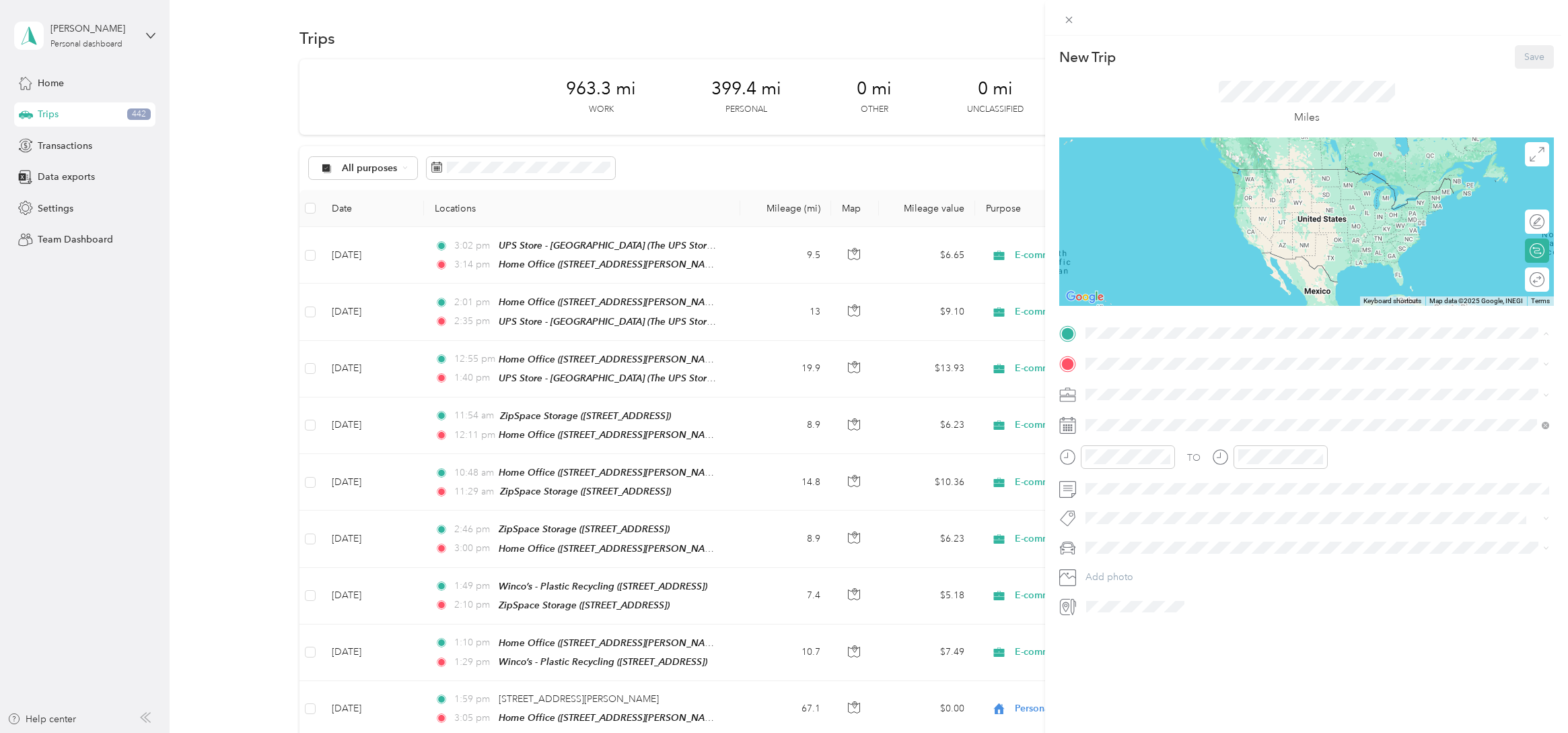
click at [1132, 397] on span "[STREET_ADDRESS][PERSON_NAME][US_STATE]" at bounding box center [1216, 402] width 209 height 12
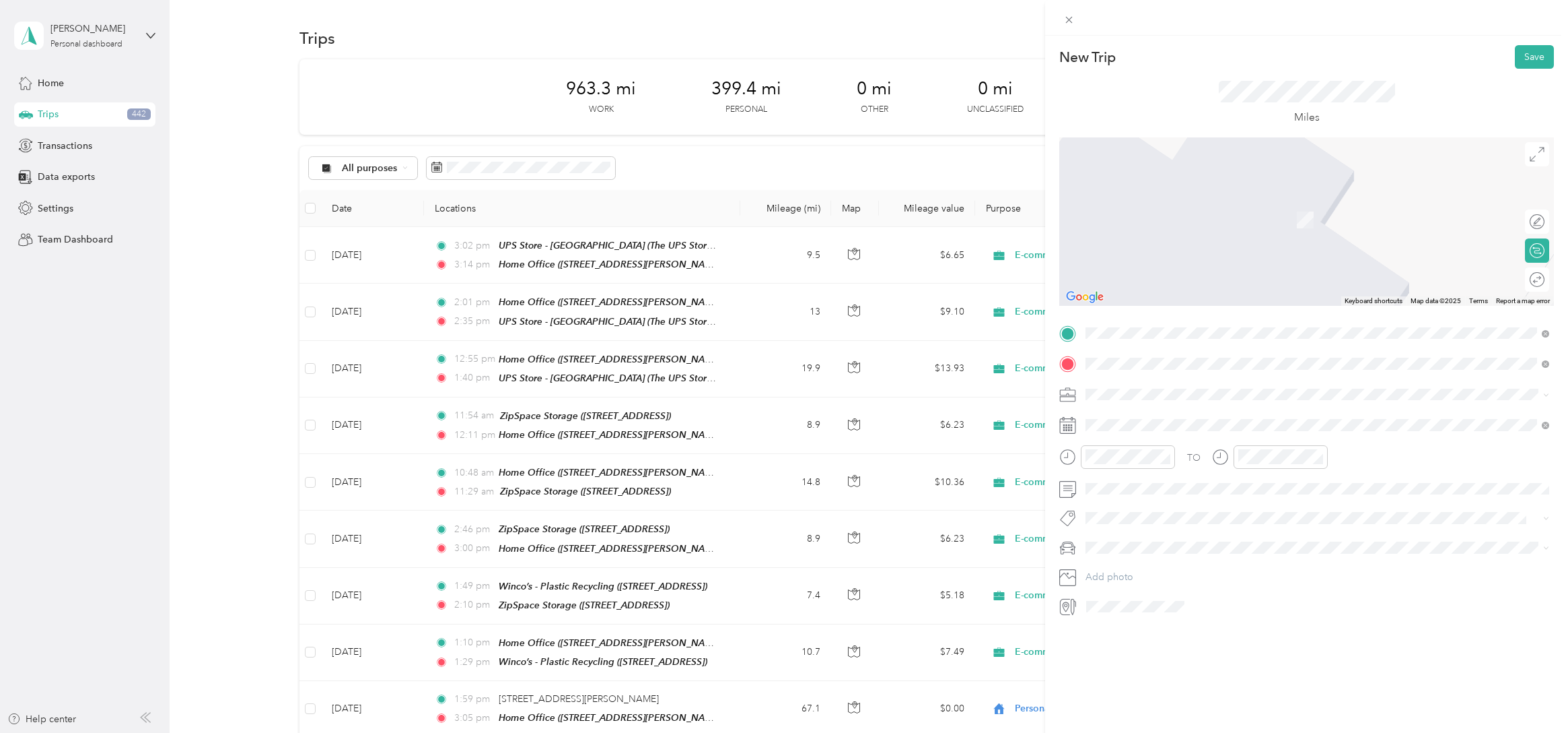
click at [1182, 430] on span "The UPS Store, [STREET_ADDRESS][PERSON_NAME][US_STATE]" at bounding box center [1249, 432] width 277 height 12
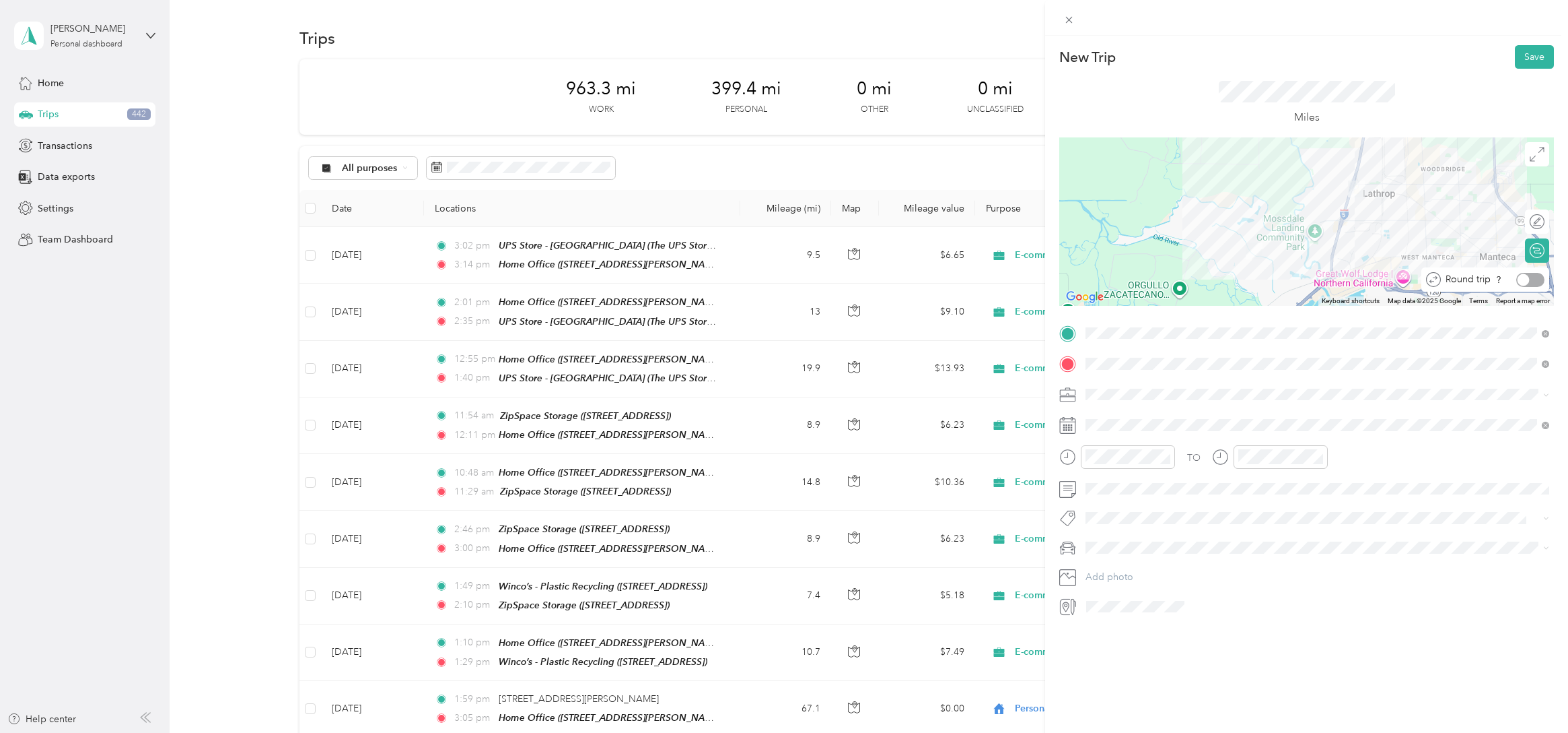
click at [1527, 280] on div at bounding box center [1523, 279] width 12 height 12
click at [1116, 465] on span "E-commerce" at bounding box center [1117, 464] width 54 height 12
click at [1125, 495] on icon at bounding box center [1119, 501] width 14 height 14
click at [1123, 498] on icon at bounding box center [1119, 501] width 14 height 14
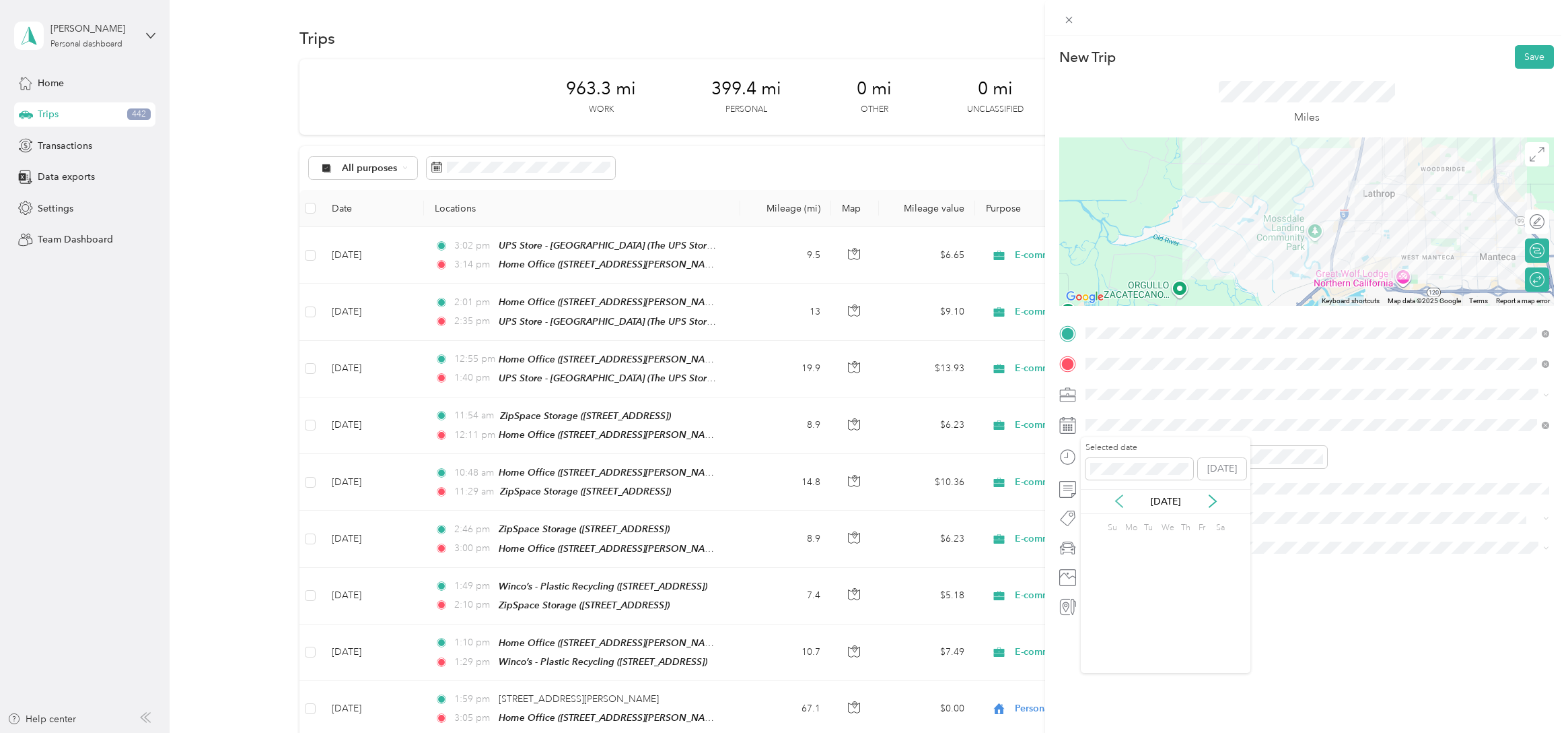
click at [1123, 498] on icon at bounding box center [1119, 501] width 14 height 14
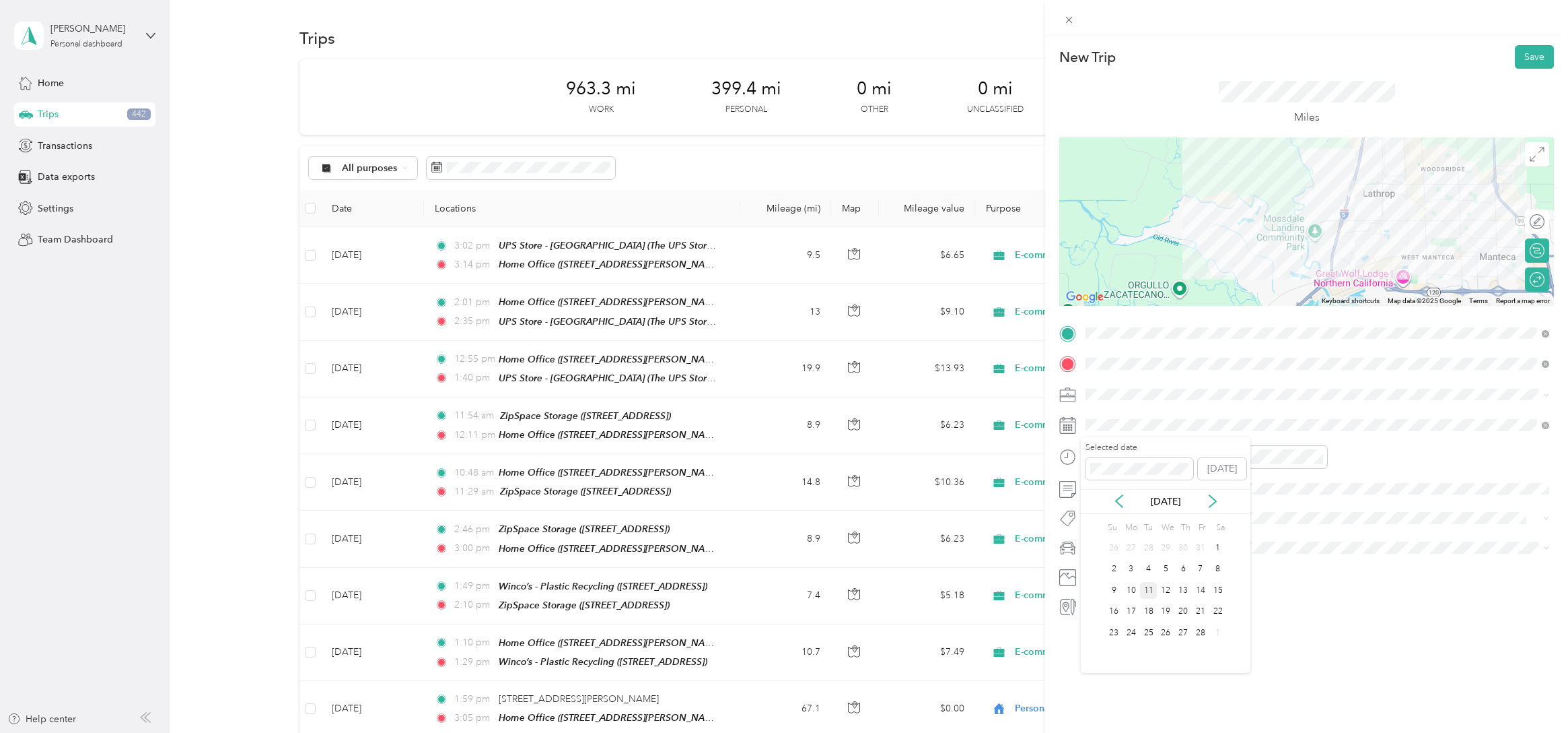
click at [1147, 589] on div "11" at bounding box center [1148, 590] width 17 height 16
click at [1103, 521] on div "02" at bounding box center [1099, 524] width 32 height 19
click at [1135, 561] on div "09" at bounding box center [1138, 559] width 32 height 19
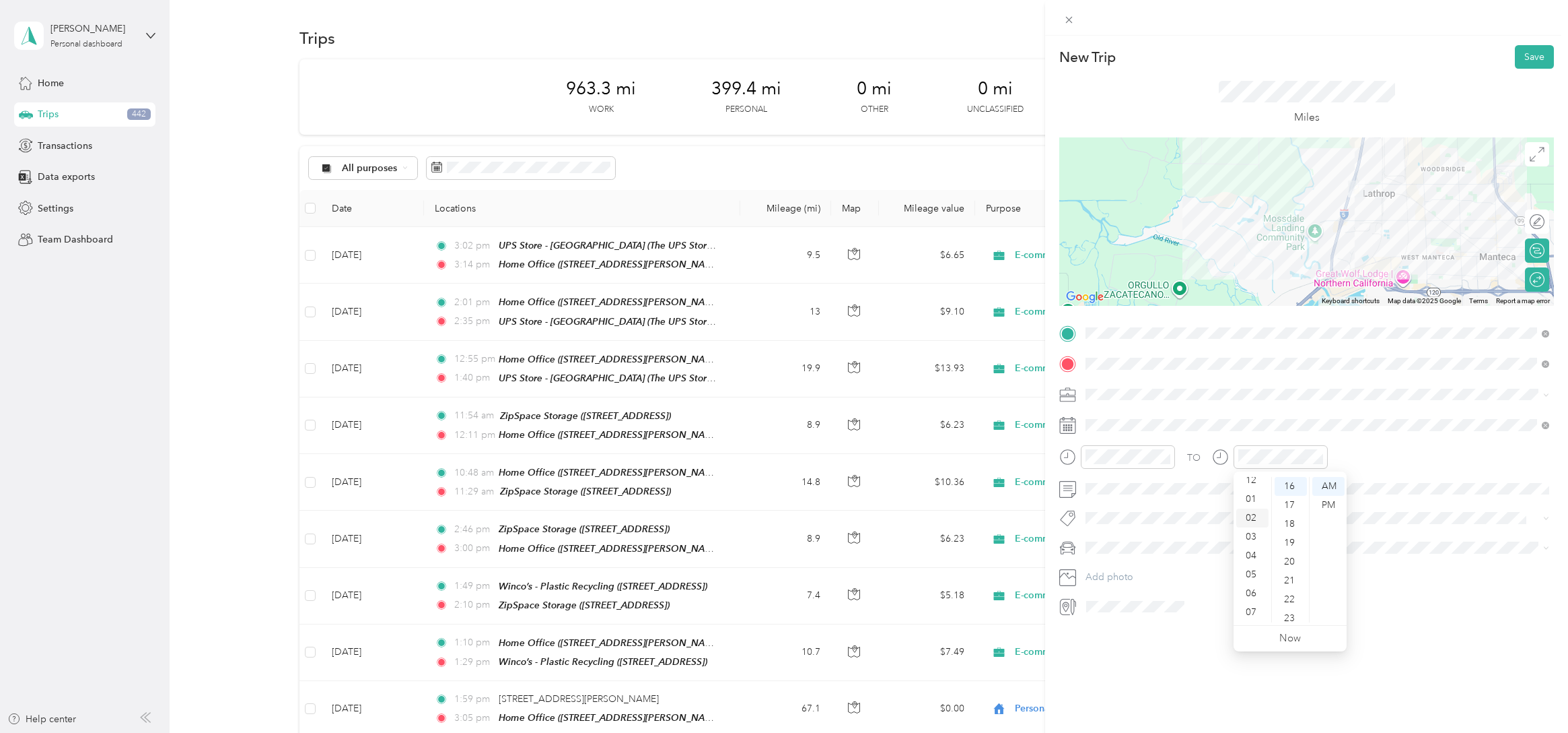
click at [1249, 519] on div "02" at bounding box center [1252, 517] width 32 height 19
drag, startPoint x: 1287, startPoint y: 558, endPoint x: 1319, endPoint y: 524, distance: 46.7
click at [1288, 557] on div "20" at bounding box center [1290, 561] width 32 height 19
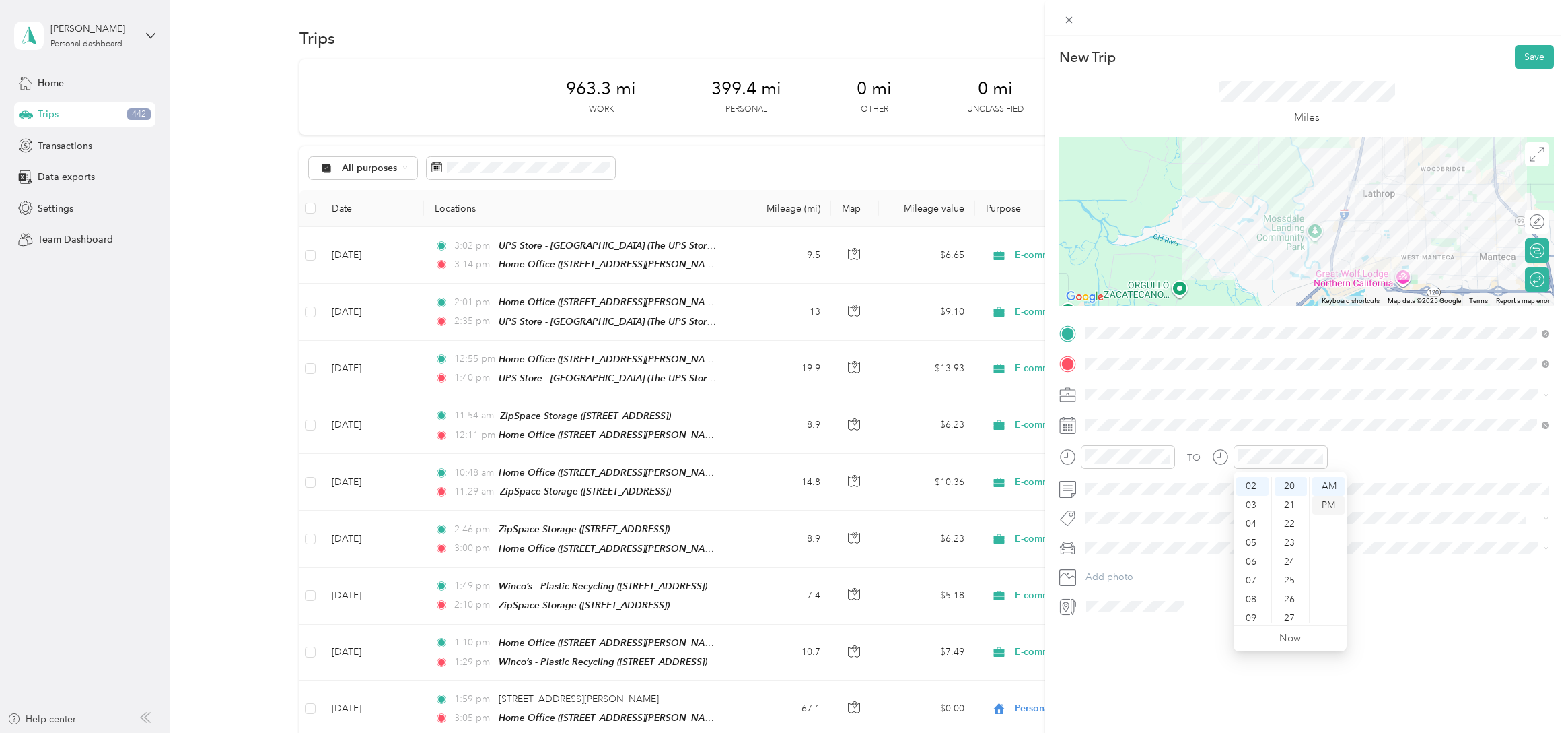
click at [1330, 501] on div "PM" at bounding box center [1328, 504] width 32 height 19
click at [1178, 503] on div "PM" at bounding box center [1175, 504] width 32 height 19
drag, startPoint x: 1218, startPoint y: 669, endPoint x: 1193, endPoint y: 609, distance: 65.0
click at [1218, 668] on div "New Trip Save This trip cannot be edited because it is either under review, app…" at bounding box center [1307, 402] width 523 height 733
click at [1117, 732] on div "New Trip Save This trip cannot be edited because it is either under review, app…" at bounding box center [781, 733] width 1562 height 0
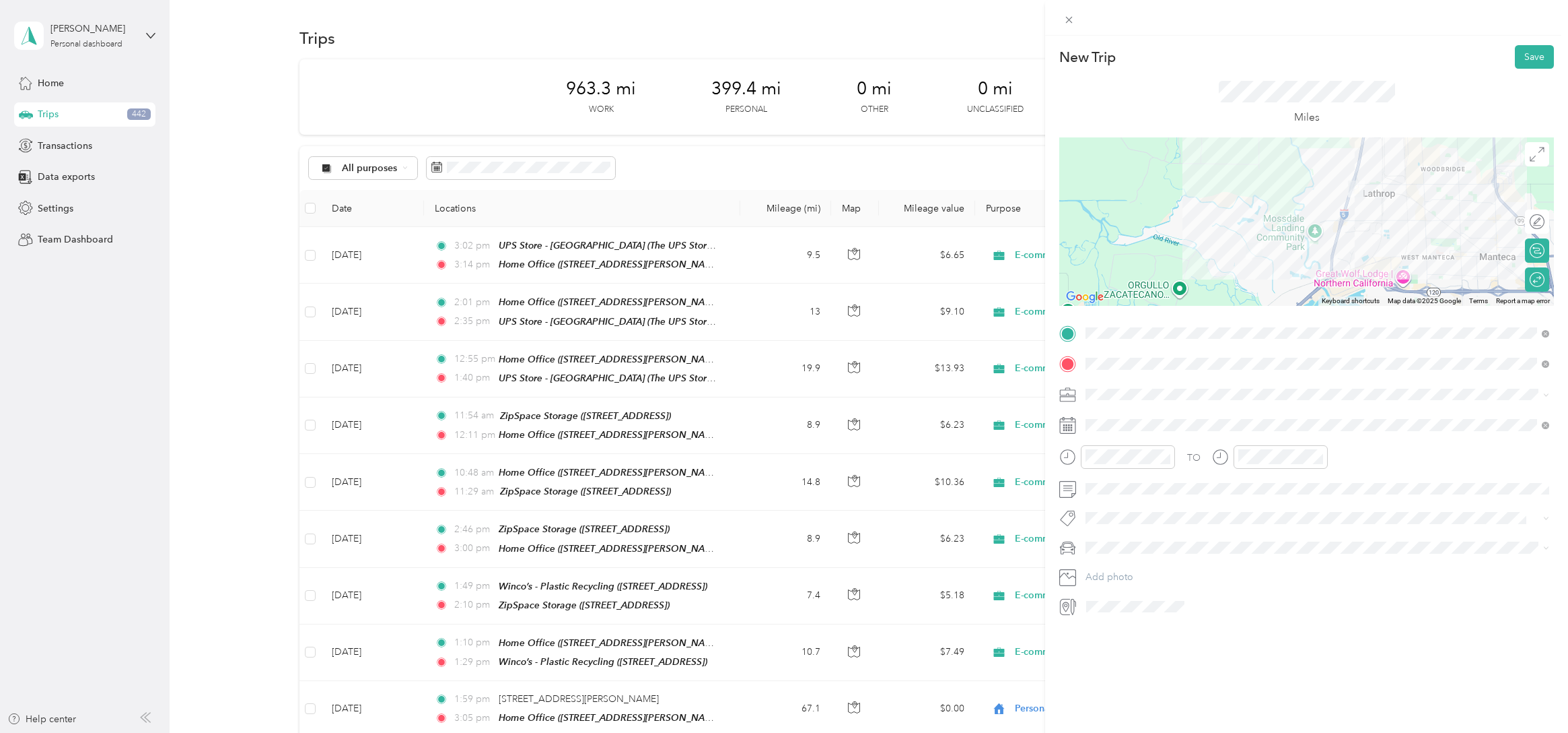
click at [1113, 614] on span "Audi Q7" at bounding box center [1108, 618] width 36 height 12
click at [1170, 653] on div "New Trip Save This trip cannot be edited because it is either under review, app…" at bounding box center [1307, 402] width 523 height 733
click at [1523, 58] on button "Save" at bounding box center [1534, 57] width 39 height 24
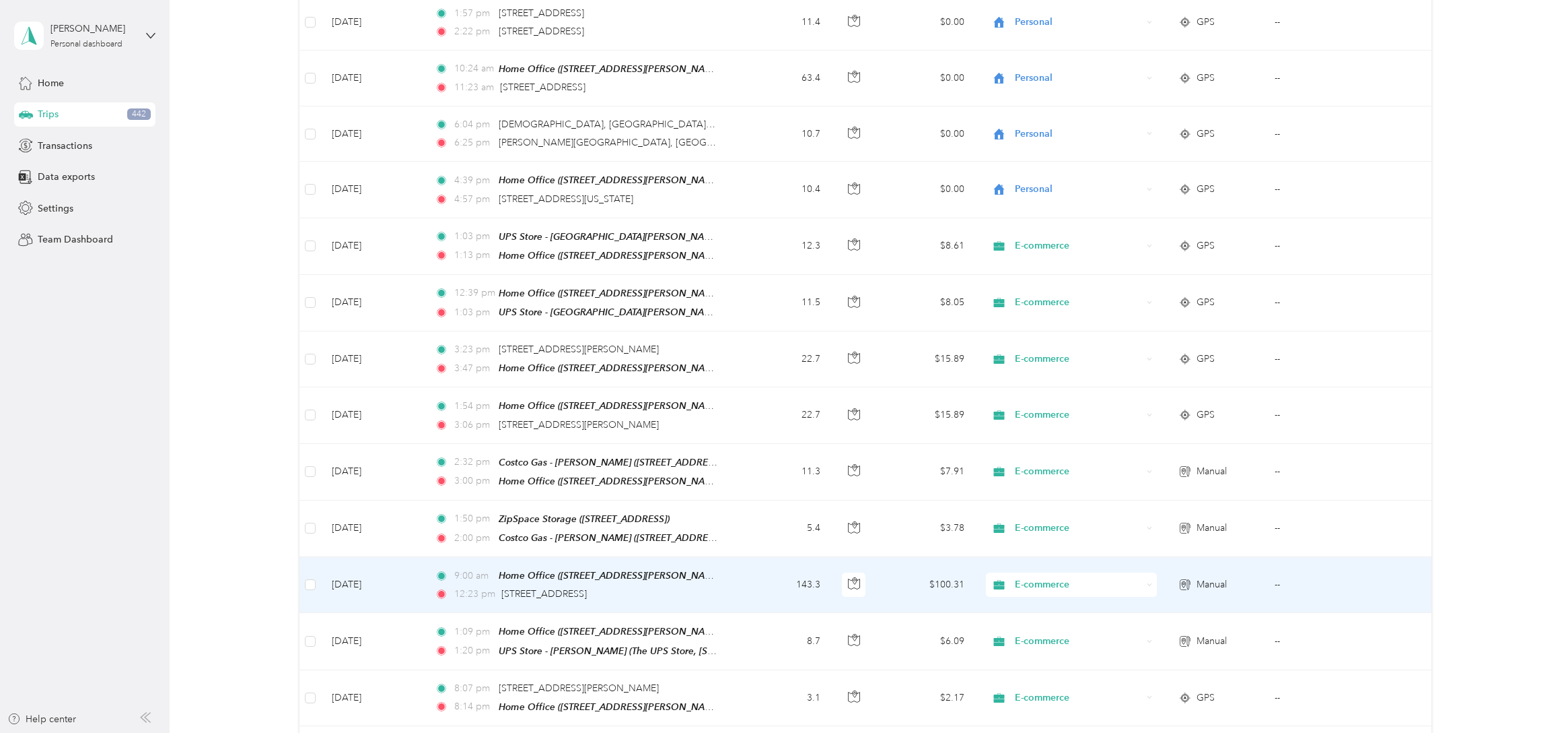
scroll to position [1721, 0]
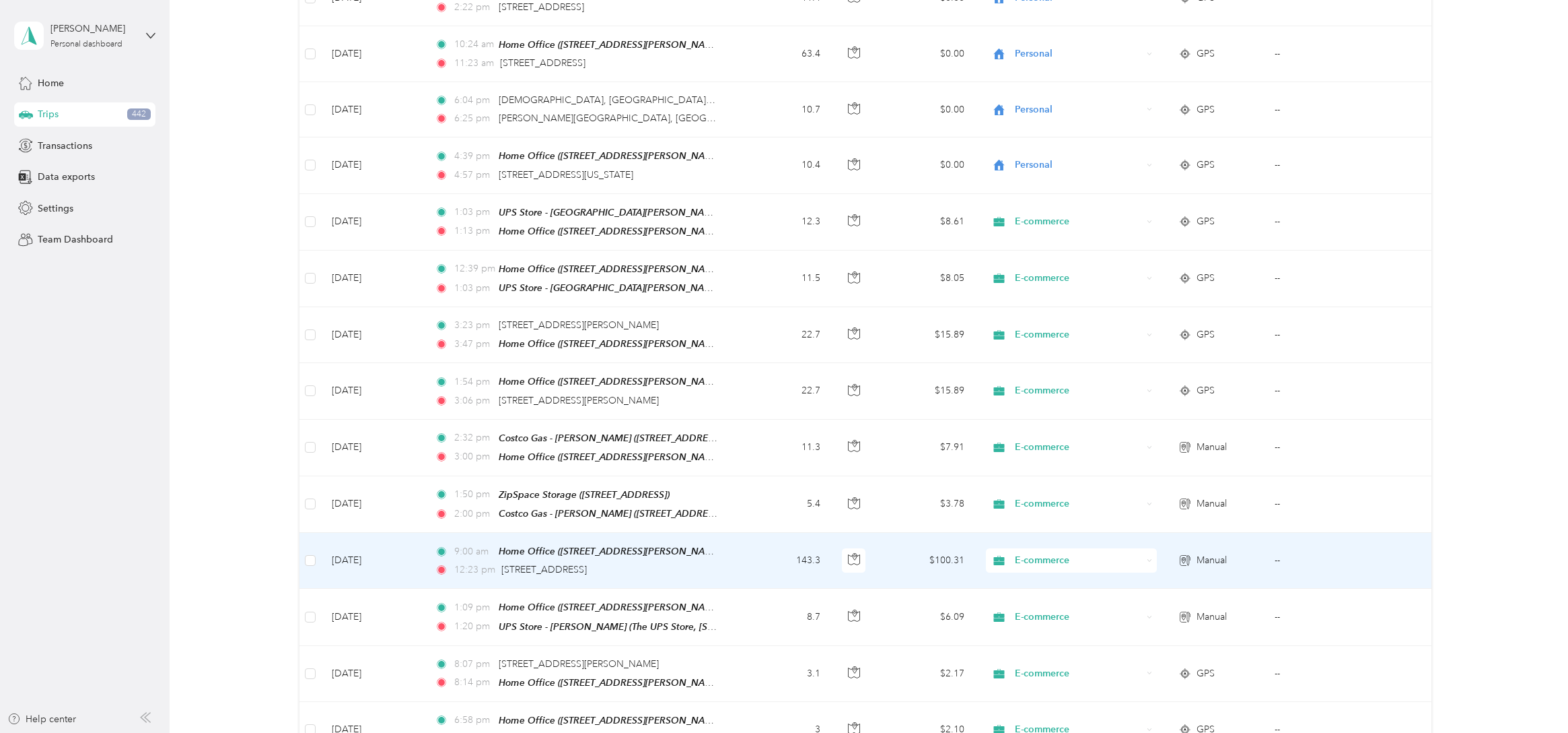
click at [718, 533] on td "9:00 am Home Office ([STREET_ADDRESS][PERSON_NAME][US_STATE]) 12:23 pm [STREET_…" at bounding box center [582, 560] width 317 height 56
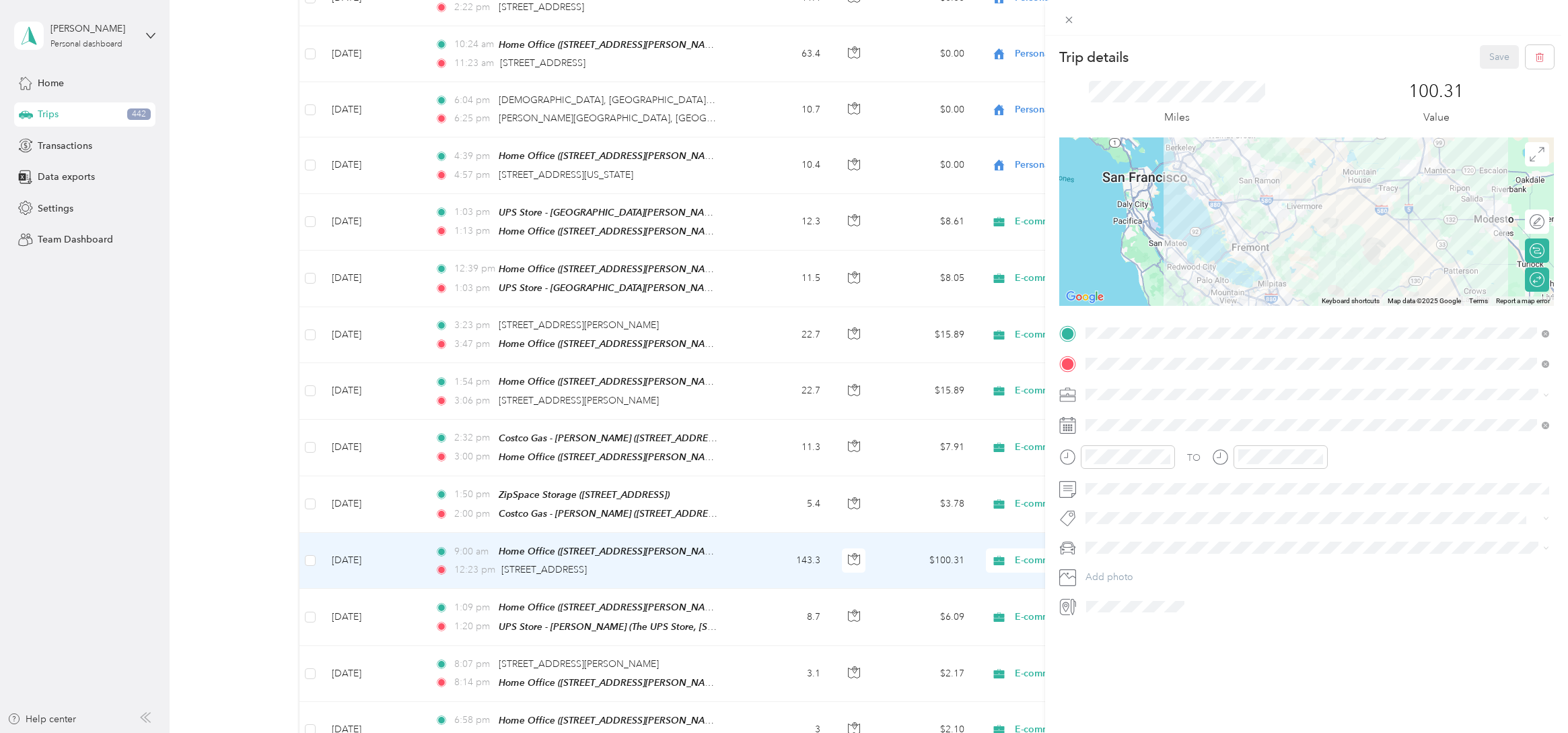
click at [1078, 24] on div at bounding box center [1307, 17] width 523 height 36
click at [1066, 16] on icon at bounding box center [1068, 19] width 6 height 6
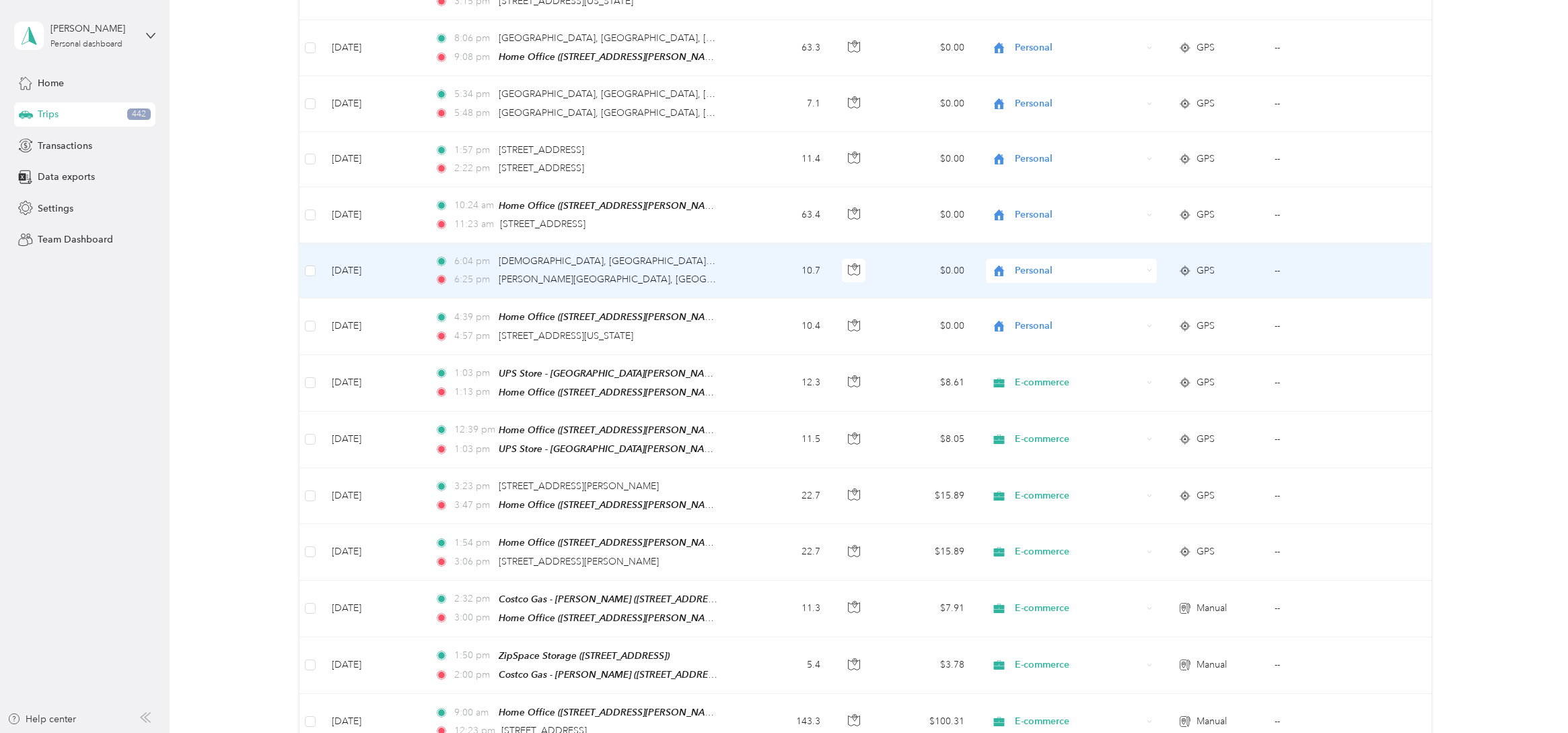
scroll to position [1554, 0]
